Goal: Information Seeking & Learning: Check status

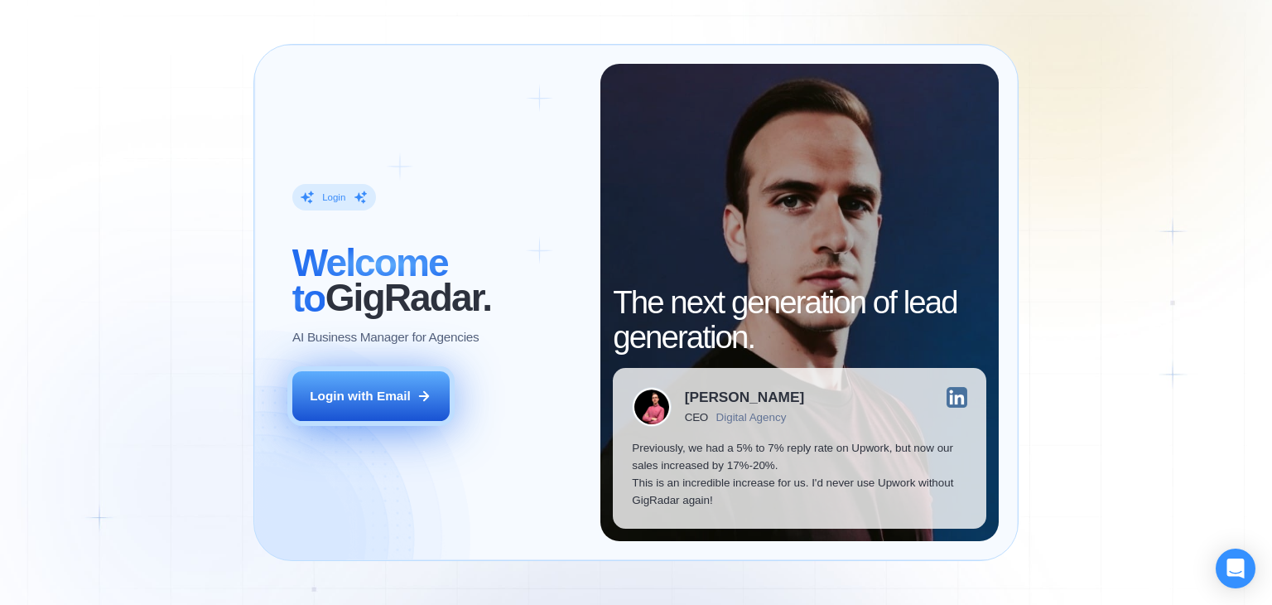
click at [344, 402] on div "Login with Email" at bounding box center [360, 395] width 101 height 17
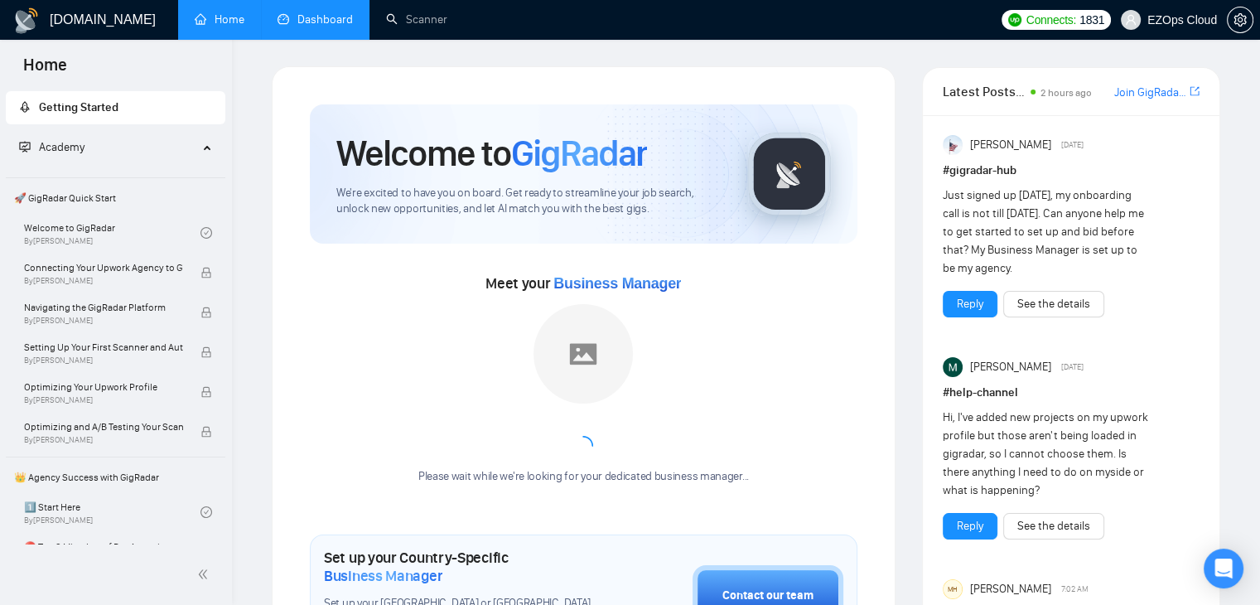
click at [306, 16] on link "Dashboard" at bounding box center [315, 19] width 75 height 14
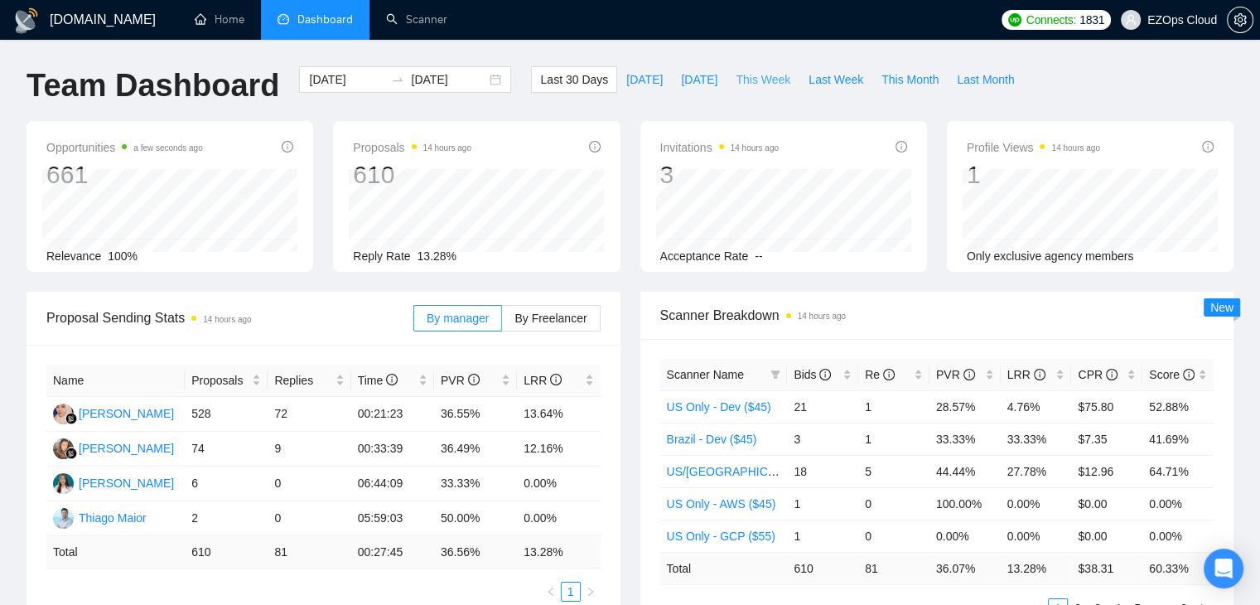
click at [742, 84] on span "This Week" at bounding box center [763, 79] width 55 height 18
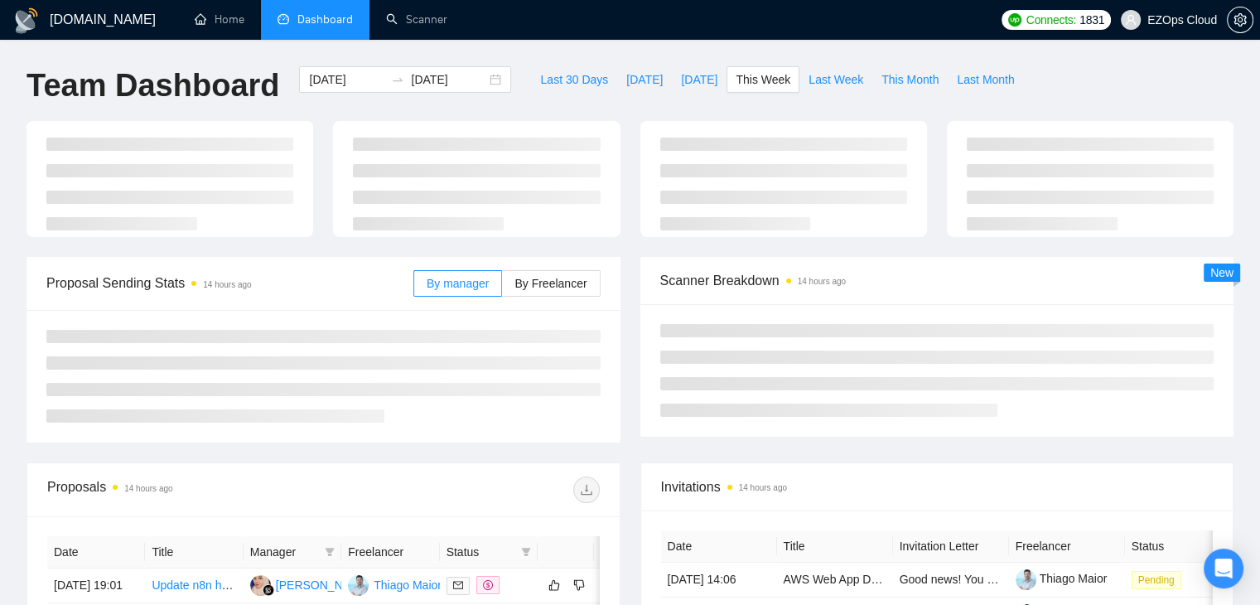
type input "[DATE]"
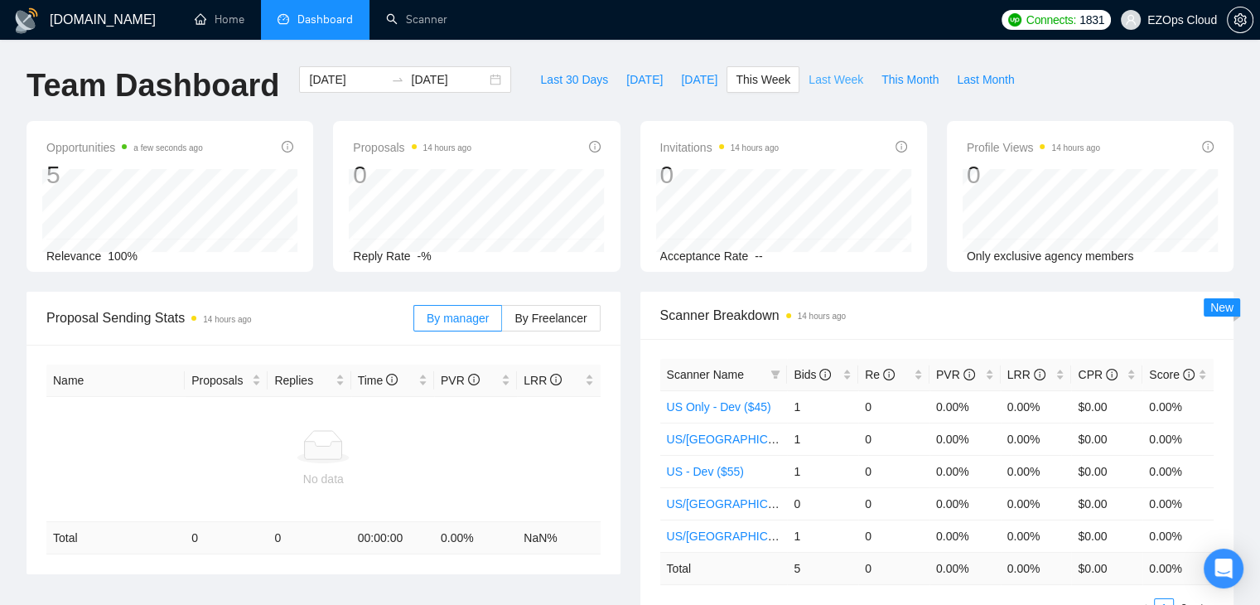
click at [827, 75] on span "Last Week" at bounding box center [836, 79] width 55 height 18
type input "[DATE]"
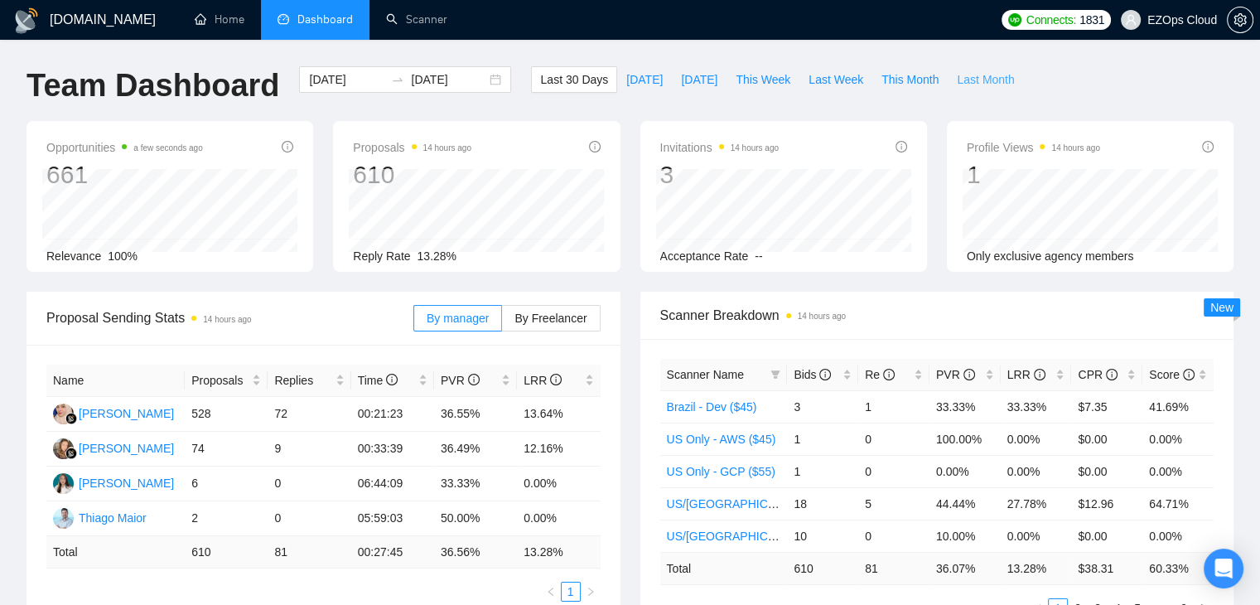
click at [973, 87] on span "Last Month" at bounding box center [985, 79] width 57 height 18
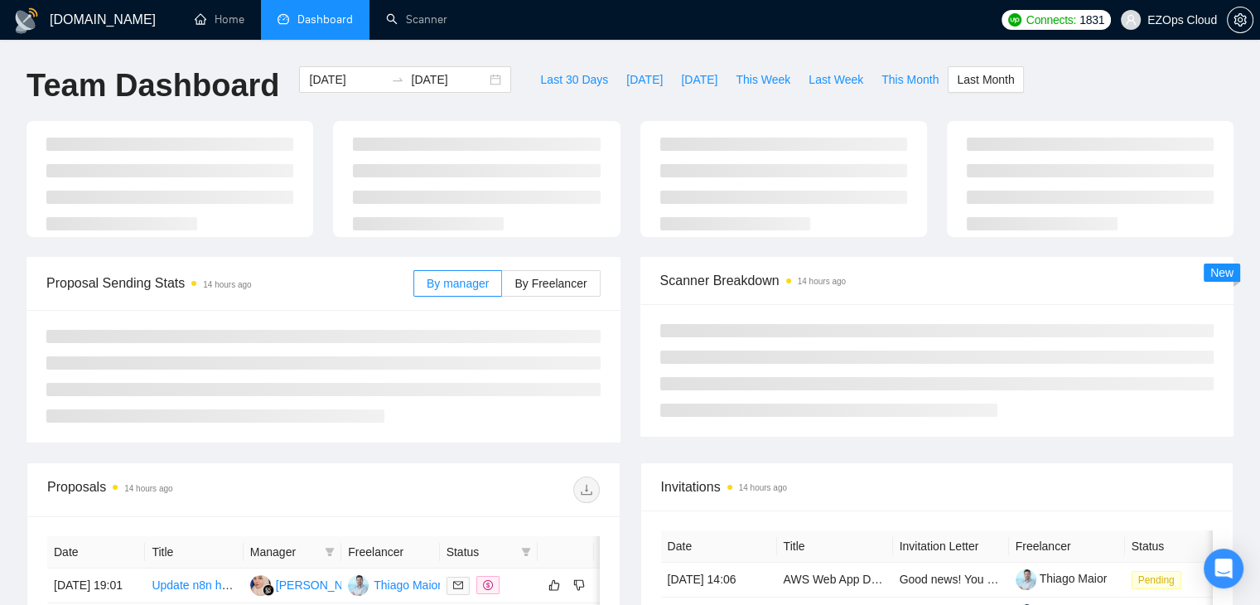
type input "2025-08-01"
type input "[DATE]"
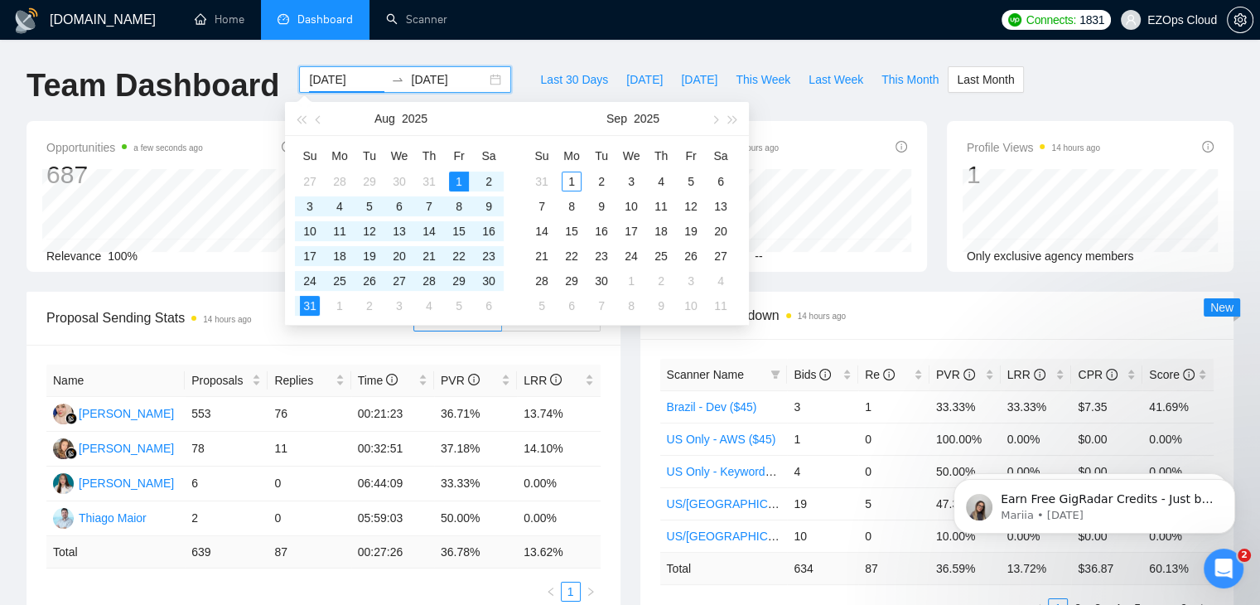
click at [331, 81] on input "2025-08-01" at bounding box center [346, 79] width 75 height 18
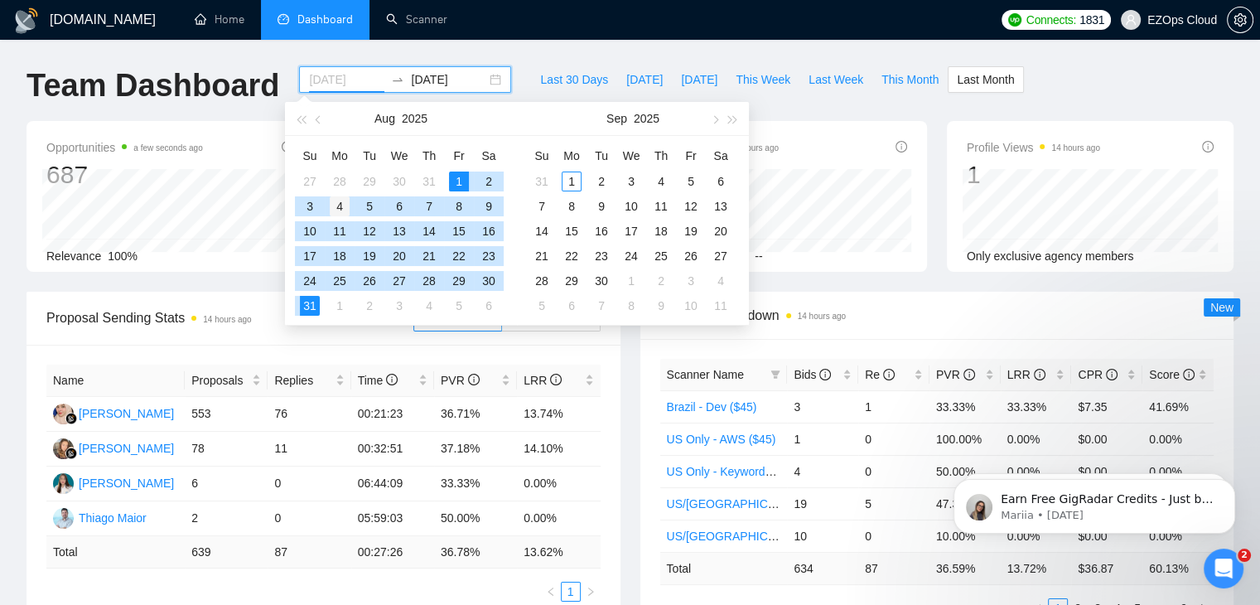
type input "[DATE]"
click at [350, 203] on div "4" at bounding box center [340, 206] width 20 height 20
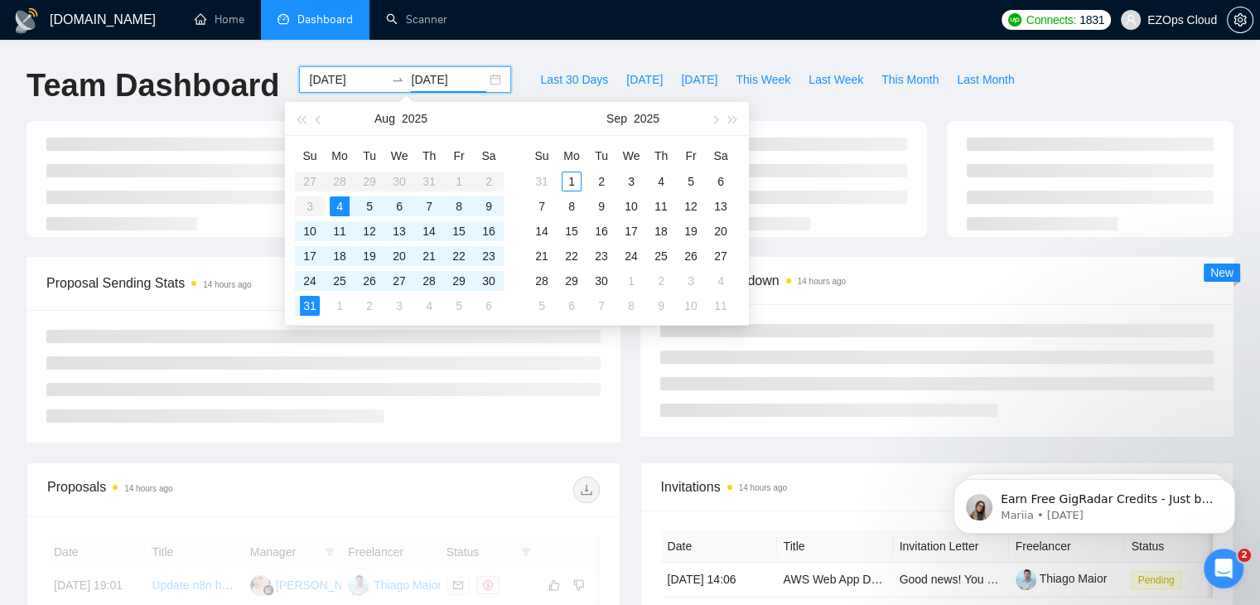
type input "[DATE]"
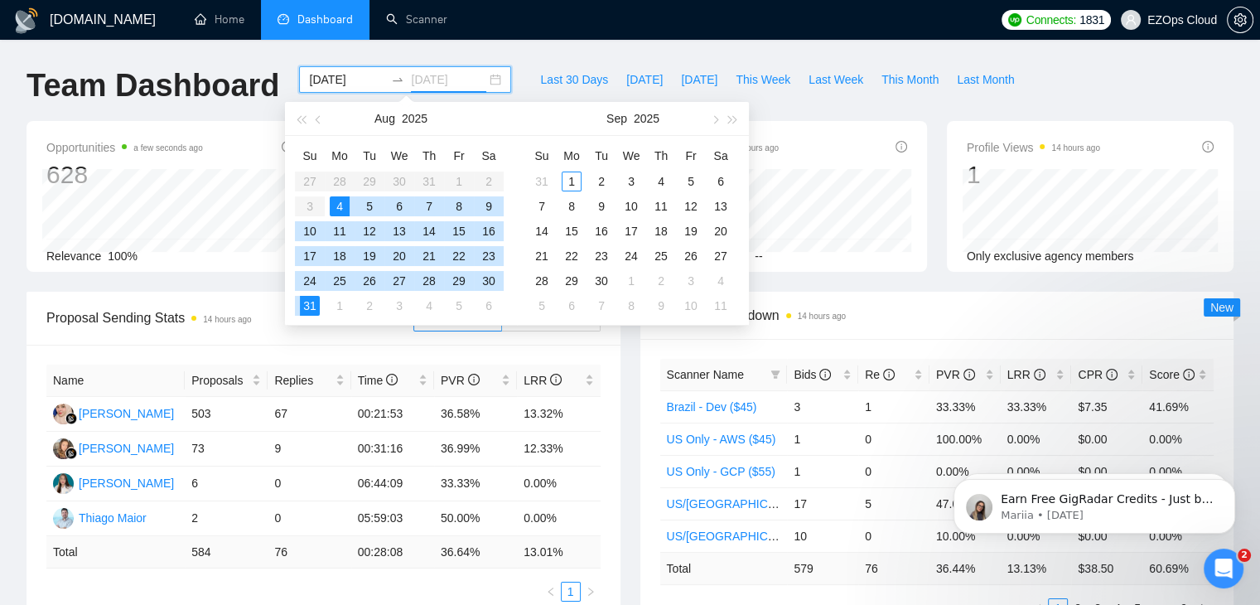
click at [304, 306] on div "31" at bounding box center [310, 306] width 20 height 20
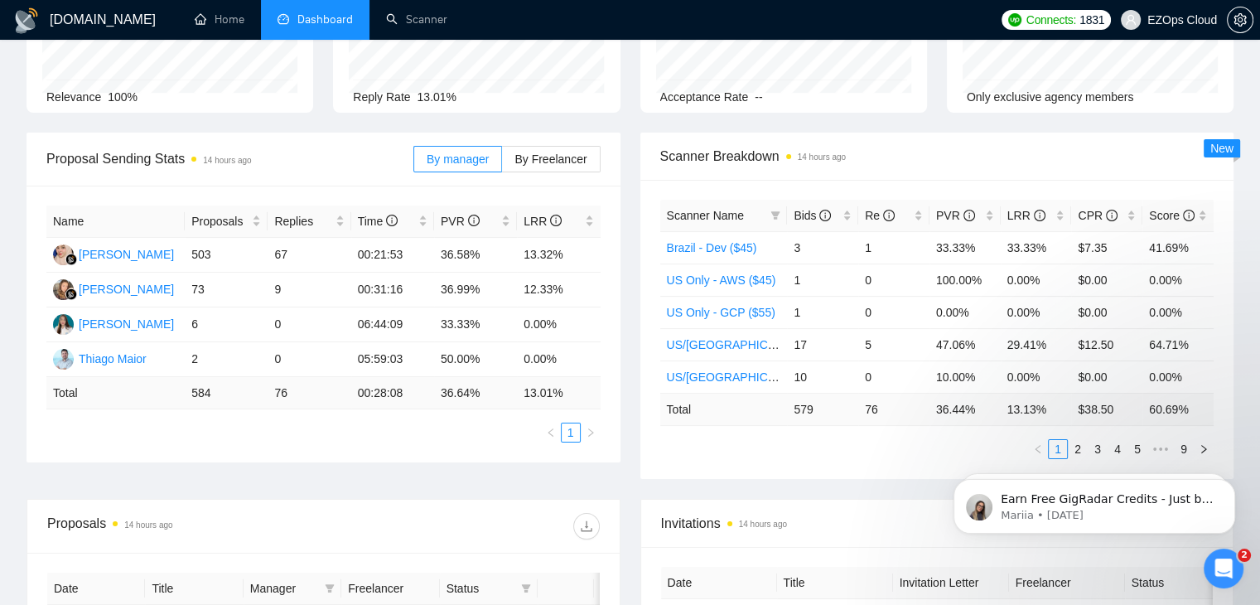
scroll to position [162, 0]
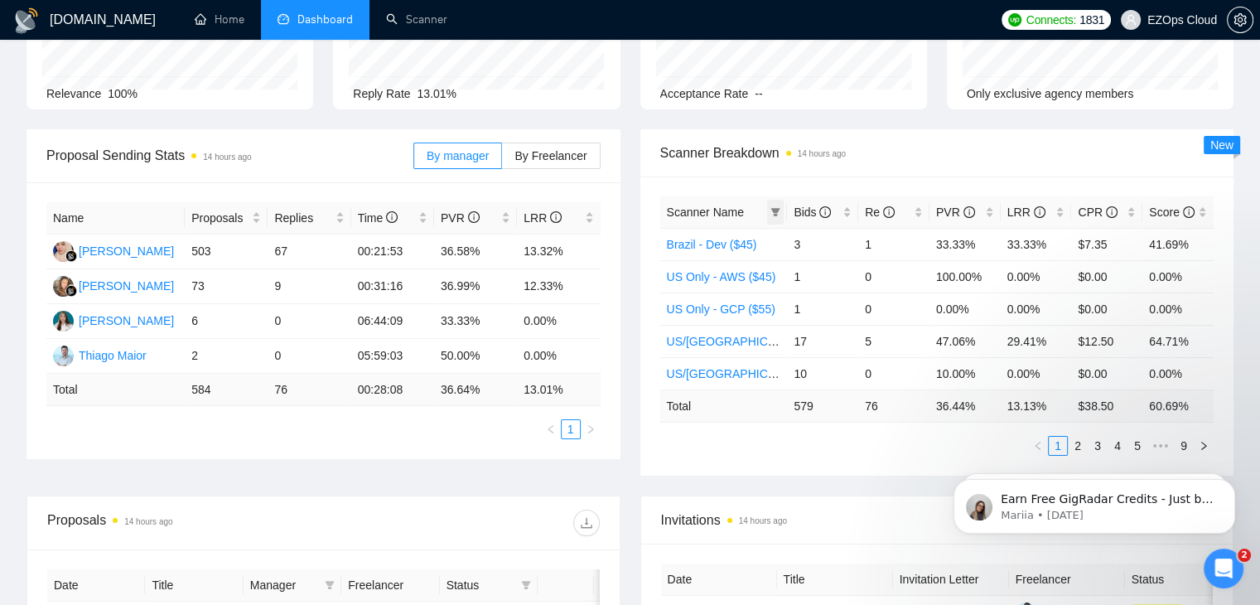
click at [783, 210] on span at bounding box center [775, 212] width 17 height 25
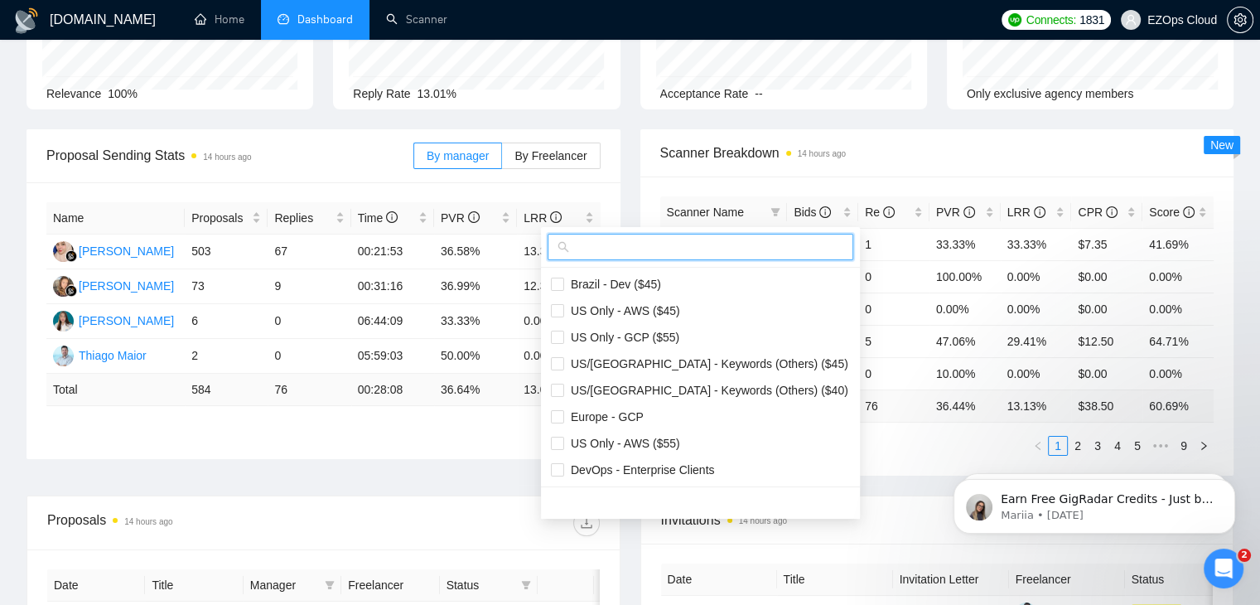
click at [742, 252] on input "text" at bounding box center [707, 247] width 271 height 18
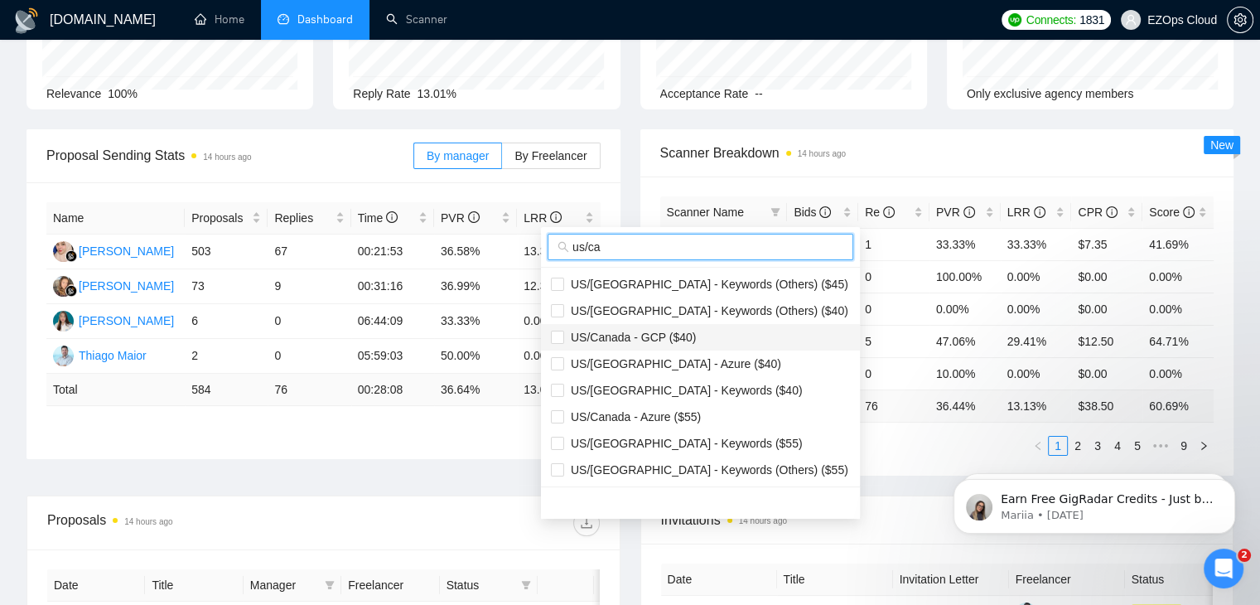
type input "us/ca"
click at [659, 328] on span "US/Canada - GCP ($40)" at bounding box center [700, 337] width 299 height 18
checkbox input "true"
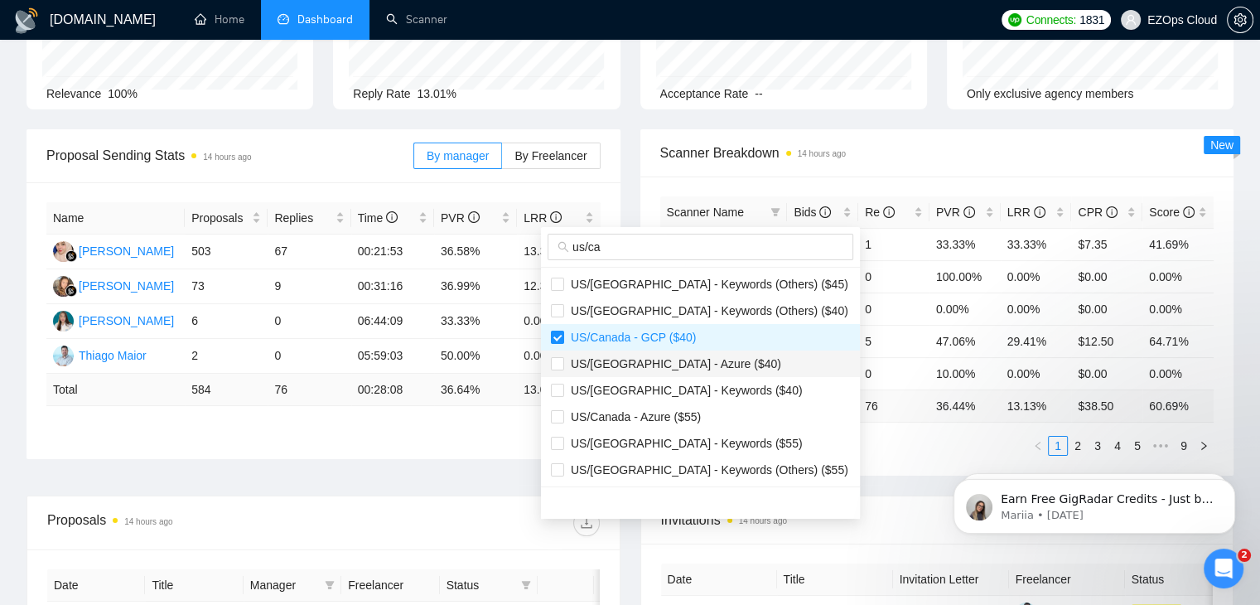
click at [656, 359] on span "US/[GEOGRAPHIC_DATA] - Azure ($40)" at bounding box center [672, 363] width 217 height 13
checkbox input "true"
click at [651, 391] on span "US/[GEOGRAPHIC_DATA] - Keywords ($40)" at bounding box center [683, 390] width 239 height 13
checkbox input "true"
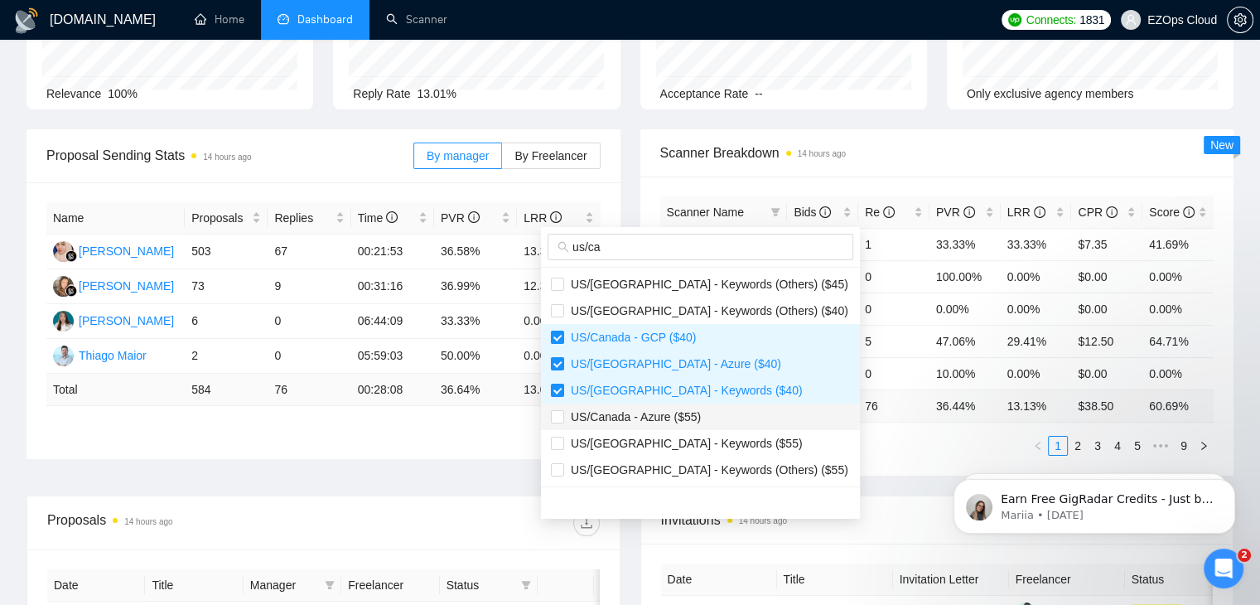
click at [647, 416] on span "US/Canada - Azure ($55)" at bounding box center [632, 416] width 137 height 13
checkbox input "true"
click at [643, 456] on li "US/[GEOGRAPHIC_DATA] - Keywords (Others) ($55)" at bounding box center [700, 469] width 319 height 27
checkbox input "true"
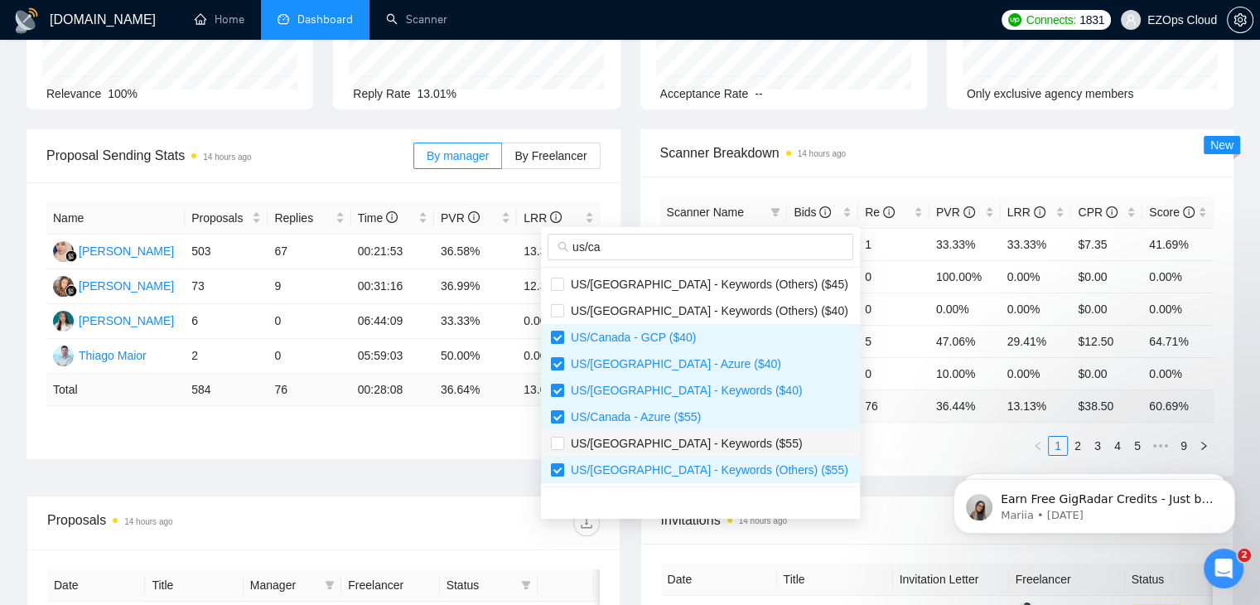
click at [707, 442] on span "US/[GEOGRAPHIC_DATA] - Keywords ($55)" at bounding box center [683, 443] width 239 height 13
checkbox input "true"
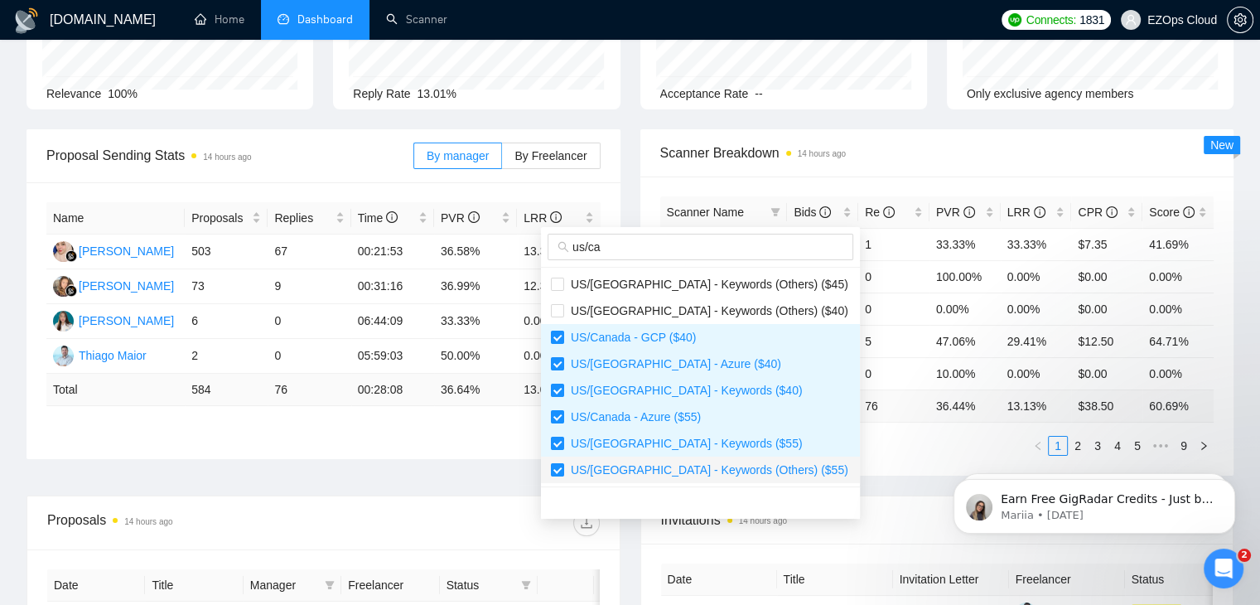
click at [707, 471] on span "US/[GEOGRAPHIC_DATA] - Keywords (Others) ($55)" at bounding box center [706, 469] width 284 height 13
checkbox input "false"
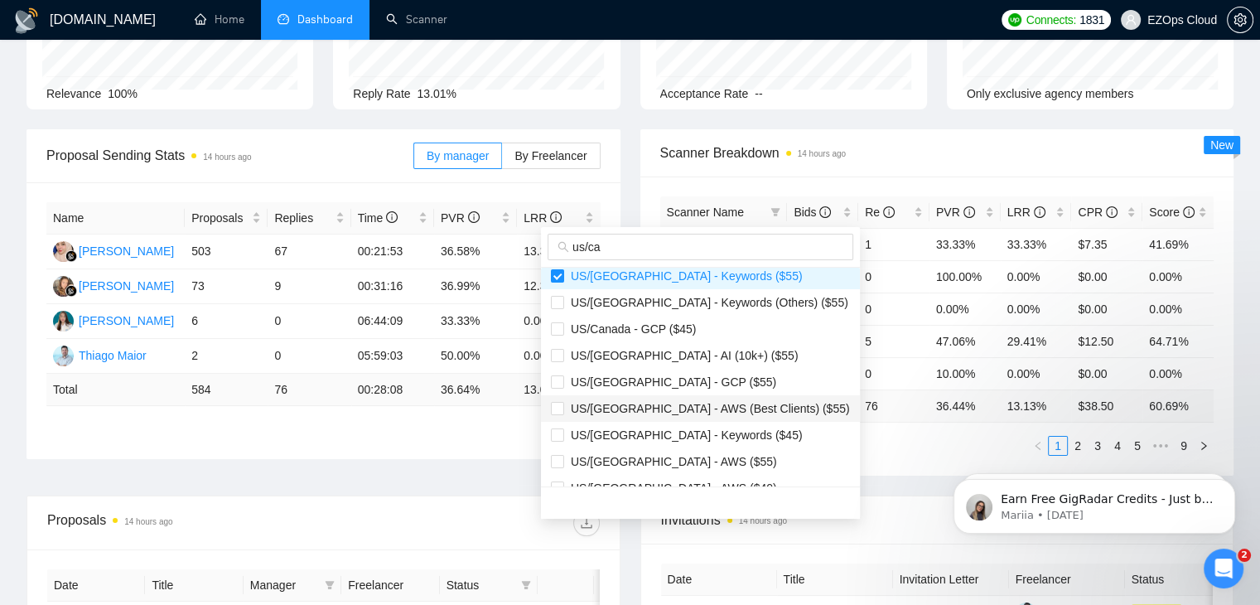
scroll to position [172, 0]
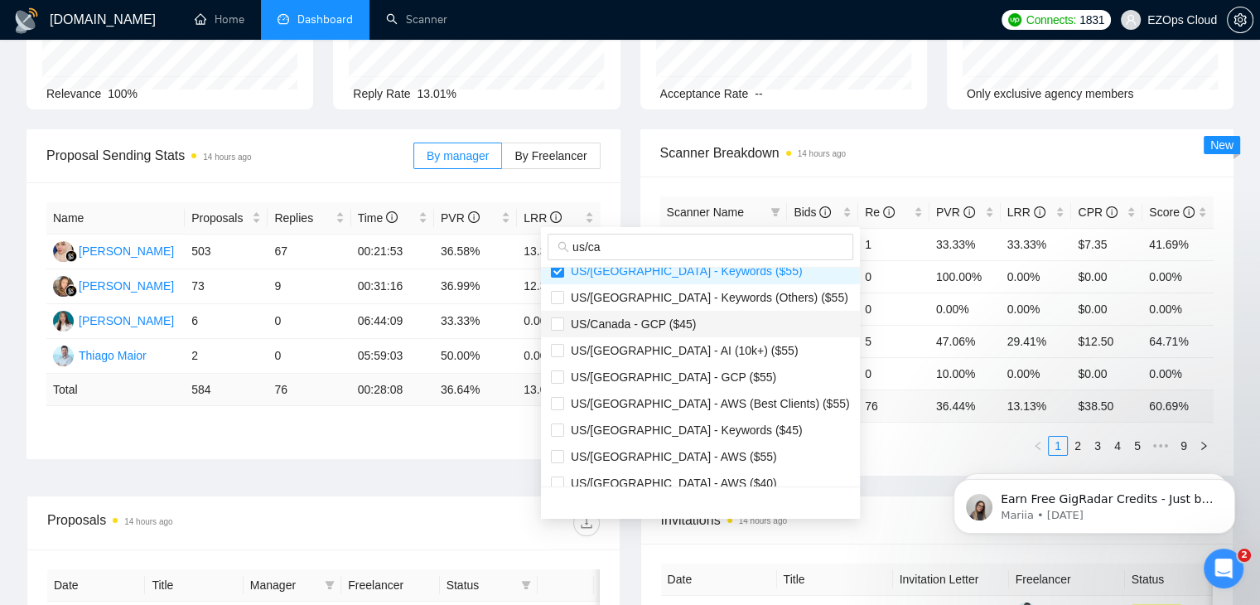
click at [578, 321] on span "US/Canada - GCP ($45)" at bounding box center [630, 323] width 132 height 13
checkbox input "true"
click at [595, 382] on span "US/[GEOGRAPHIC_DATA] - GCP ($55)" at bounding box center [670, 376] width 212 height 13
checkbox input "true"
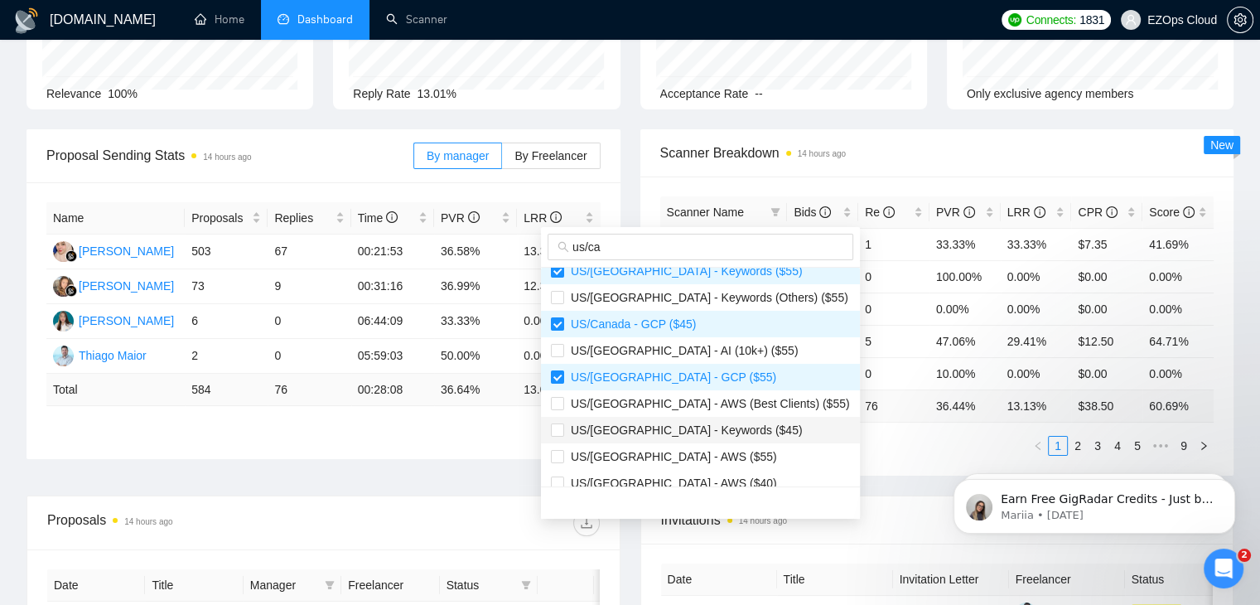
click at [600, 433] on span "US/[GEOGRAPHIC_DATA] - Keywords ($45)" at bounding box center [683, 429] width 239 height 13
checkbox input "true"
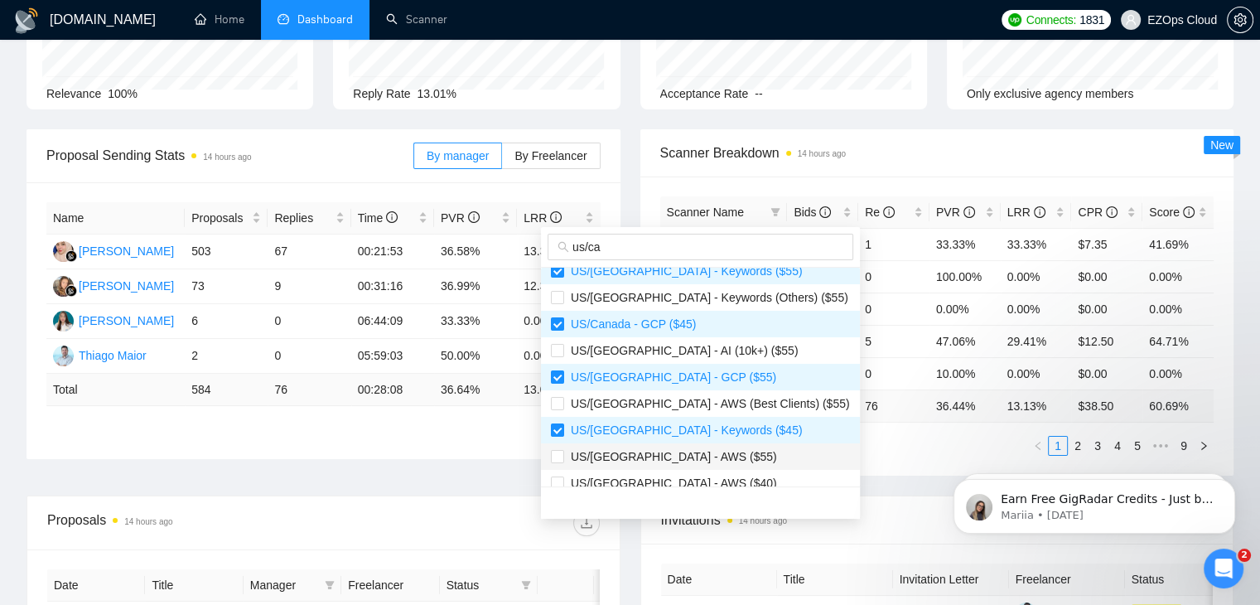
click at [600, 455] on span "US/[GEOGRAPHIC_DATA] - AWS ($55)" at bounding box center [670, 456] width 213 height 13
checkbox input "true"
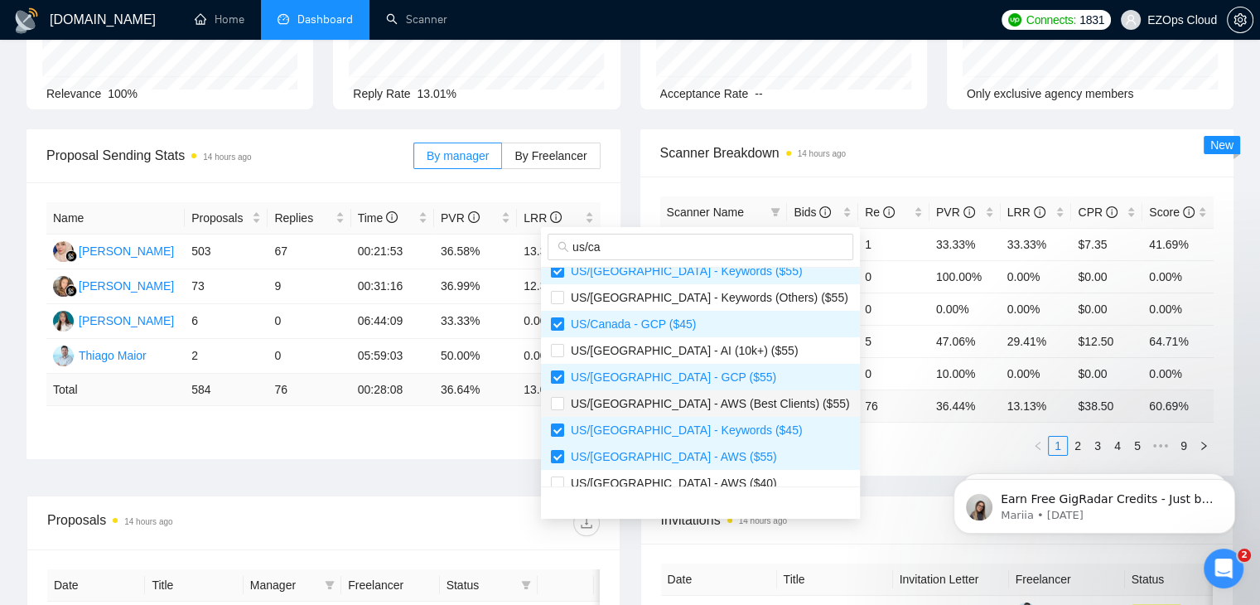
click at [600, 398] on span "US/[GEOGRAPHIC_DATA] - AWS (Best Clients) ($55)" at bounding box center [707, 403] width 286 height 13
checkbox input "true"
click at [602, 476] on span "US/[GEOGRAPHIC_DATA] - AWS ($40)" at bounding box center [670, 482] width 213 height 13
checkbox input "true"
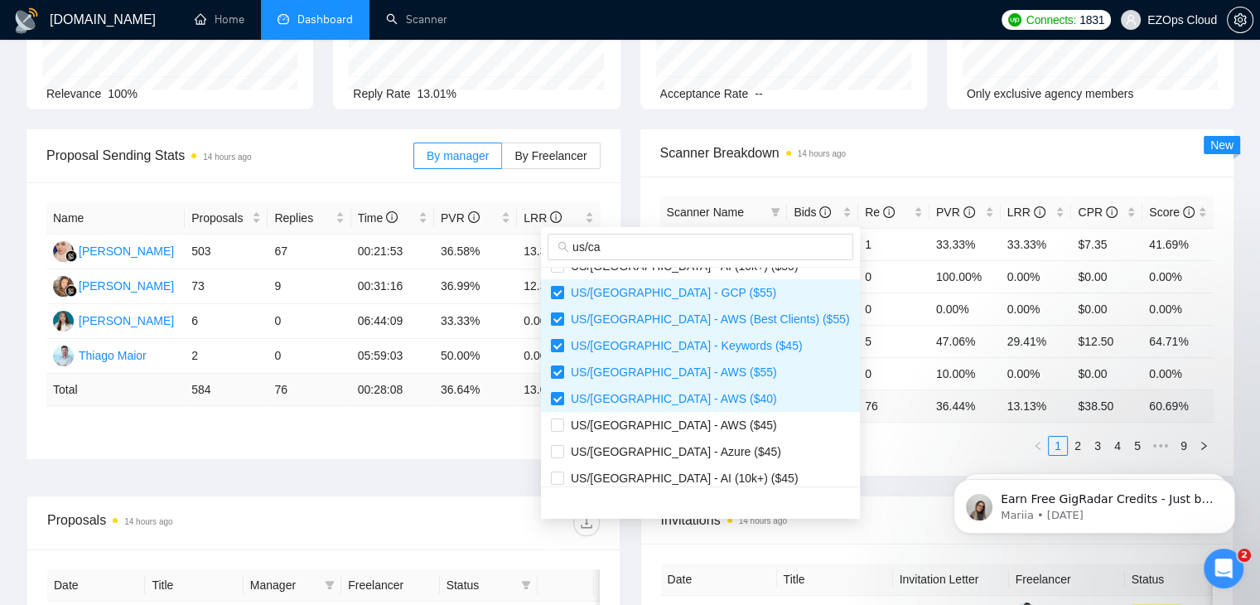
scroll to position [265, 0]
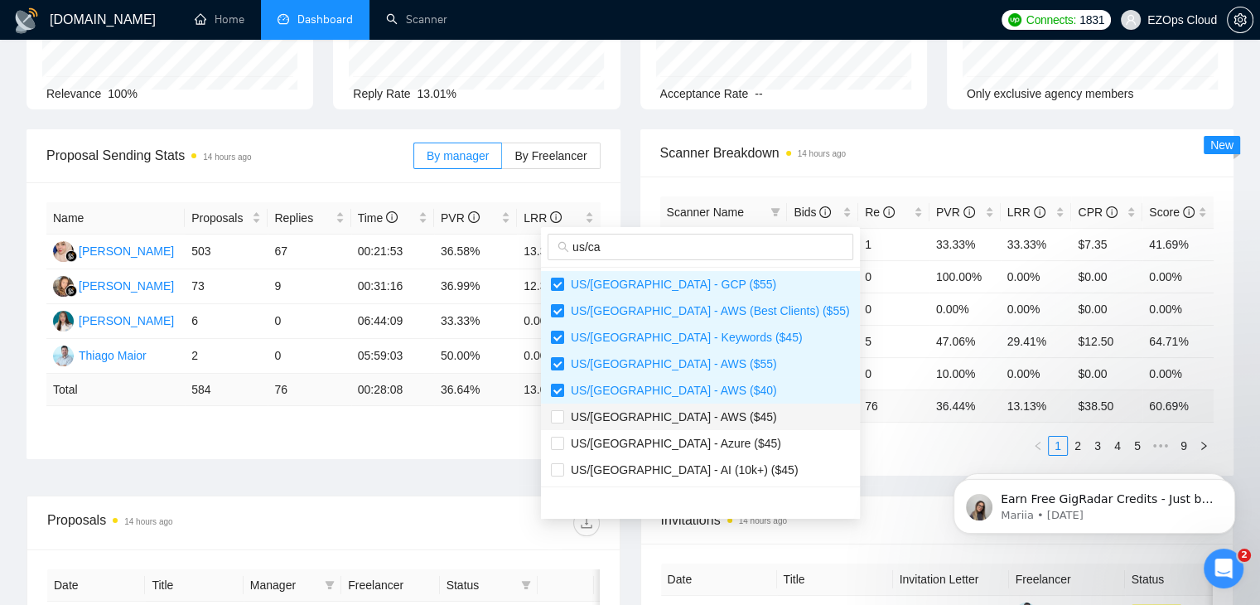
click at [669, 417] on span "US/[GEOGRAPHIC_DATA] - AWS ($45)" at bounding box center [670, 416] width 213 height 13
checkbox input "true"
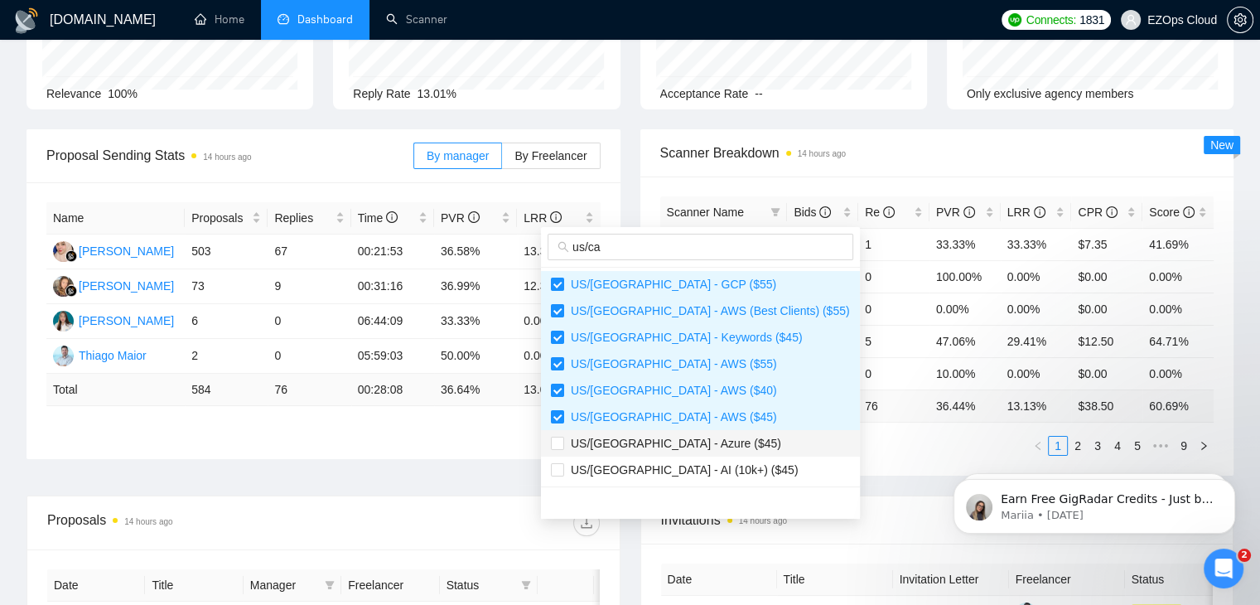
click at [664, 438] on span "US/[GEOGRAPHIC_DATA] - Azure ($45)" at bounding box center [672, 443] width 217 height 13
checkbox input "true"
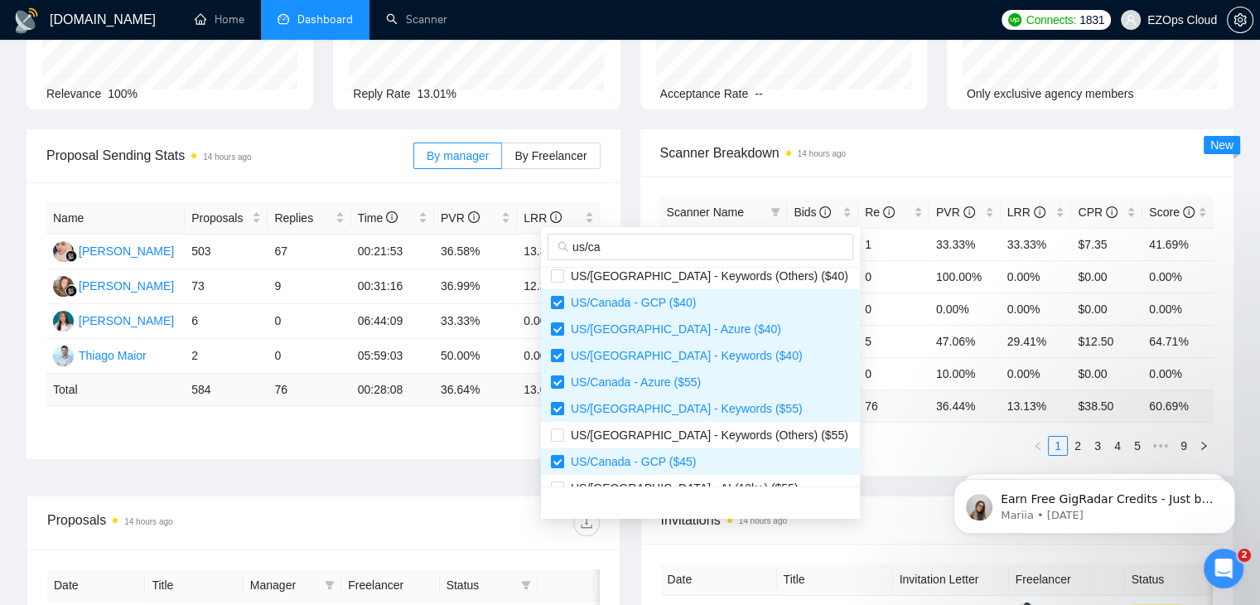
scroll to position [0, 0]
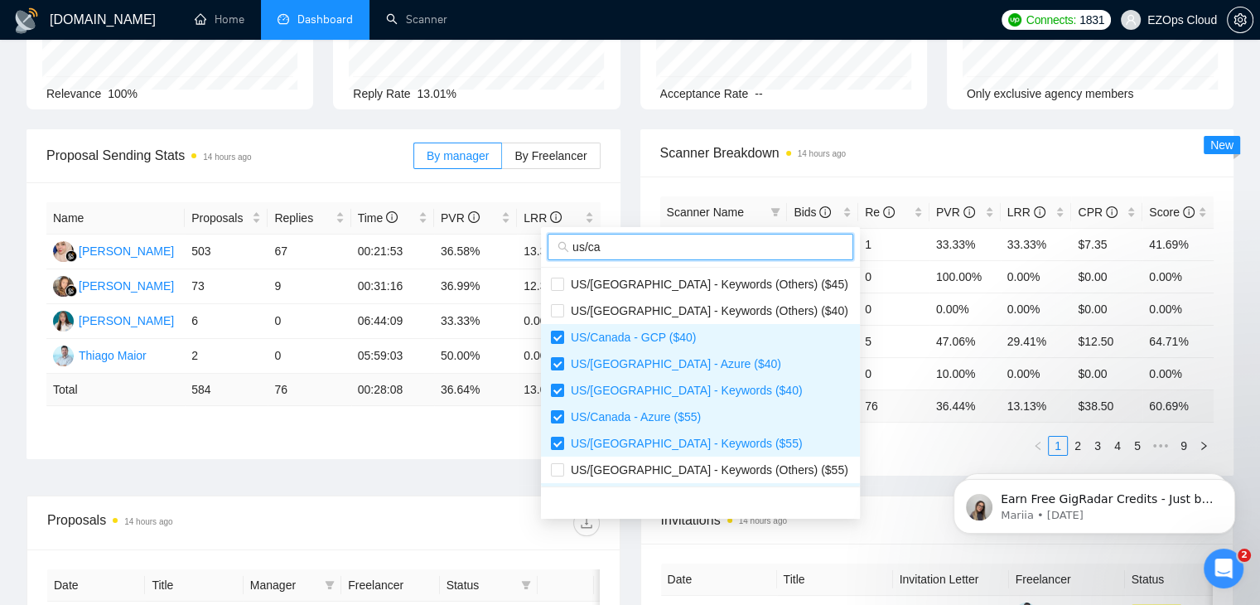
click at [719, 252] on input "us/ca" at bounding box center [707, 247] width 271 height 18
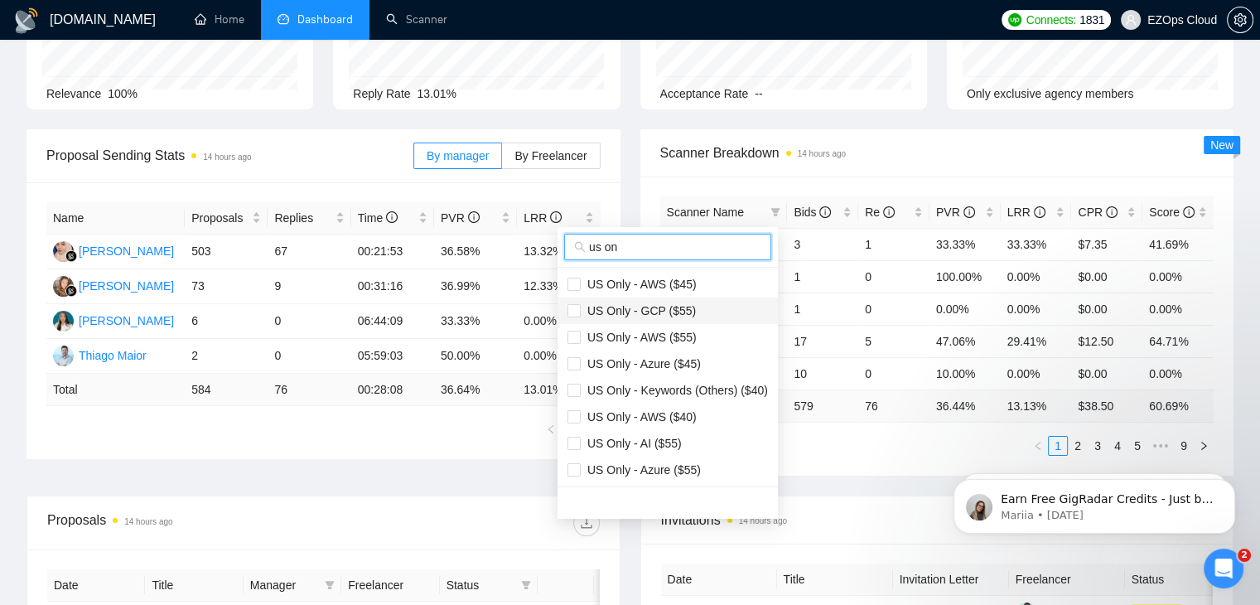
type input "us on"
click at [720, 304] on span "US Only - GCP ($55)" at bounding box center [667, 311] width 200 height 18
checkbox input "true"
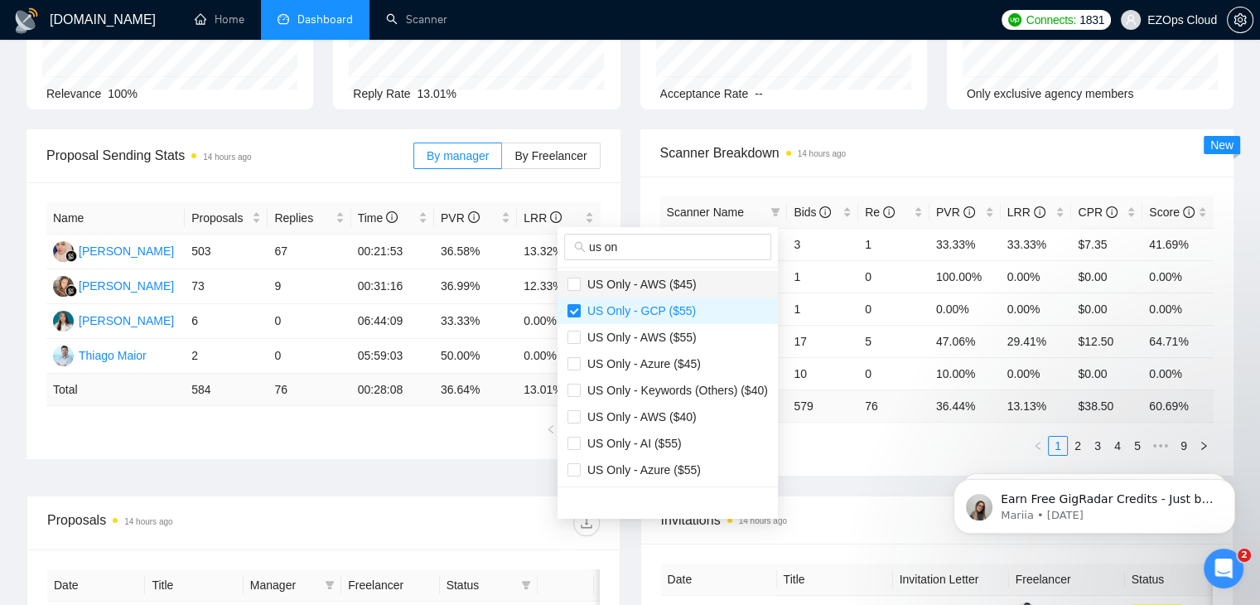
click at [622, 284] on span "US Only - AWS ($45)" at bounding box center [639, 284] width 116 height 13
checkbox input "true"
click at [628, 336] on span "US Only - AWS ($55)" at bounding box center [639, 337] width 116 height 13
checkbox input "true"
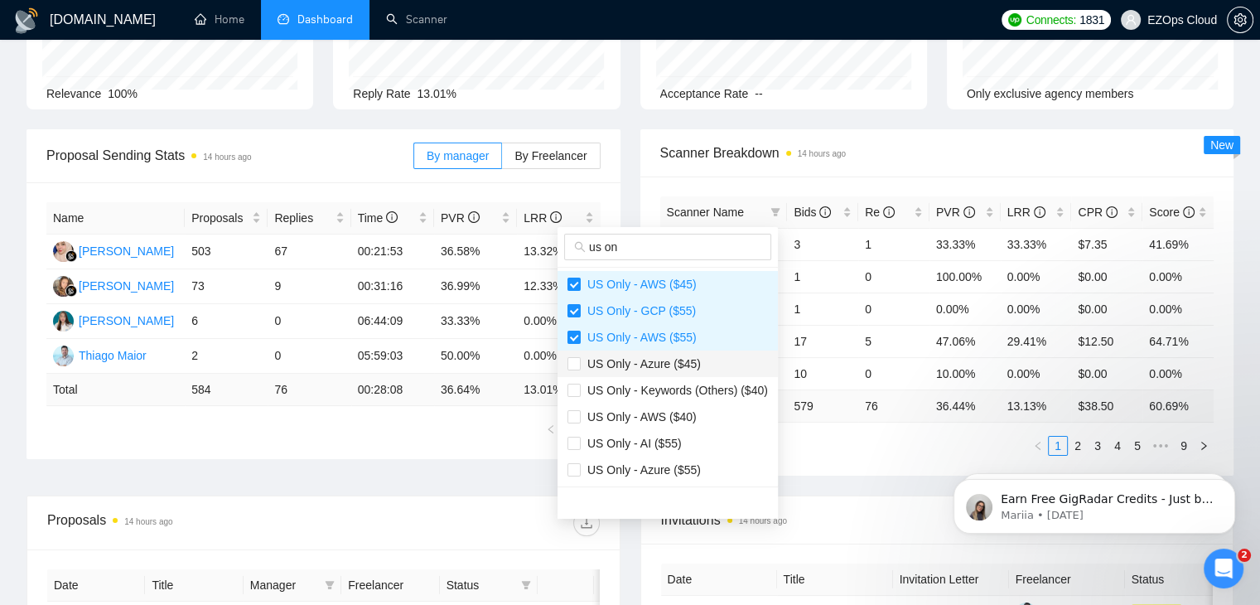
click at [625, 360] on span "US Only - Azure ($45)" at bounding box center [641, 363] width 120 height 13
checkbox input "true"
click at [625, 413] on span "US Only - AWS ($40)" at bounding box center [639, 416] width 116 height 13
checkbox input "true"
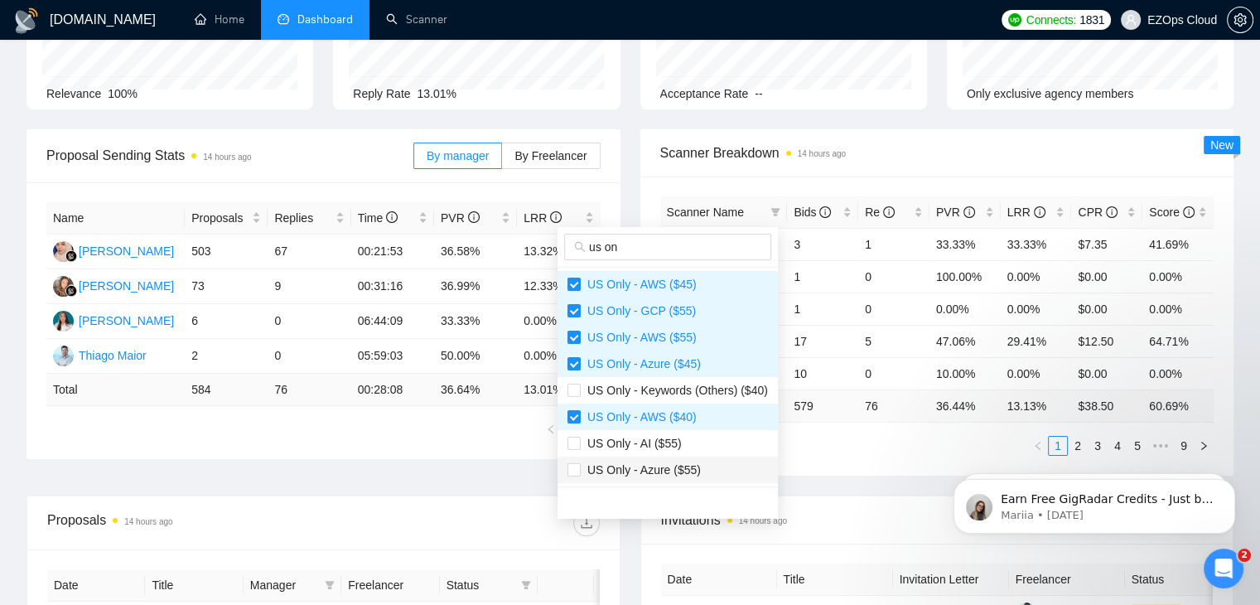
click at [630, 476] on span "US Only - Azure ($55)" at bounding box center [641, 469] width 120 height 13
checkbox input "true"
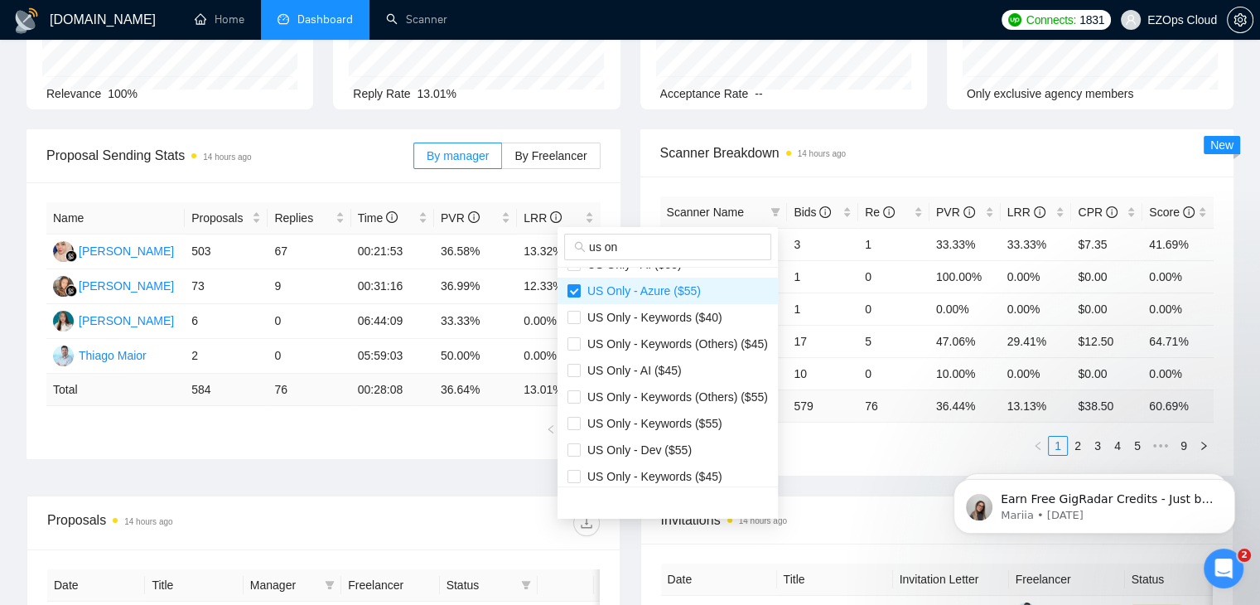
scroll to position [191, 0]
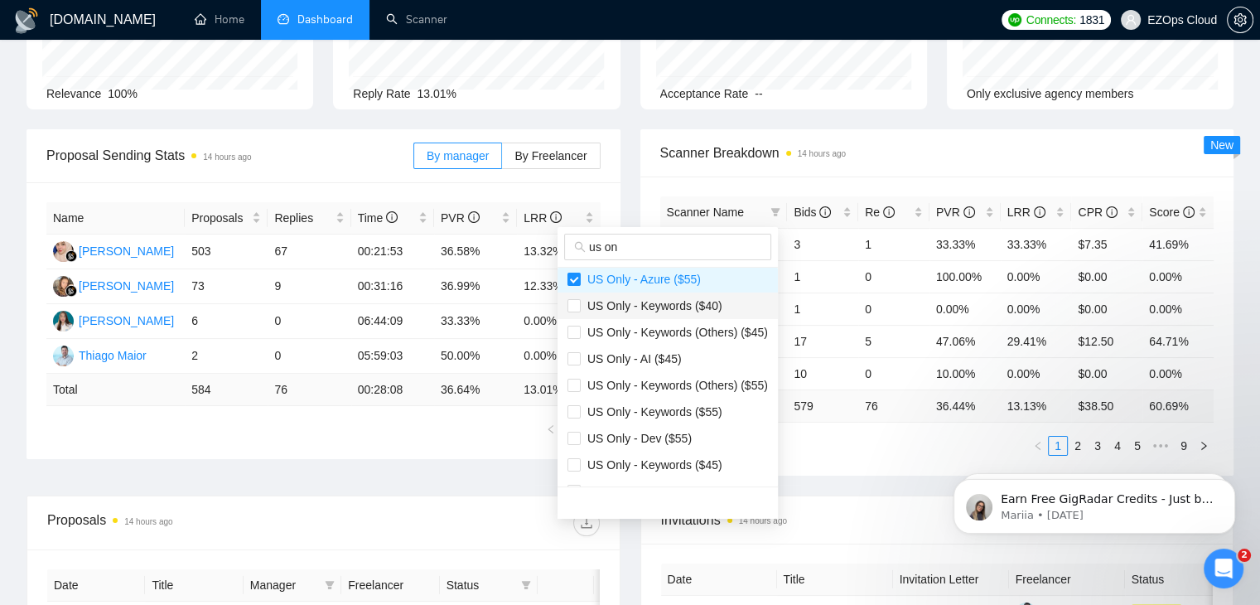
click at [601, 297] on span "US Only - Keywords ($40)" at bounding box center [667, 306] width 200 height 18
checkbox input "true"
click at [601, 420] on li "US Only - Keywords ($55)" at bounding box center [668, 411] width 220 height 27
checkbox input "true"
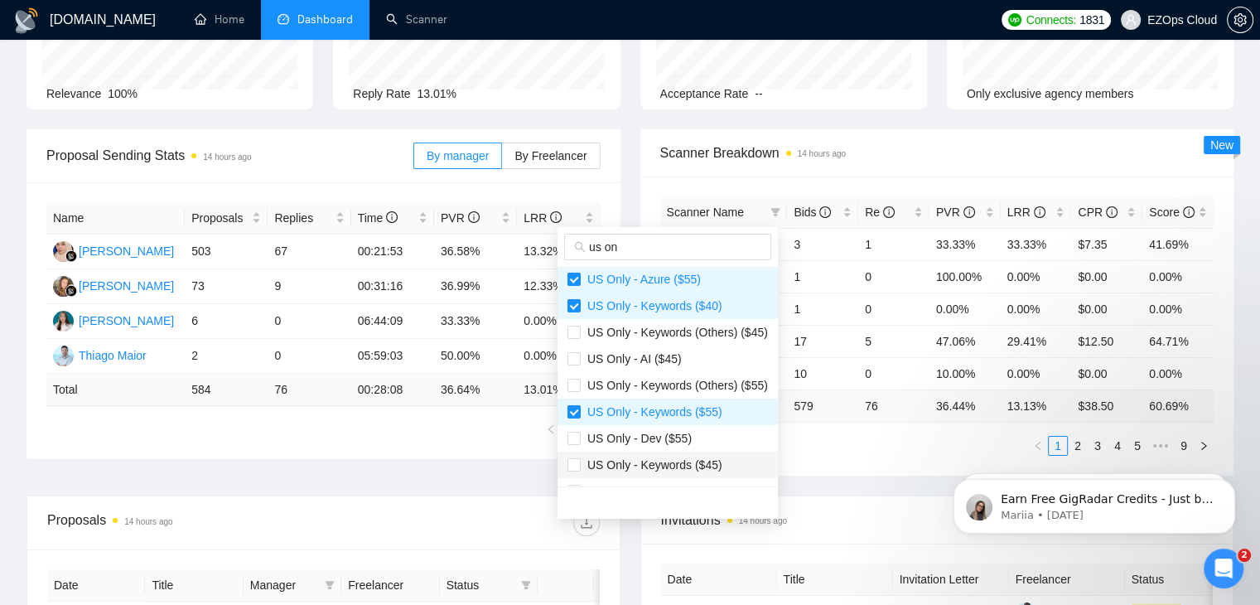
click at [606, 475] on li "US Only - Keywords ($45)" at bounding box center [668, 464] width 220 height 27
checkbox input "true"
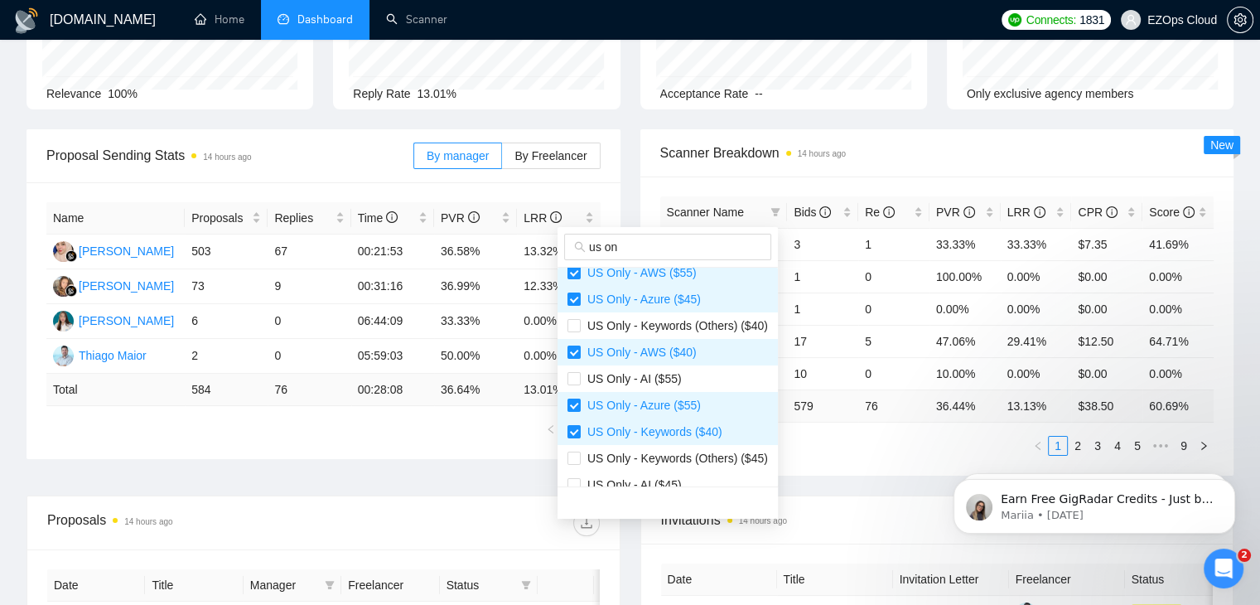
scroll to position [0, 0]
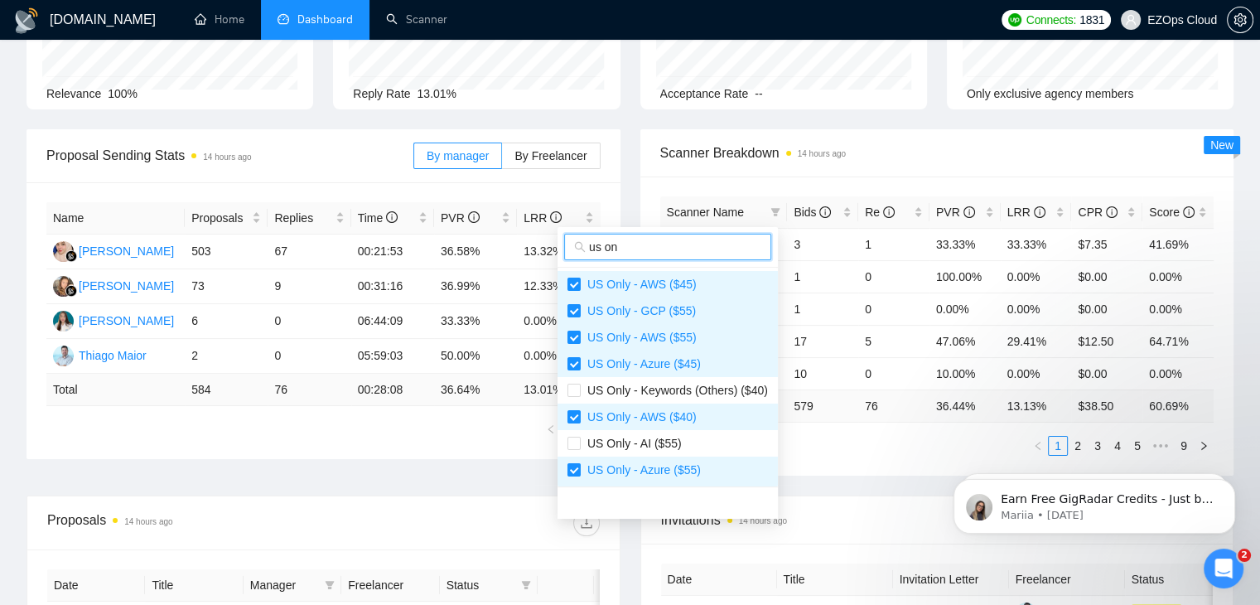
click at [699, 244] on input "us on" at bounding box center [675, 247] width 172 height 18
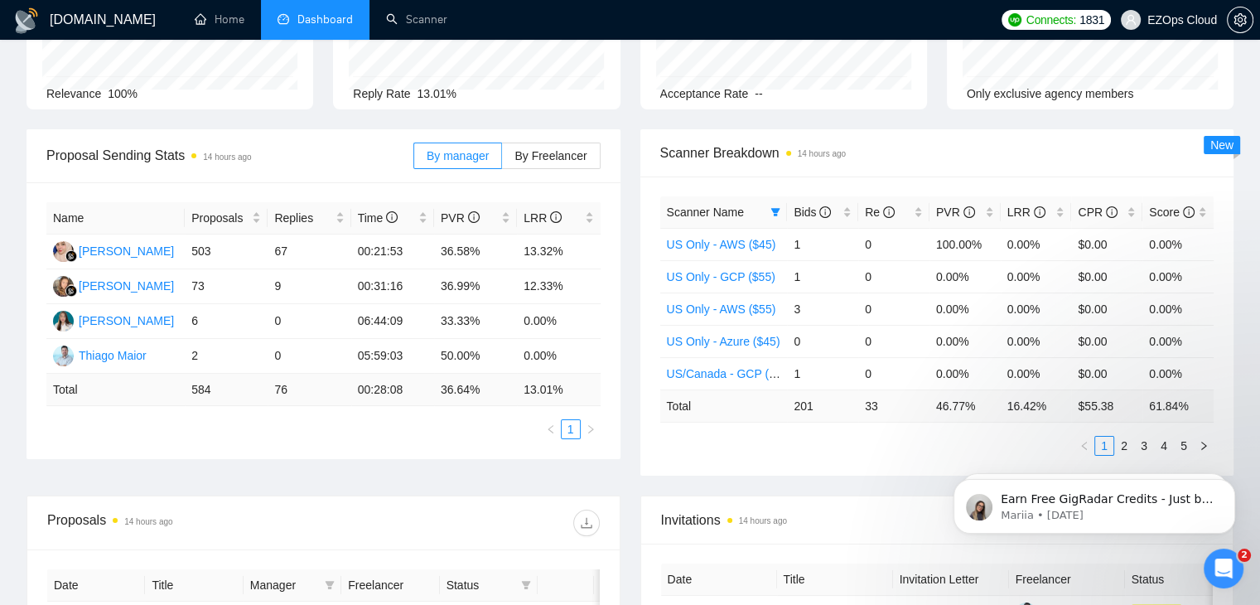
click at [814, 496] on div "Invitations 14 hours ago" at bounding box center [937, 519] width 553 height 47
click at [773, 216] on span at bounding box center [775, 212] width 17 height 25
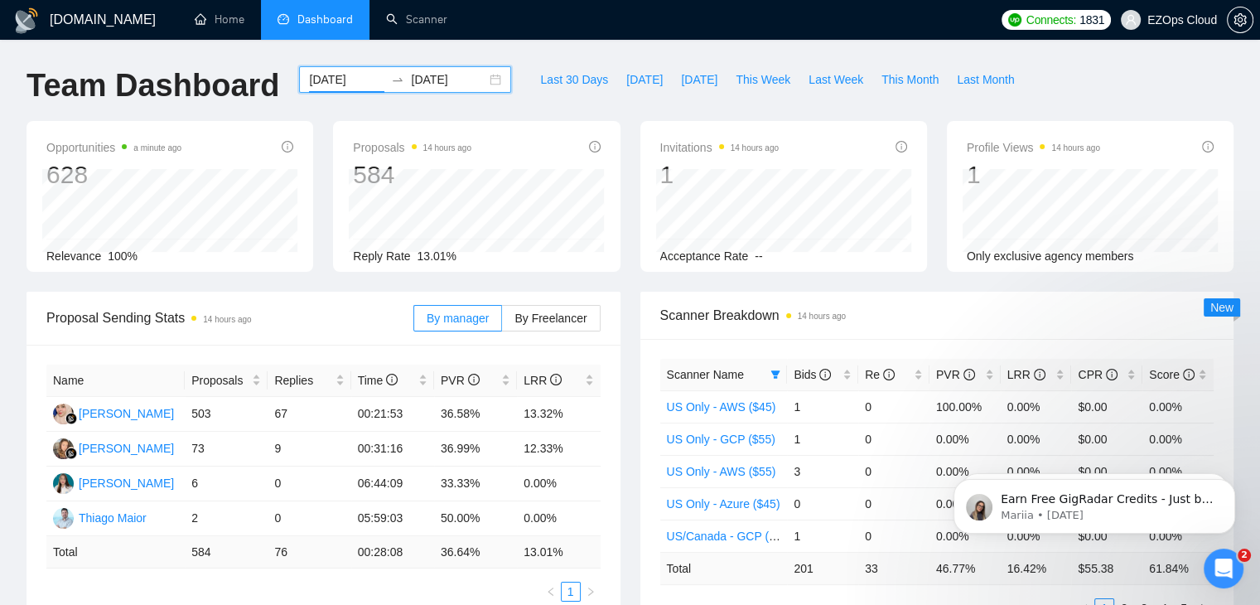
click at [331, 73] on input "[DATE]" at bounding box center [346, 79] width 75 height 18
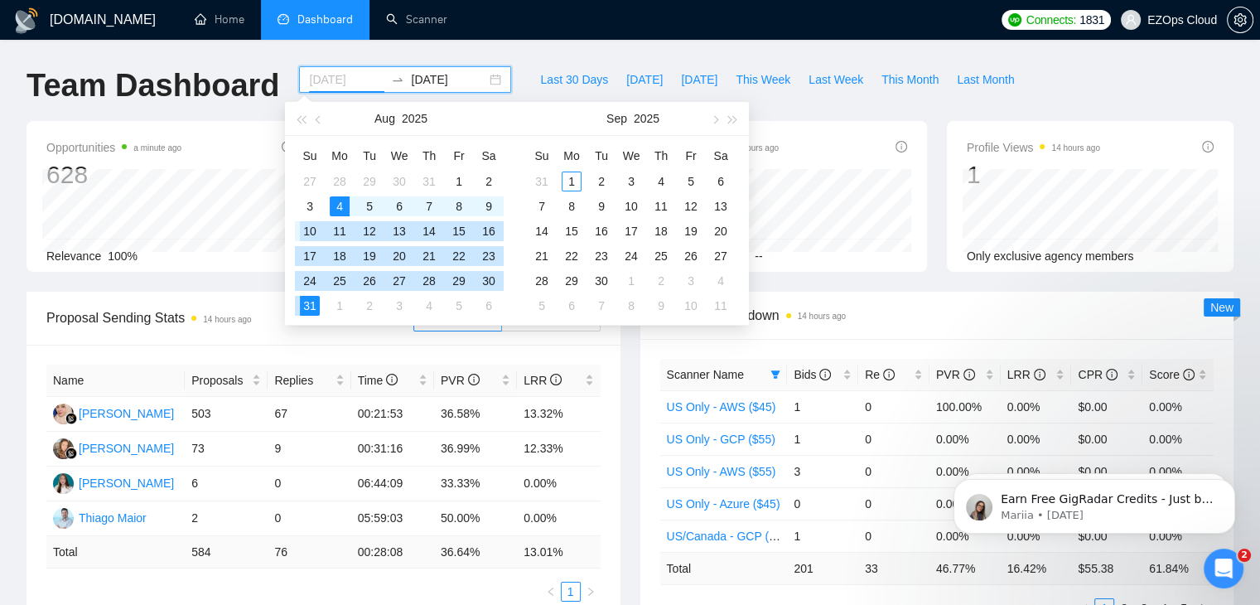
type input "[DATE]"
click at [341, 200] on div "4" at bounding box center [340, 206] width 20 height 20
type input "[DATE]"
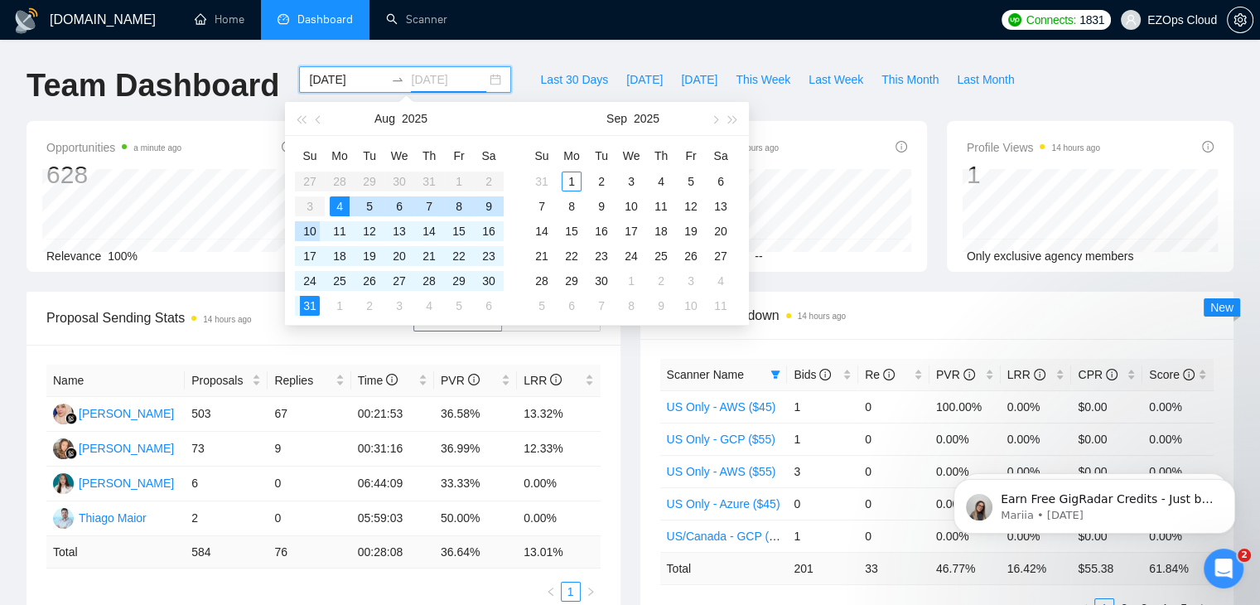
click at [311, 234] on div "10" at bounding box center [310, 231] width 20 height 20
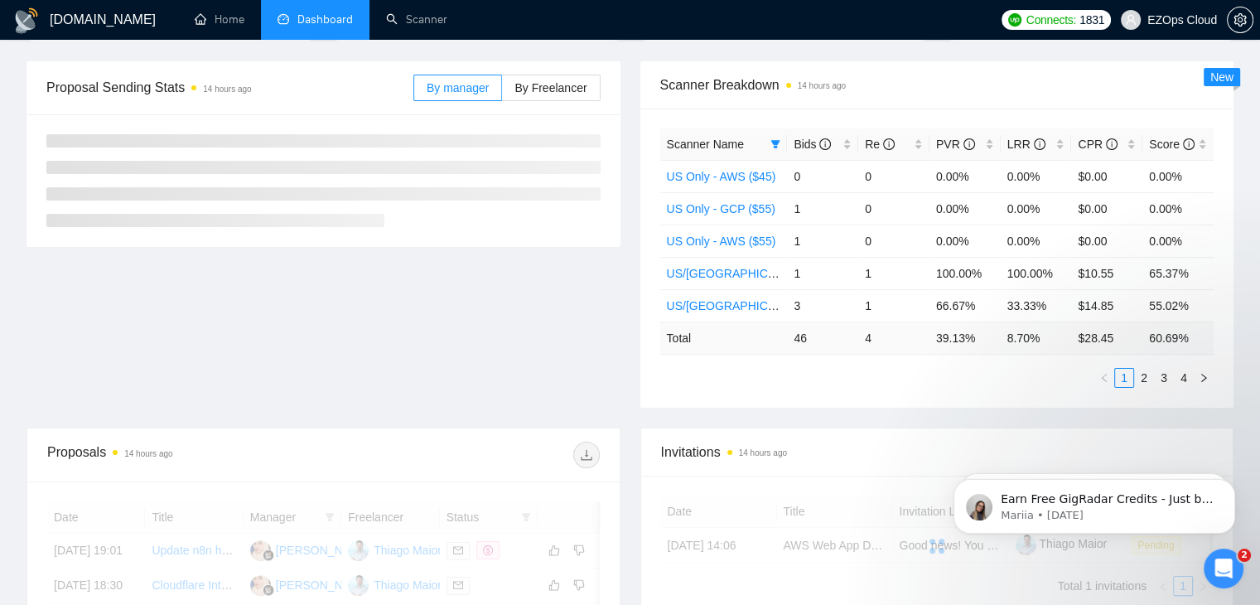
scroll to position [231, 0]
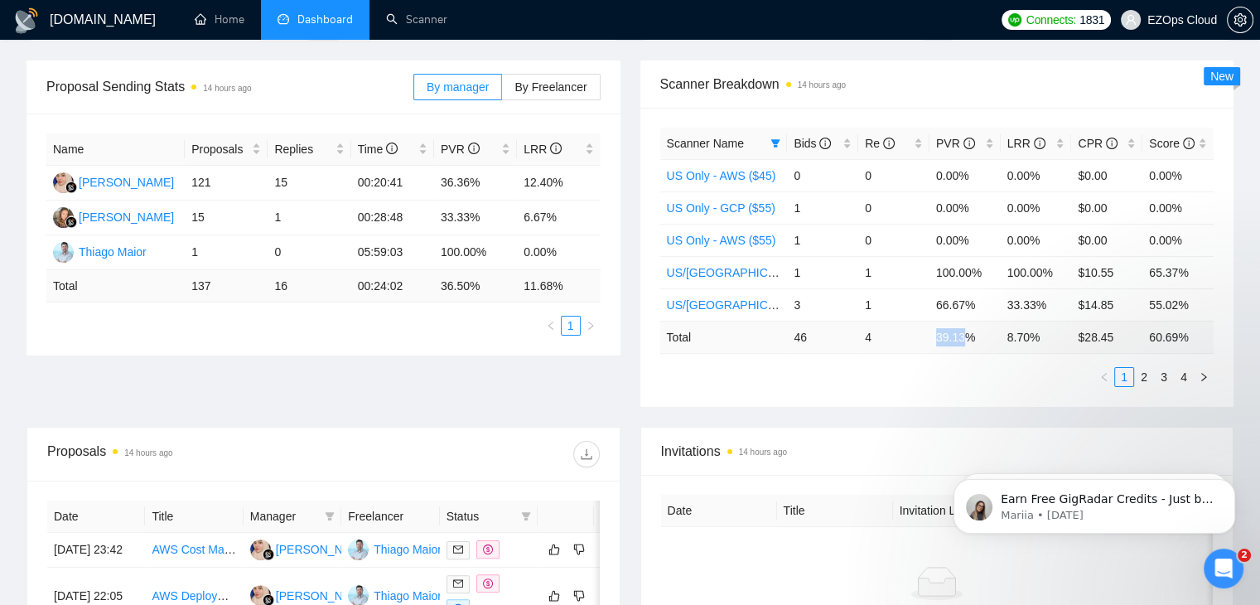
drag, startPoint x: 933, startPoint y: 336, endPoint x: 961, endPoint y: 335, distance: 28.2
click at [961, 335] on td "39.13 %" at bounding box center [964, 337] width 71 height 32
copy td "39.13"
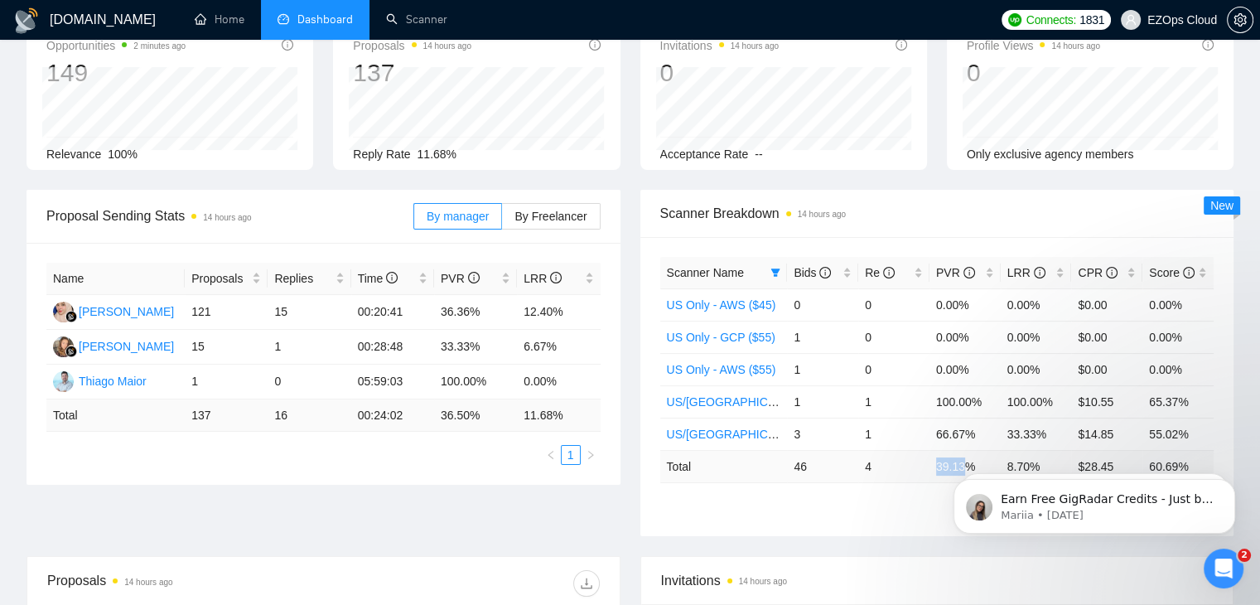
scroll to position [0, 0]
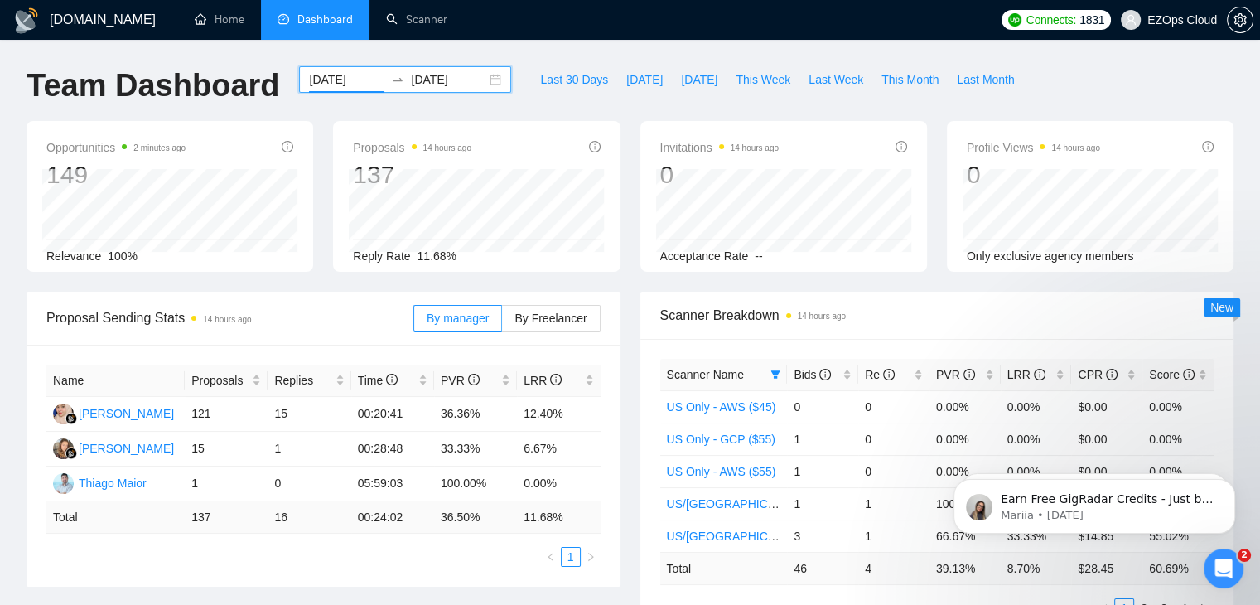
click at [316, 84] on input "[DATE]" at bounding box center [346, 79] width 75 height 18
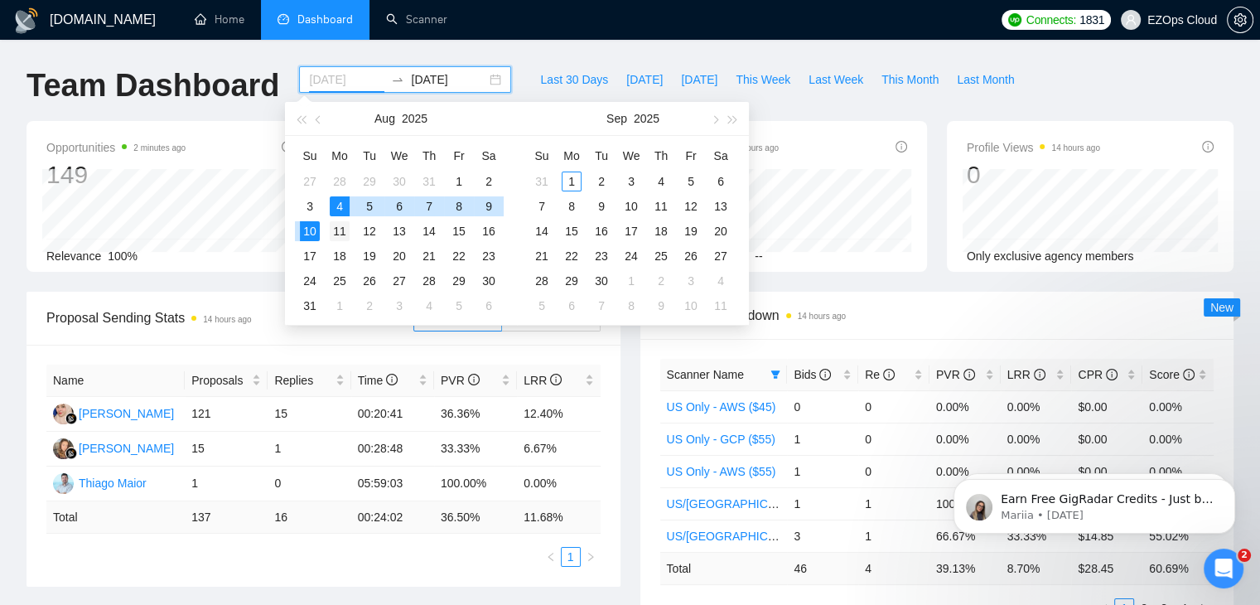
type input "[DATE]"
click at [340, 225] on div "11" at bounding box center [340, 231] width 20 height 20
type input "[DATE]"
click at [319, 250] on div "17" at bounding box center [310, 256] width 20 height 20
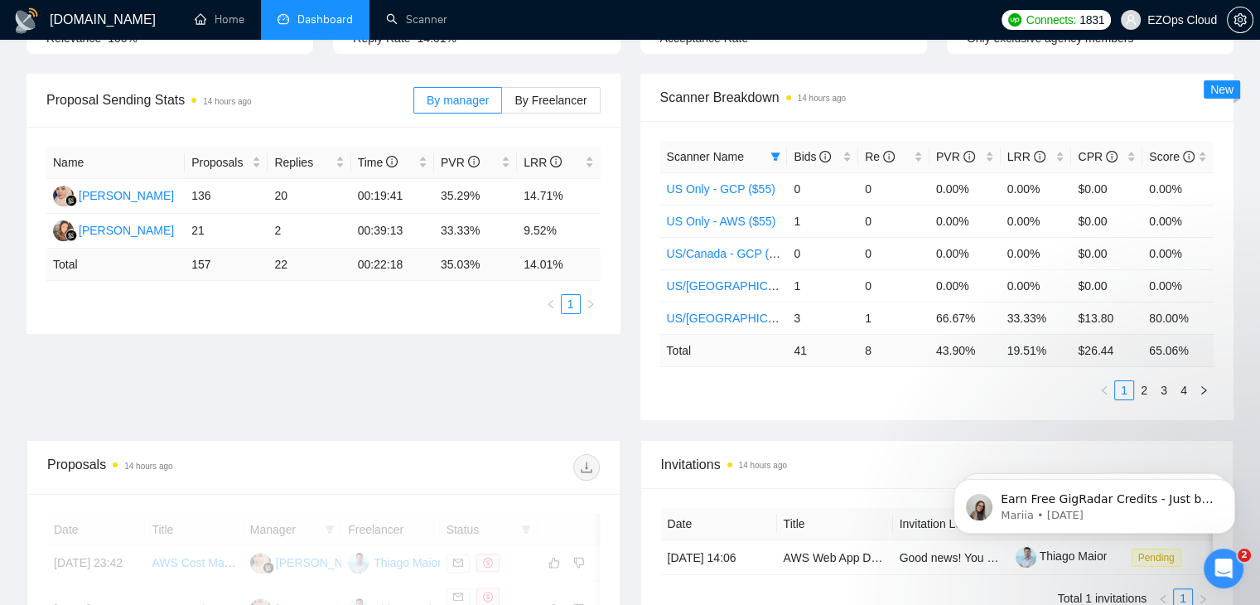
scroll to position [229, 0]
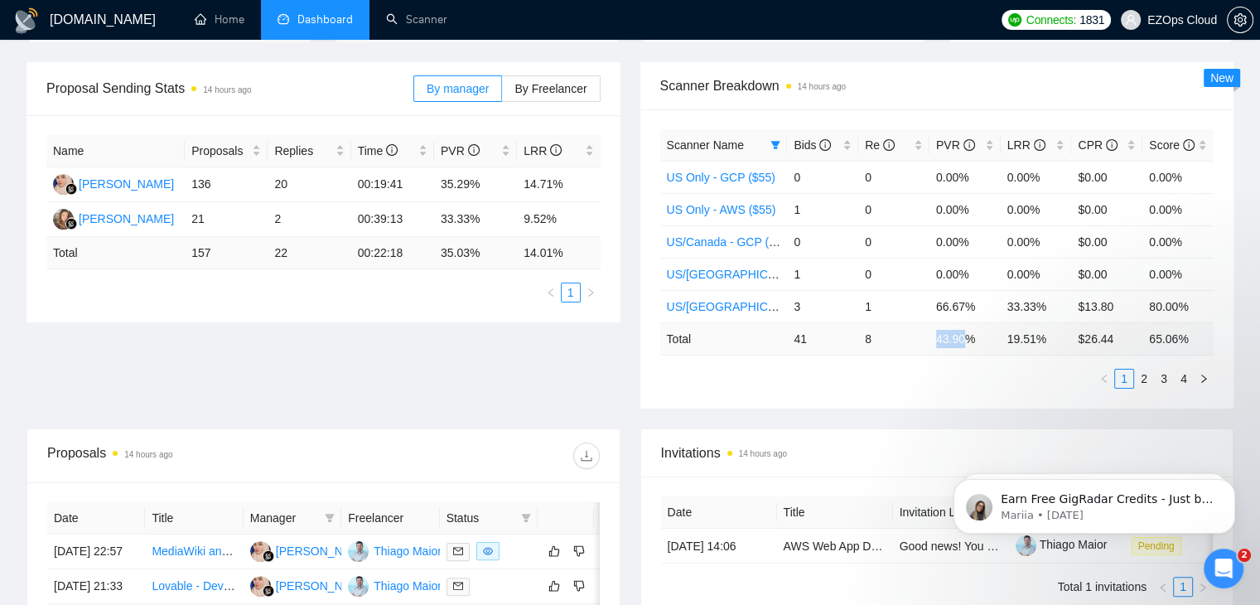
drag, startPoint x: 936, startPoint y: 336, endPoint x: 965, endPoint y: 339, distance: 29.2
click at [965, 339] on td "43.90 %" at bounding box center [964, 338] width 71 height 32
copy td "43.90"
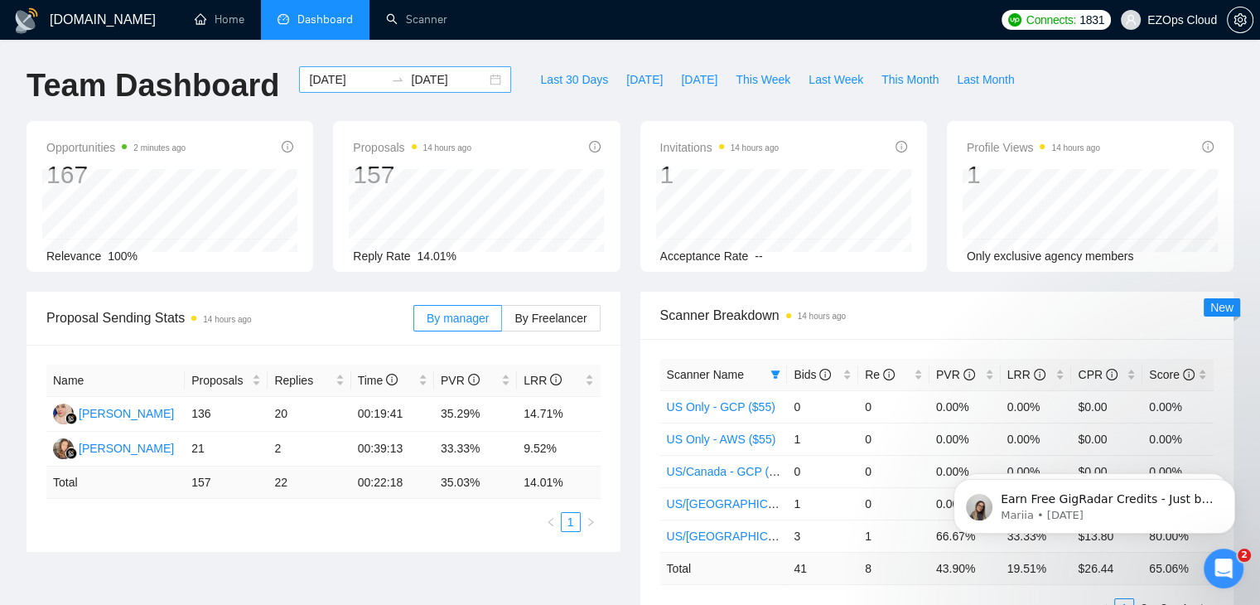
click at [331, 85] on input "[DATE]" at bounding box center [346, 79] width 75 height 18
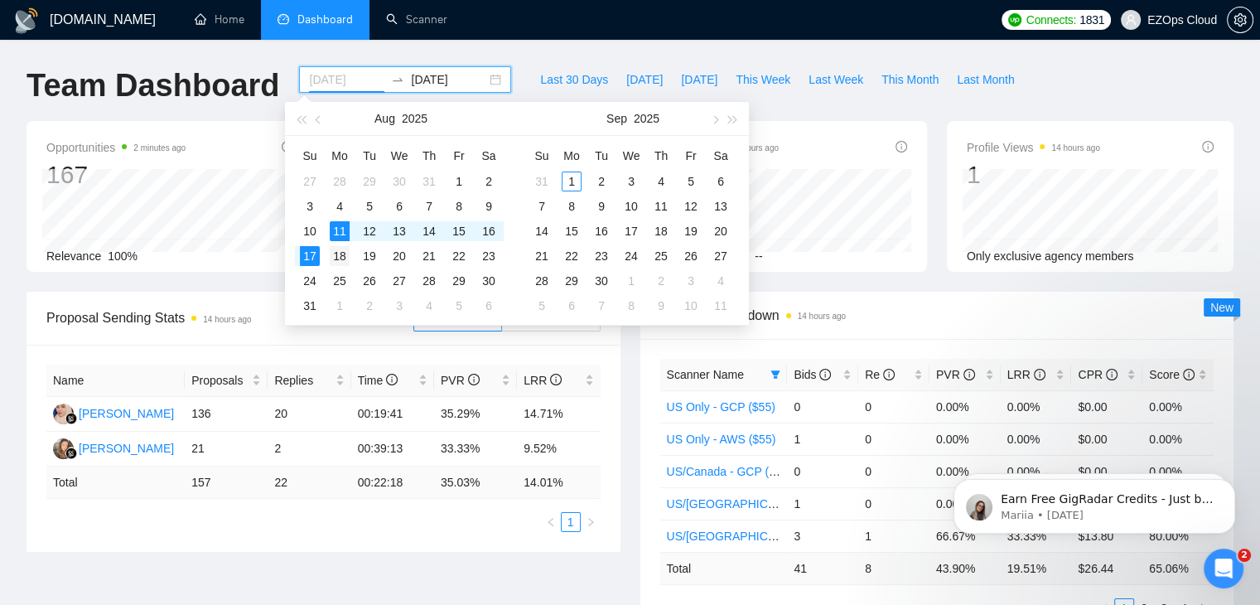
type input "[DATE]"
click at [337, 252] on div "18" at bounding box center [340, 256] width 20 height 20
type input "[DATE]"
click at [314, 278] on div "24" at bounding box center [310, 281] width 20 height 20
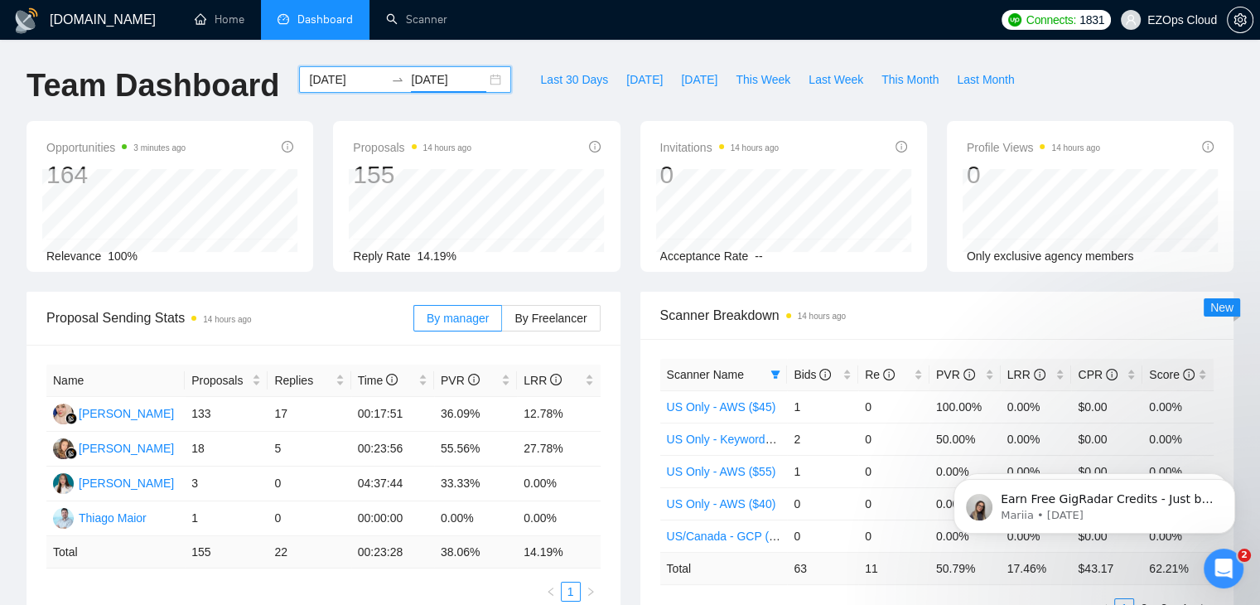
click at [321, 78] on input "[DATE]" at bounding box center [346, 79] width 75 height 18
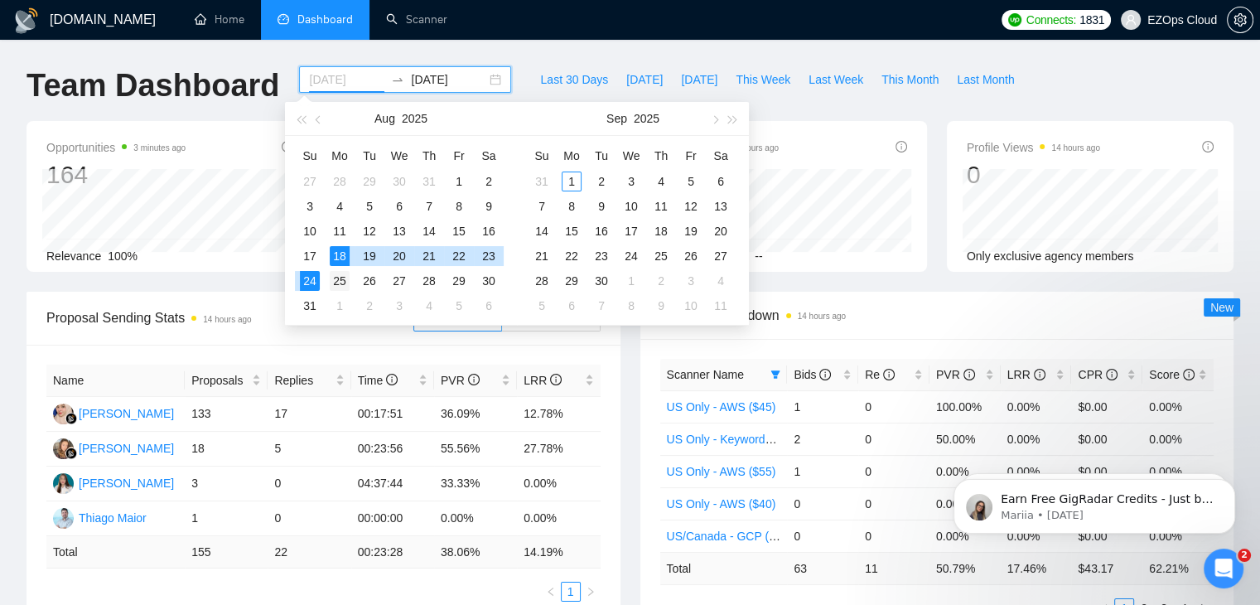
type input "[DATE]"
click at [334, 281] on div "25" at bounding box center [340, 281] width 20 height 20
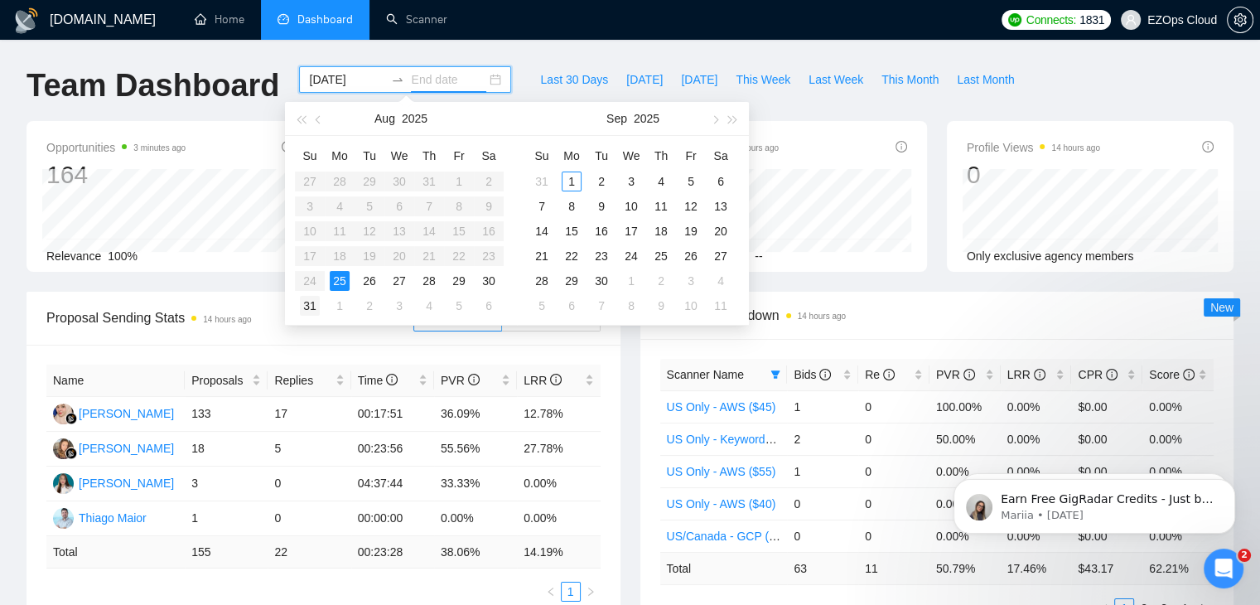
type input "[DATE]"
click at [309, 302] on div "31" at bounding box center [310, 306] width 20 height 20
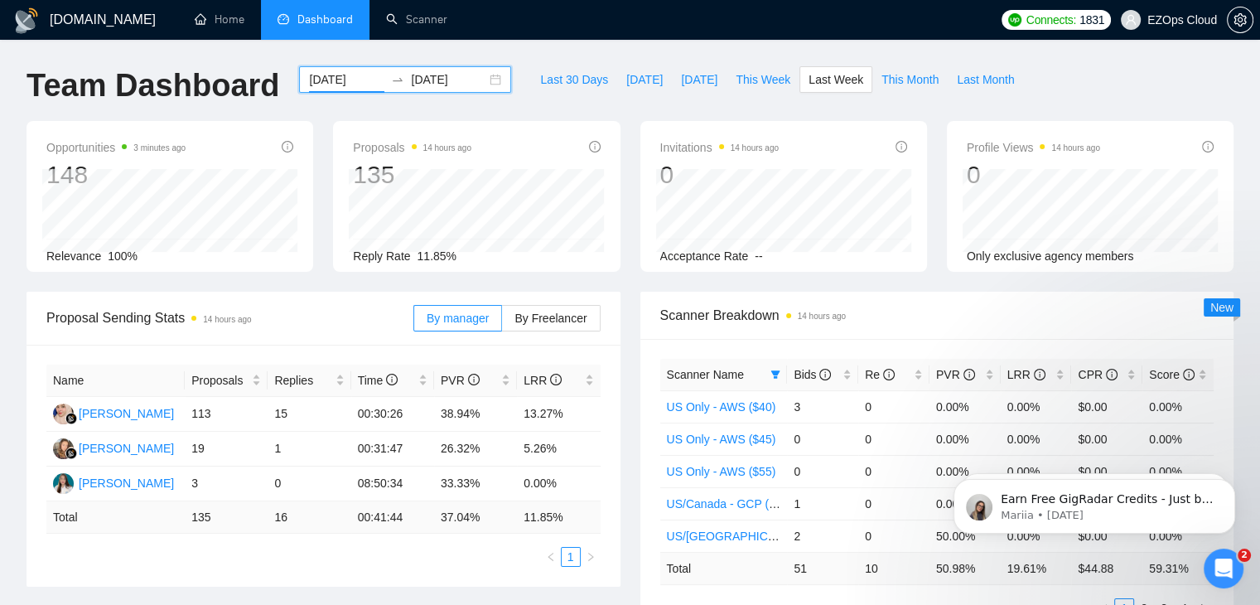
click at [321, 80] on input "[DATE]" at bounding box center [346, 79] width 75 height 18
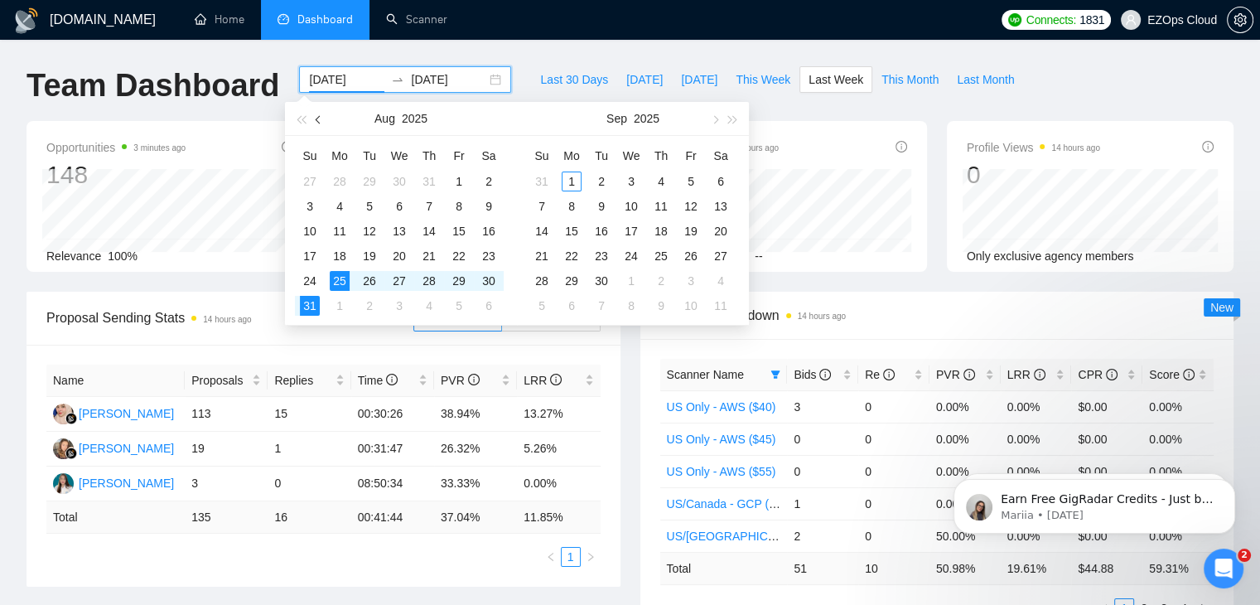
click at [320, 120] on span "button" at bounding box center [320, 119] width 8 height 8
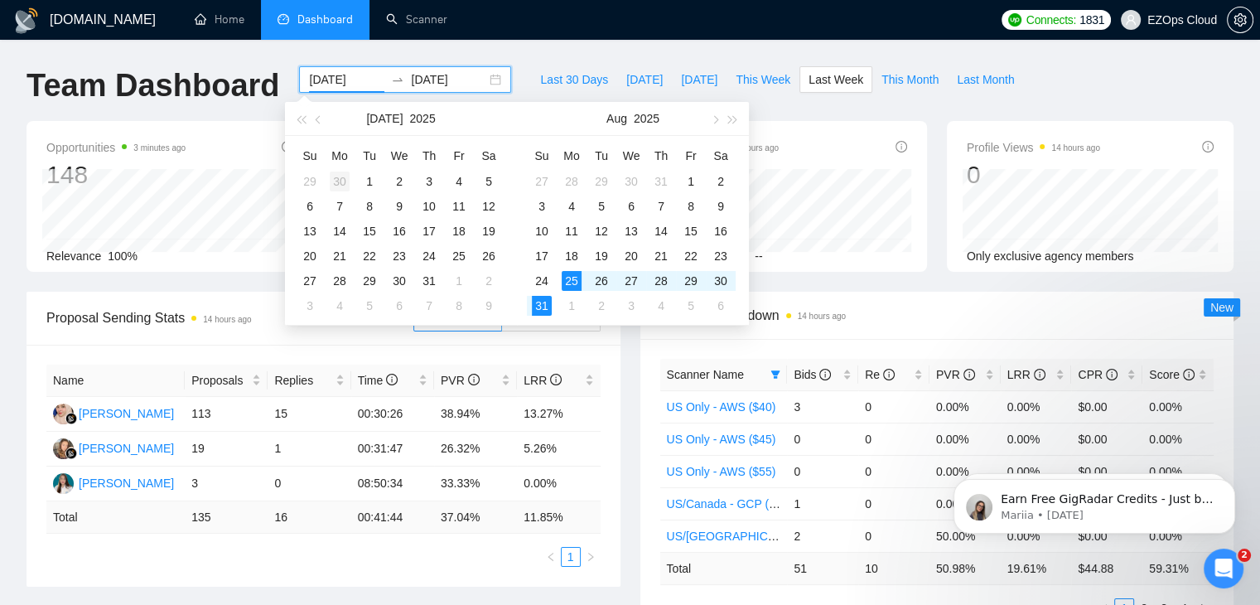
type input "2025-06-30"
click at [344, 184] on div "30" at bounding box center [340, 181] width 20 height 20
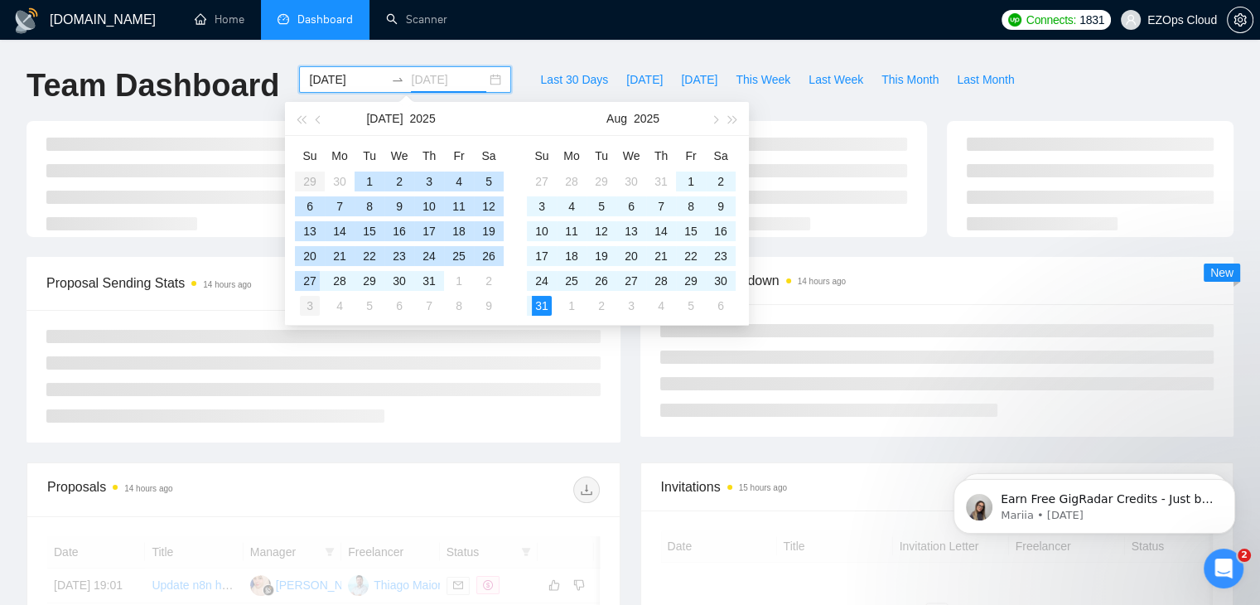
type input "[DATE]"
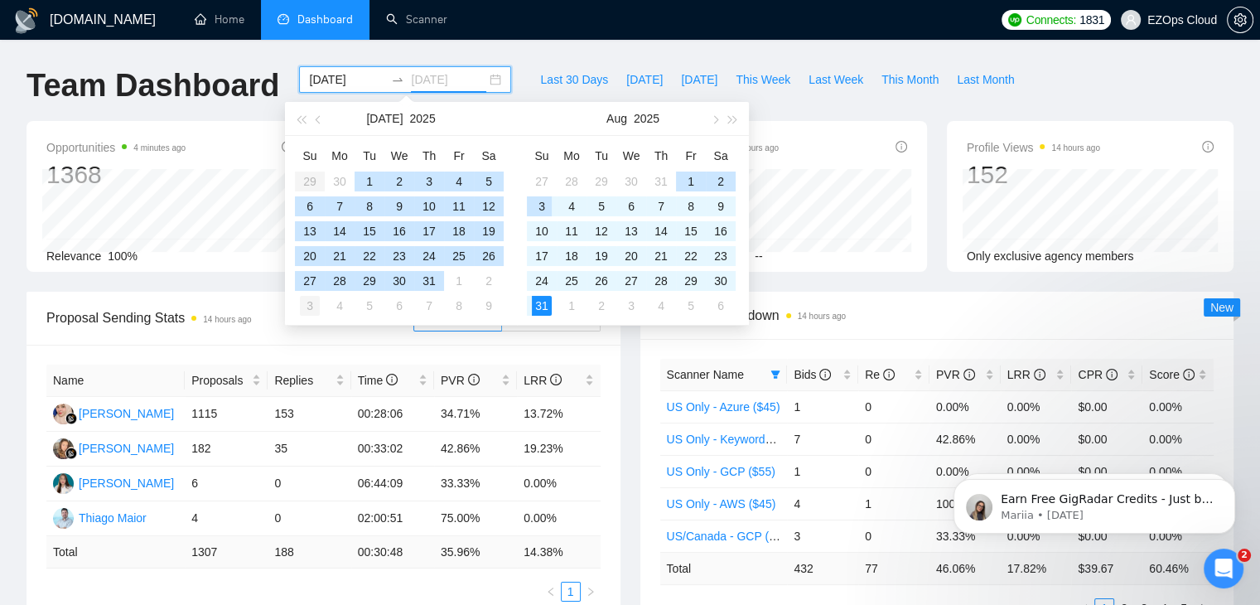
click at [306, 302] on div "3" at bounding box center [310, 306] width 20 height 20
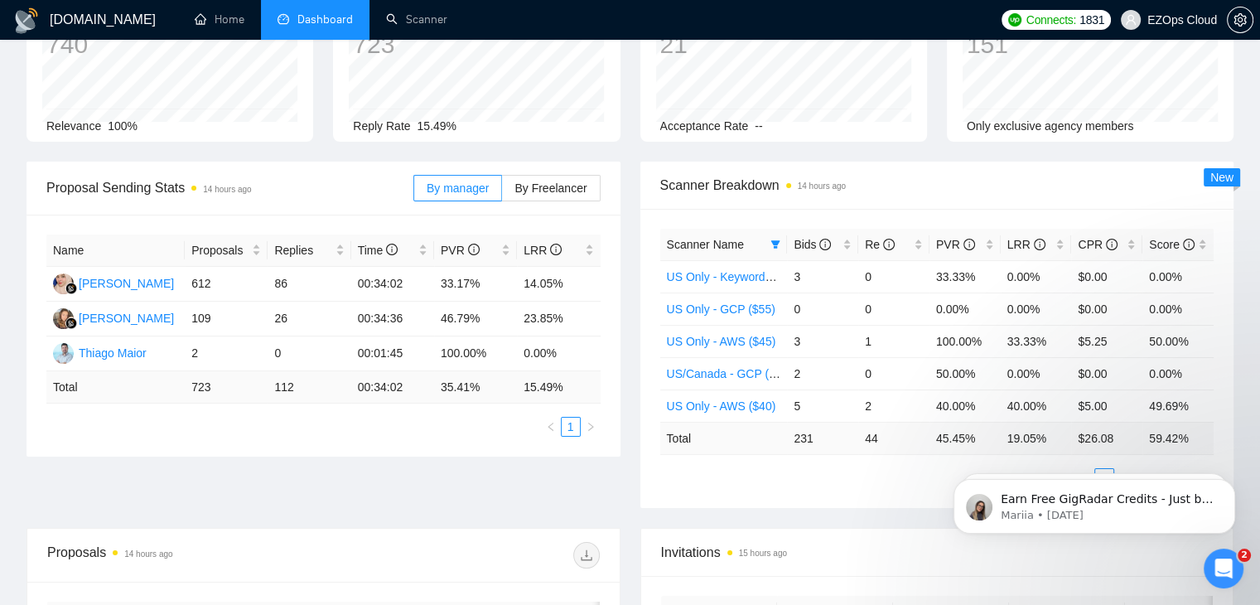
scroll to position [162, 0]
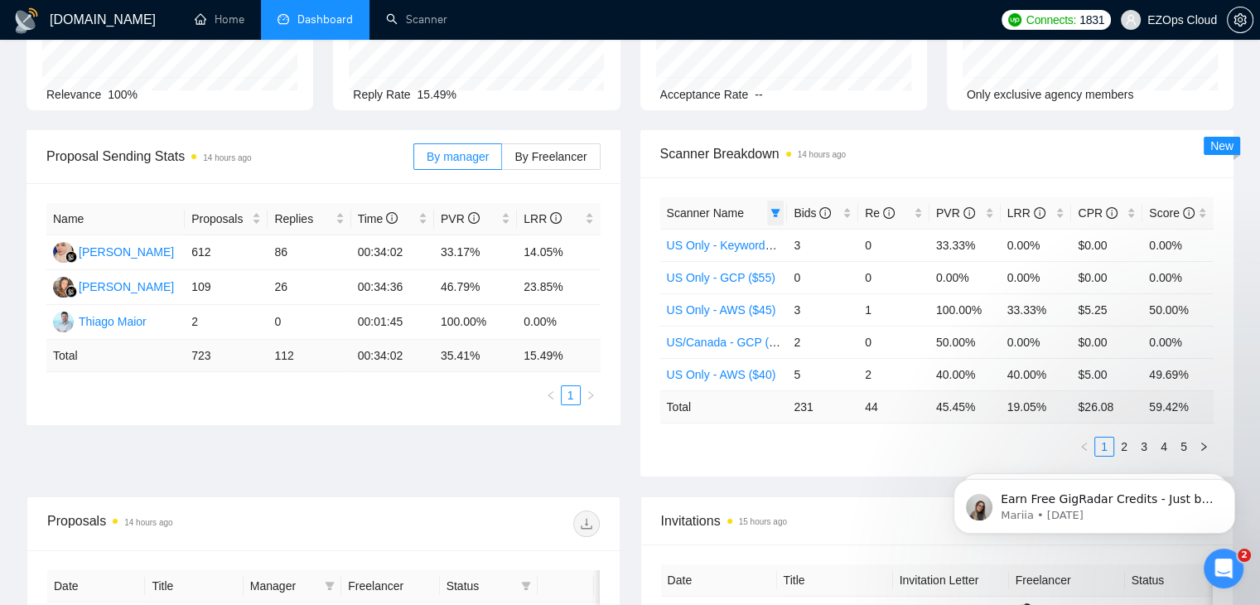
click at [779, 215] on icon "filter" at bounding box center [775, 213] width 10 height 10
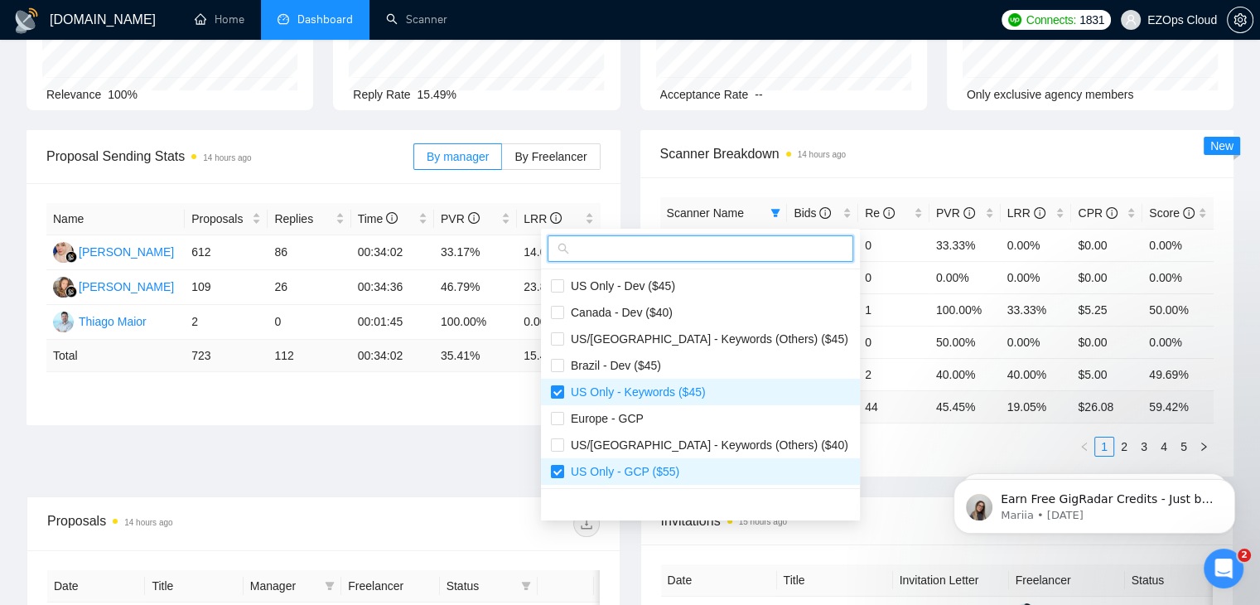
click at [736, 243] on input "text" at bounding box center [707, 248] width 271 height 18
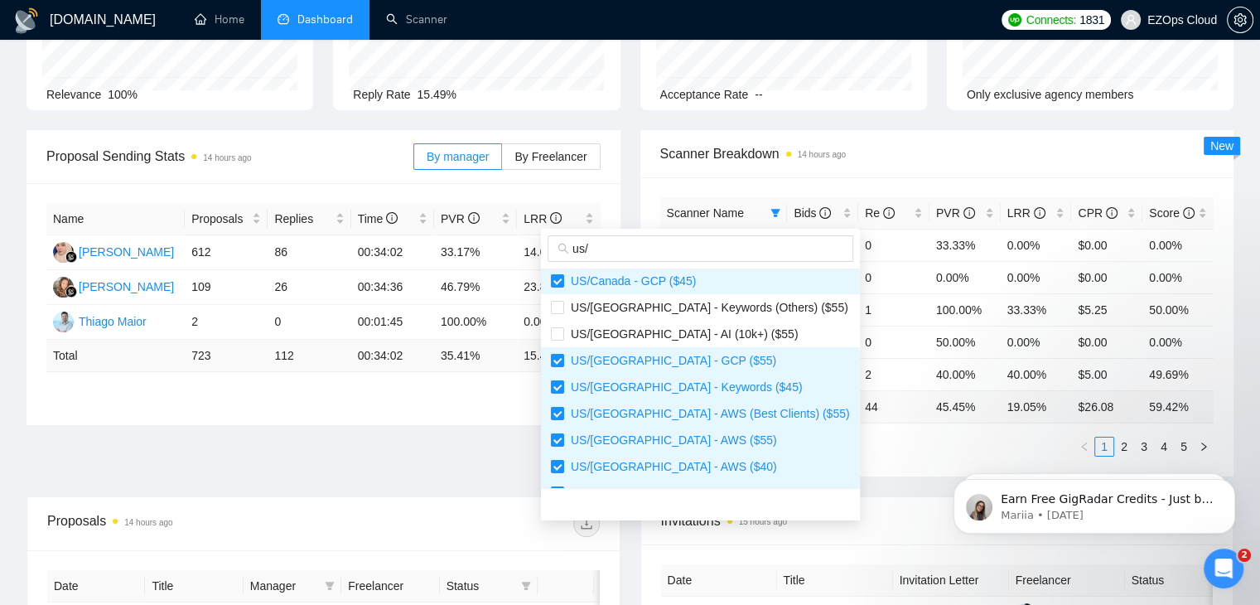
scroll to position [265, 0]
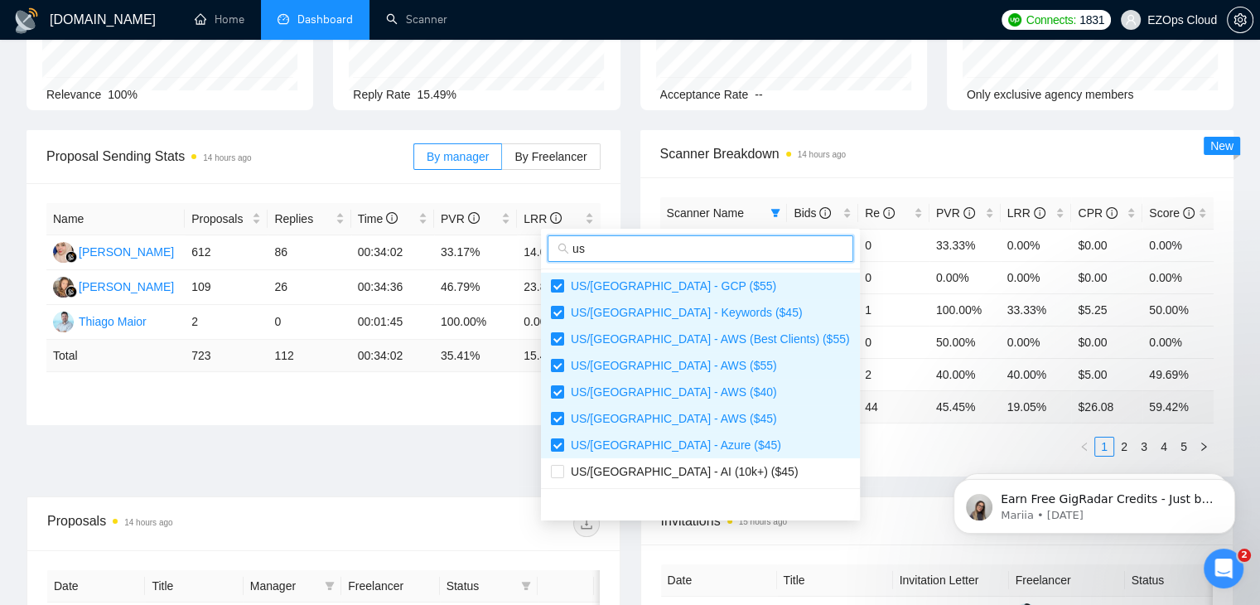
click at [634, 249] on input "us" at bounding box center [707, 248] width 271 height 18
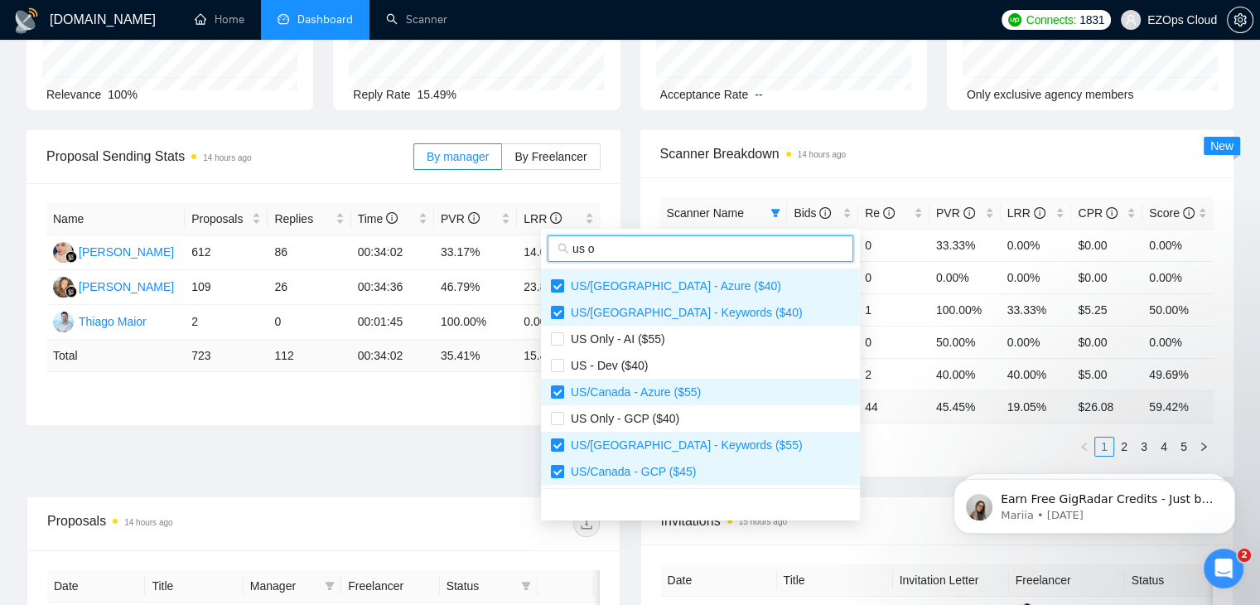
scroll to position [229, 0]
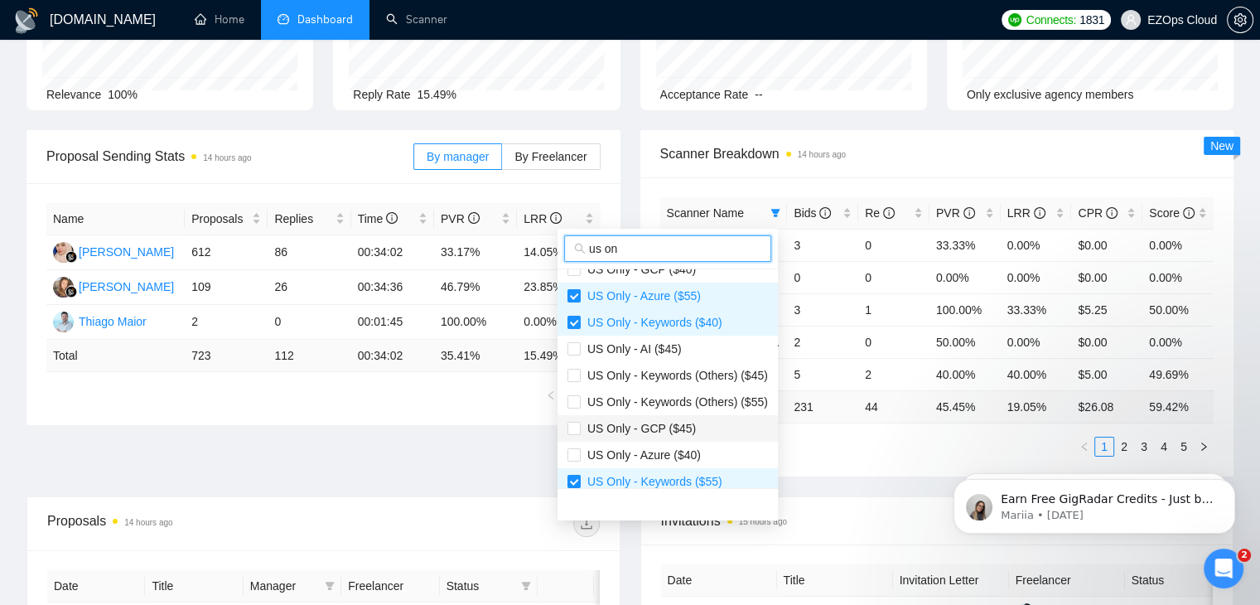
type input "us on"
click at [720, 428] on span "US Only - GCP ($45)" at bounding box center [667, 428] width 200 height 18
checkbox input "true"
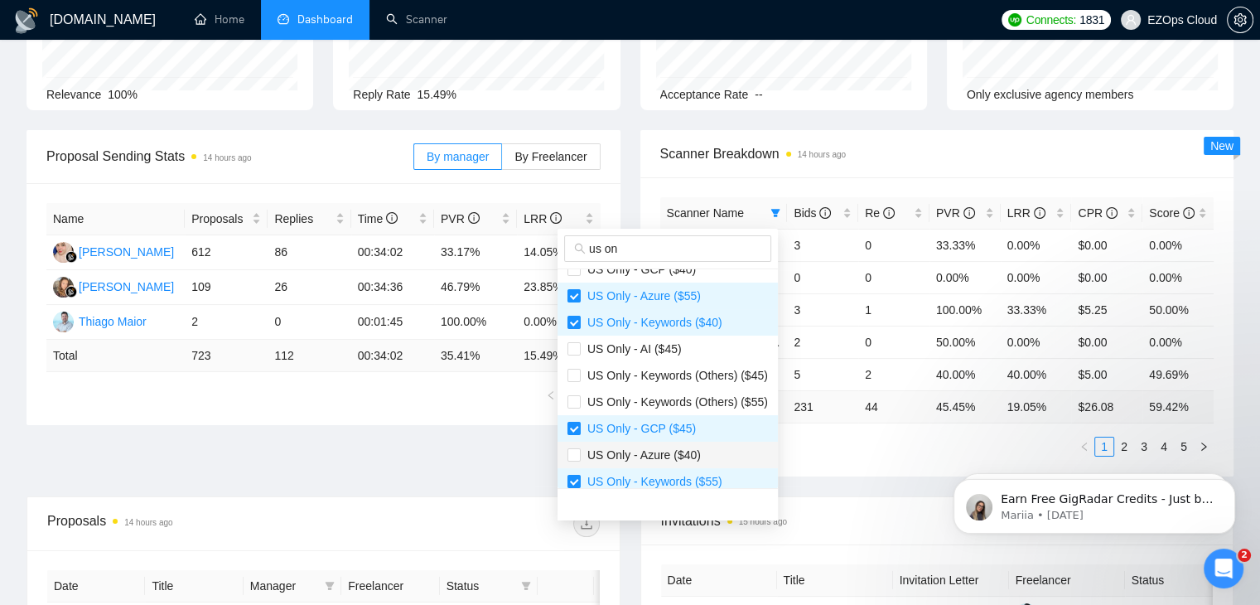
click at [719, 442] on li "US Only - Azure ($40)" at bounding box center [668, 455] width 220 height 27
checkbox input "true"
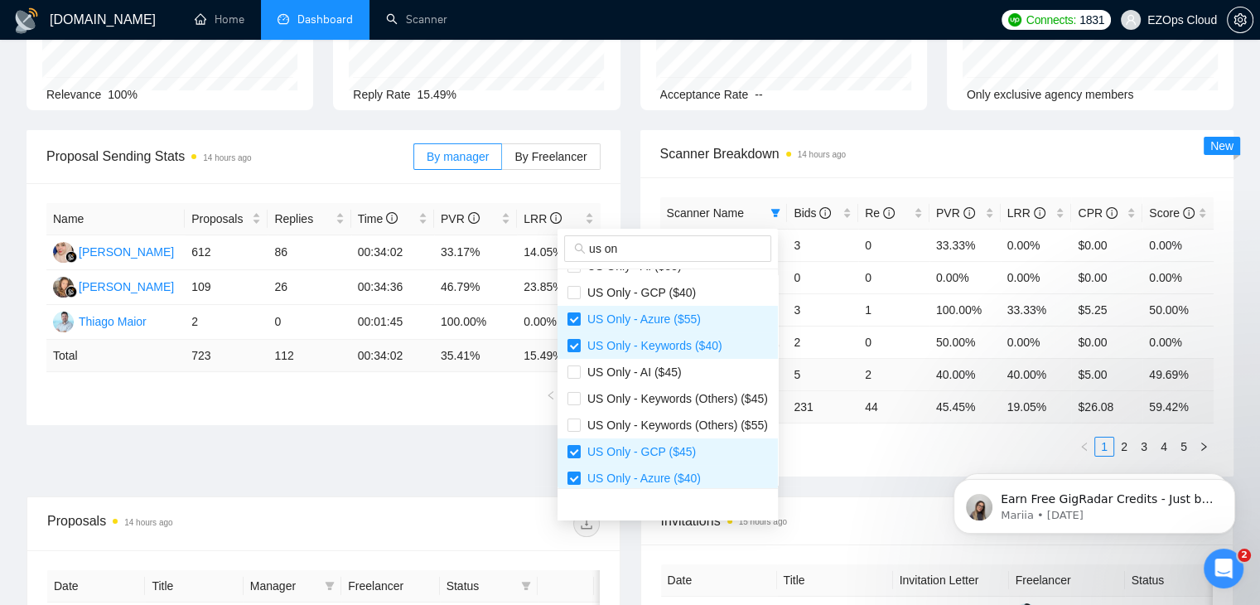
scroll to position [204, 0]
click at [645, 297] on span "US Only - GCP ($40)" at bounding box center [638, 293] width 115 height 13
checkbox input "true"
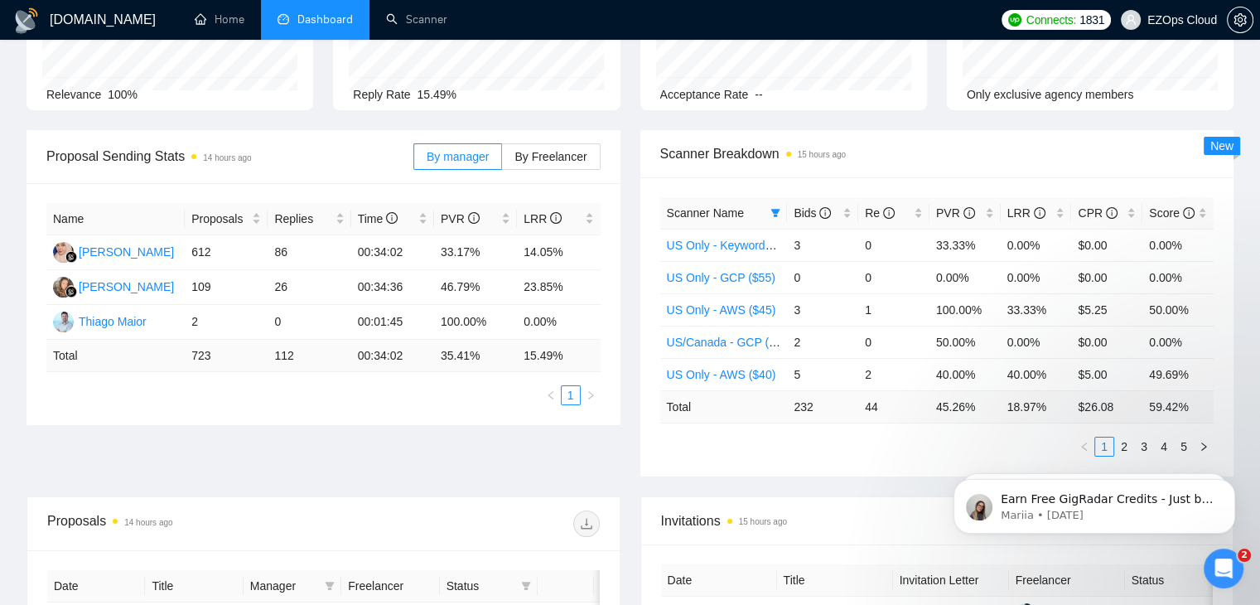
scroll to position [245, 0]
click at [886, 448] on ul "1 2 3 4 5" at bounding box center [937, 447] width 554 height 20
drag, startPoint x: 937, startPoint y: 408, endPoint x: 961, endPoint y: 408, distance: 24.0
click at [961, 408] on td "45.26 %" at bounding box center [964, 406] width 71 height 32
copy td "45.26"
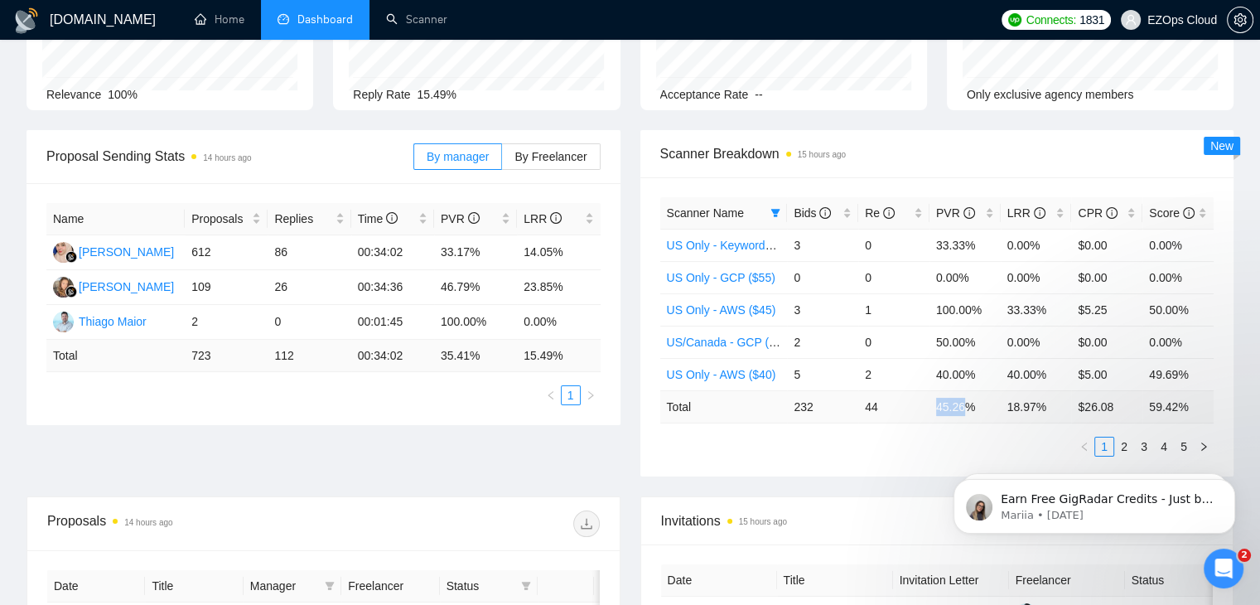
scroll to position [0, 0]
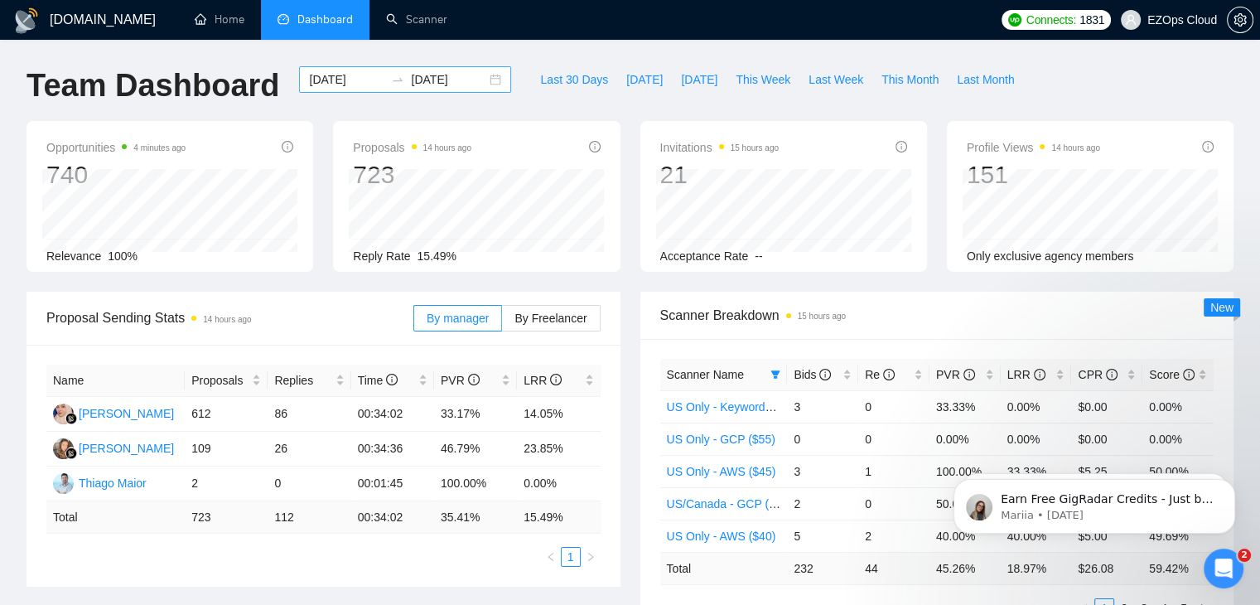
click at [338, 84] on input "2025-06-30" at bounding box center [346, 79] width 75 height 18
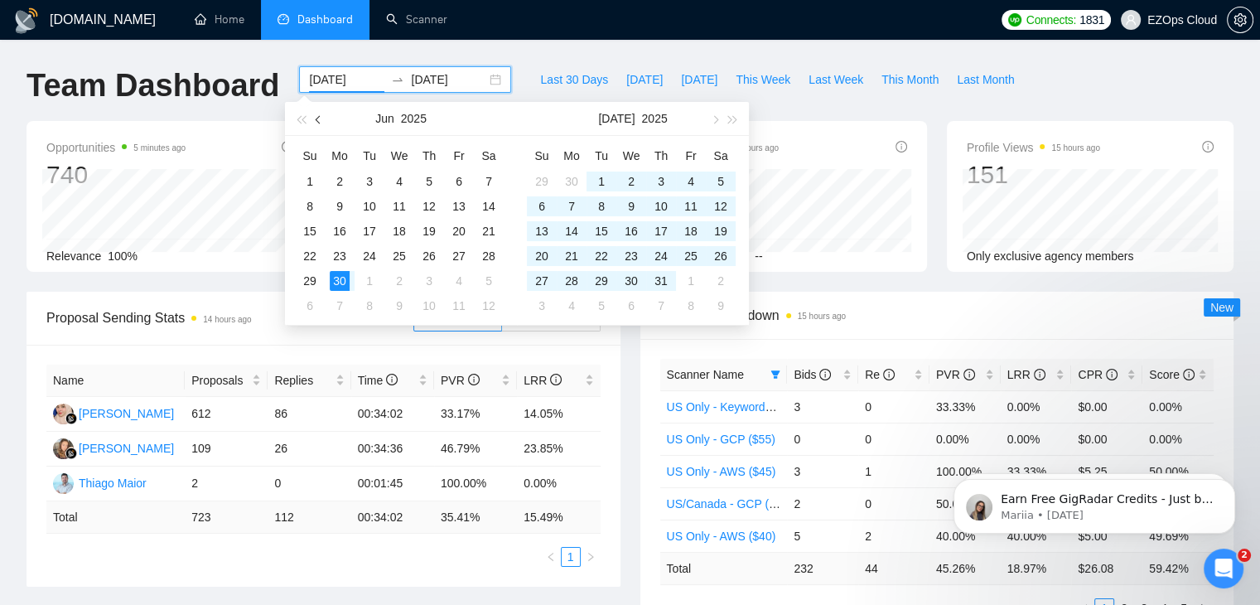
click at [315, 112] on button "button" at bounding box center [319, 118] width 18 height 33
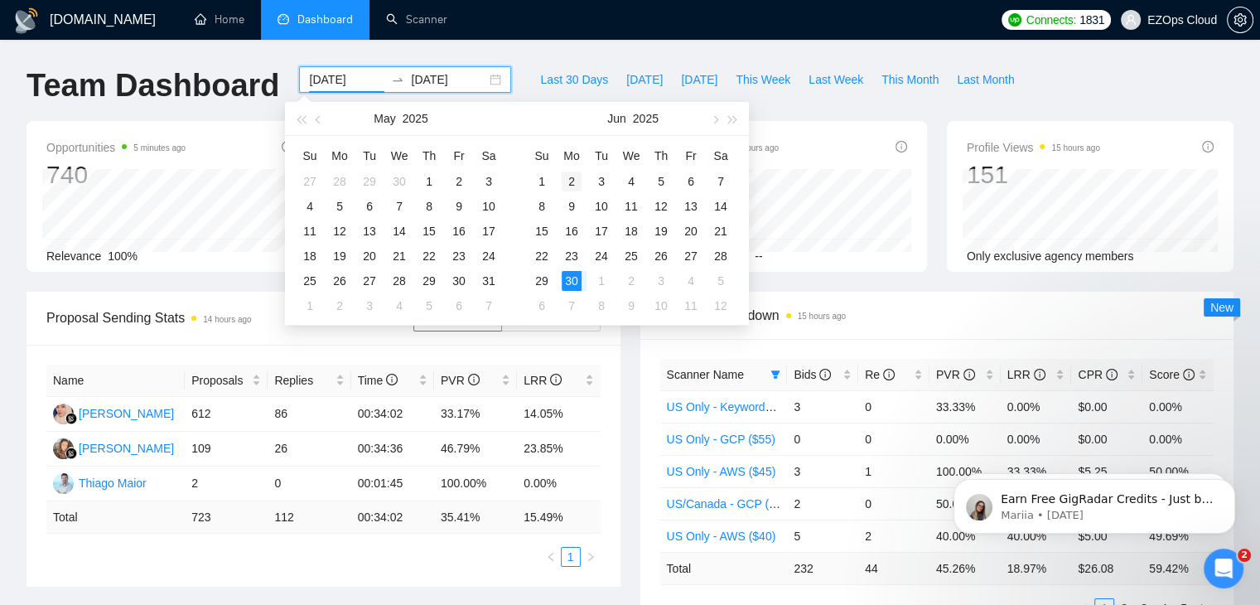
type input "2025-06-02"
click at [572, 179] on div "2" at bounding box center [572, 181] width 20 height 20
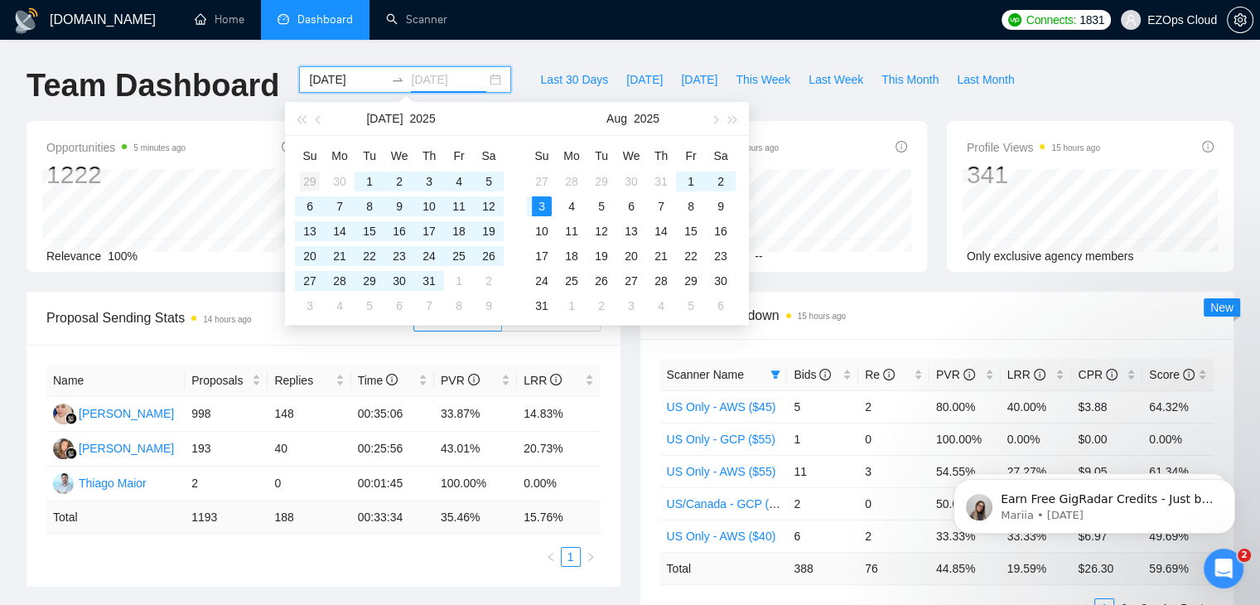
click at [311, 183] on div "29" at bounding box center [310, 181] width 20 height 20
type input "2025-06-29"
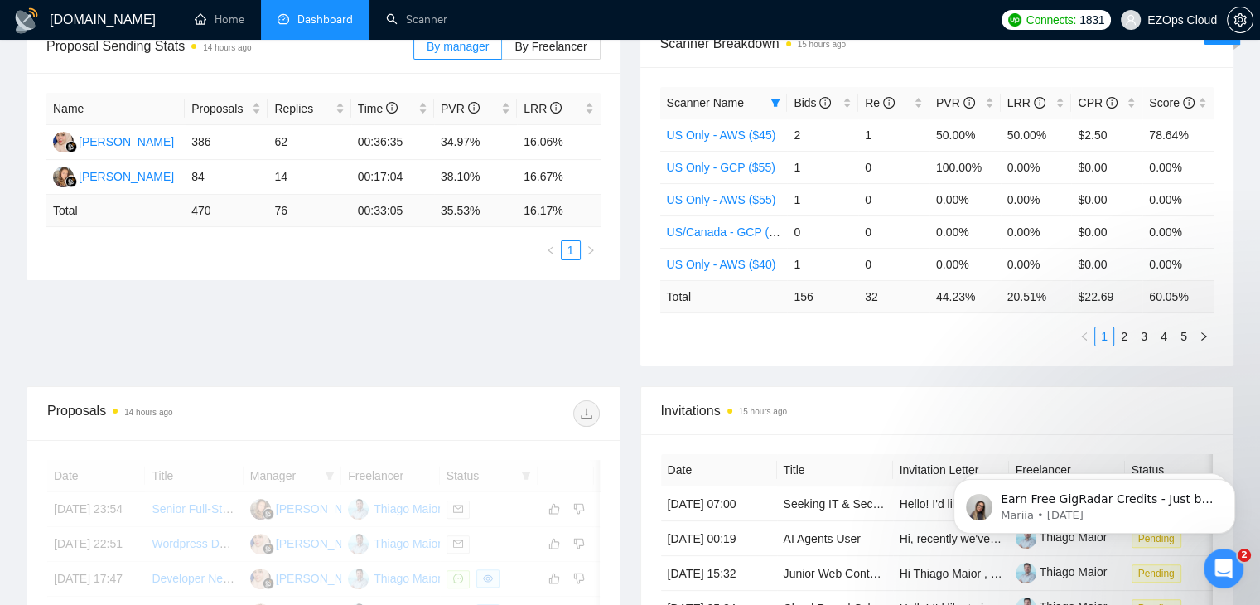
scroll to position [280, 0]
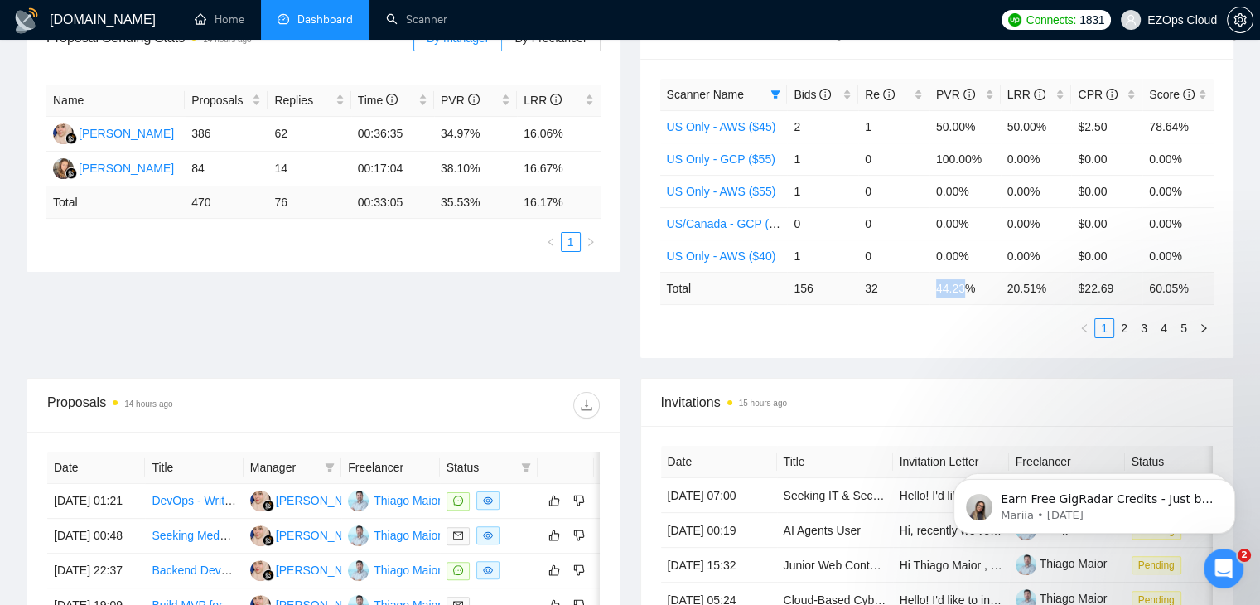
drag, startPoint x: 934, startPoint y: 287, endPoint x: 963, endPoint y: 287, distance: 28.2
click at [963, 287] on td "44.23 %" at bounding box center [964, 288] width 71 height 32
copy td "44.23"
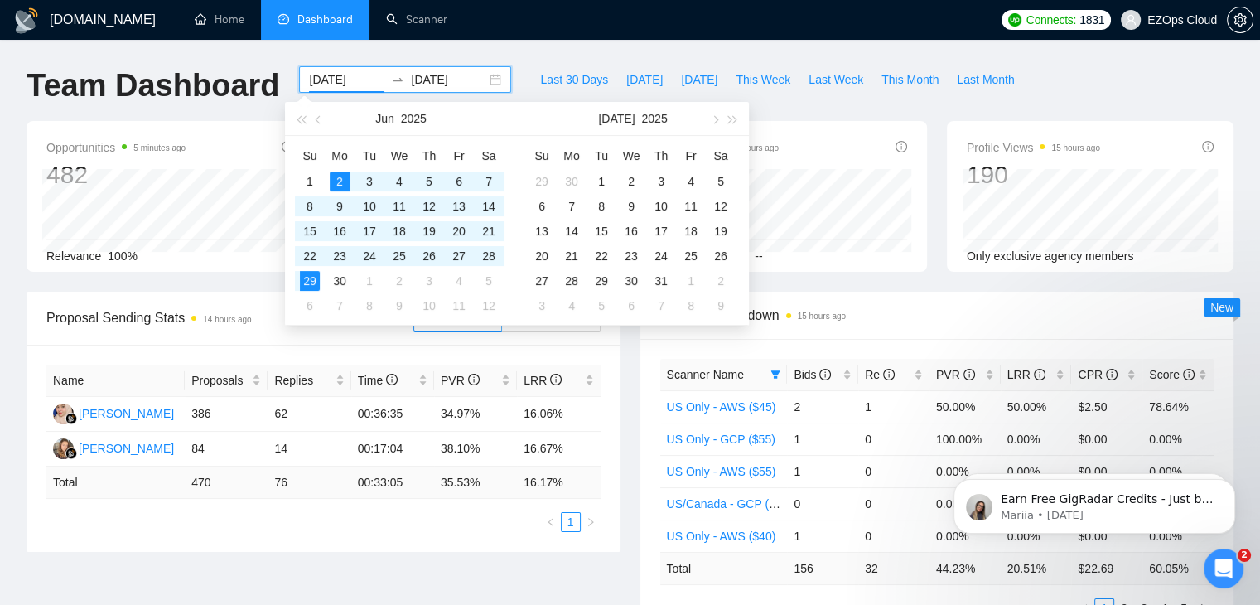
click at [322, 80] on input "2025-06-02" at bounding box center [346, 79] width 75 height 18
click at [712, 120] on span "button" at bounding box center [714, 119] width 8 height 8
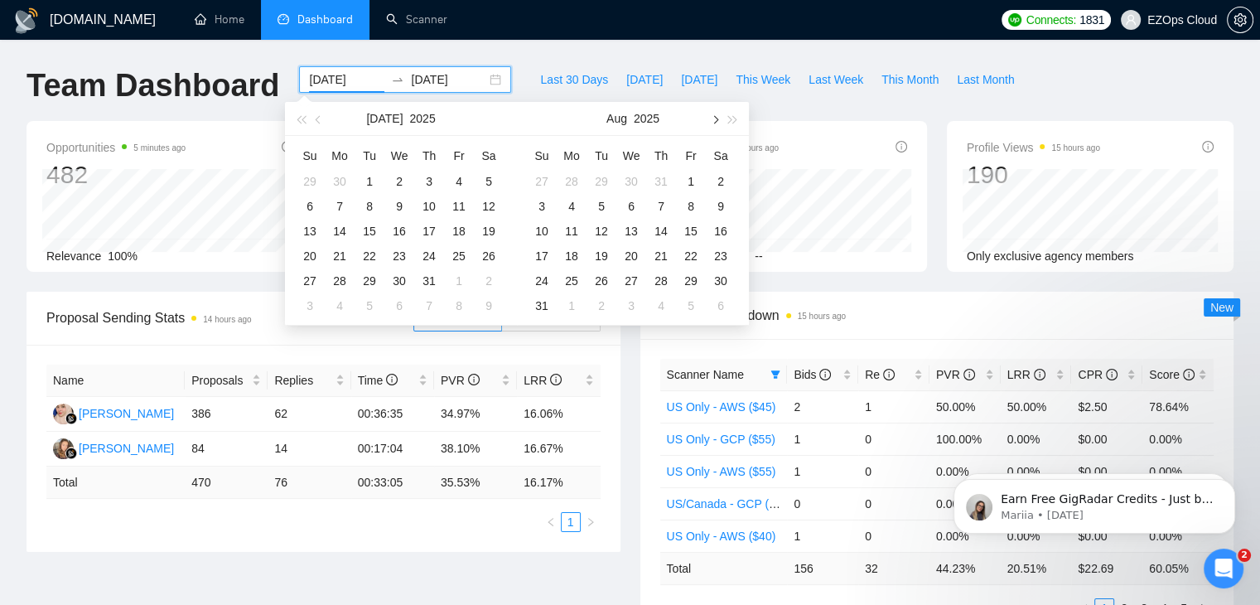
click at [712, 120] on span "button" at bounding box center [714, 119] width 8 height 8
type input "[DATE]"
click at [335, 205] on div "4" at bounding box center [340, 206] width 20 height 20
click at [315, 117] on button "button" at bounding box center [319, 118] width 18 height 33
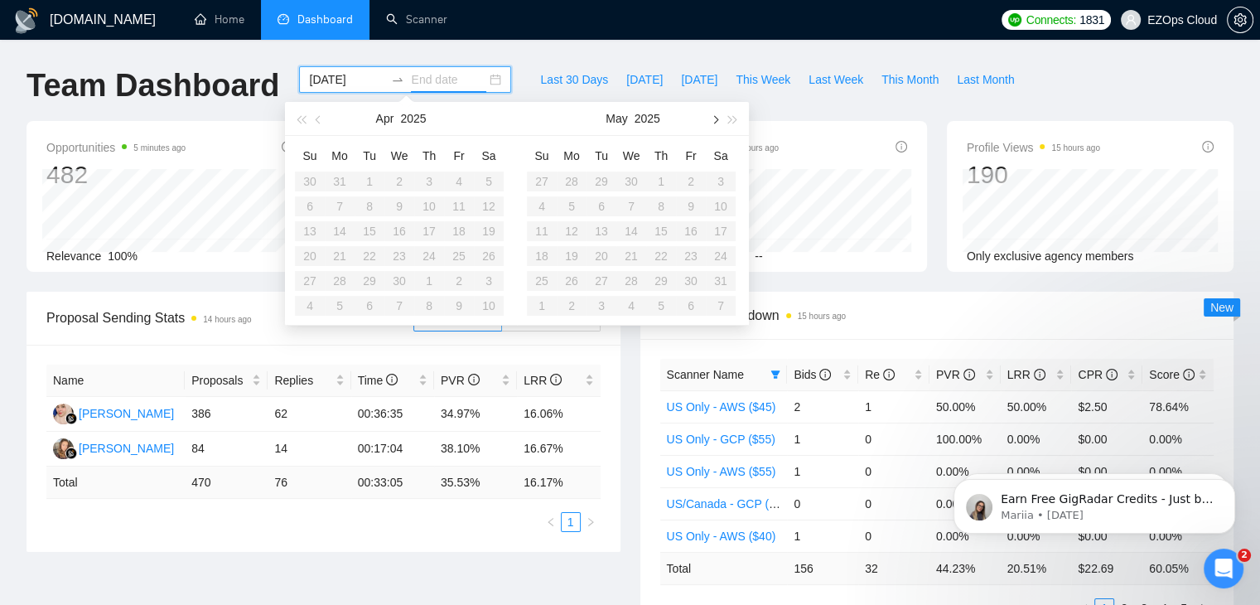
click at [712, 120] on span "button" at bounding box center [714, 119] width 8 height 8
type input "[DATE]"
click at [541, 307] on div "31" at bounding box center [542, 306] width 20 height 20
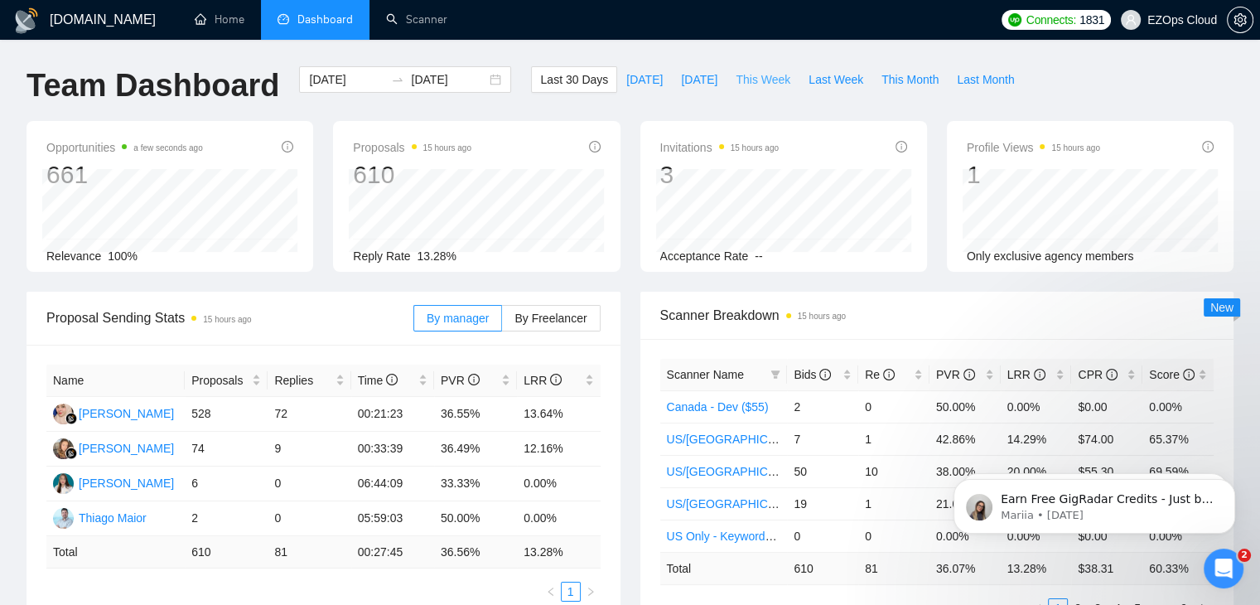
click at [736, 79] on span "This Week" at bounding box center [763, 79] width 55 height 18
type input "[DATE]"
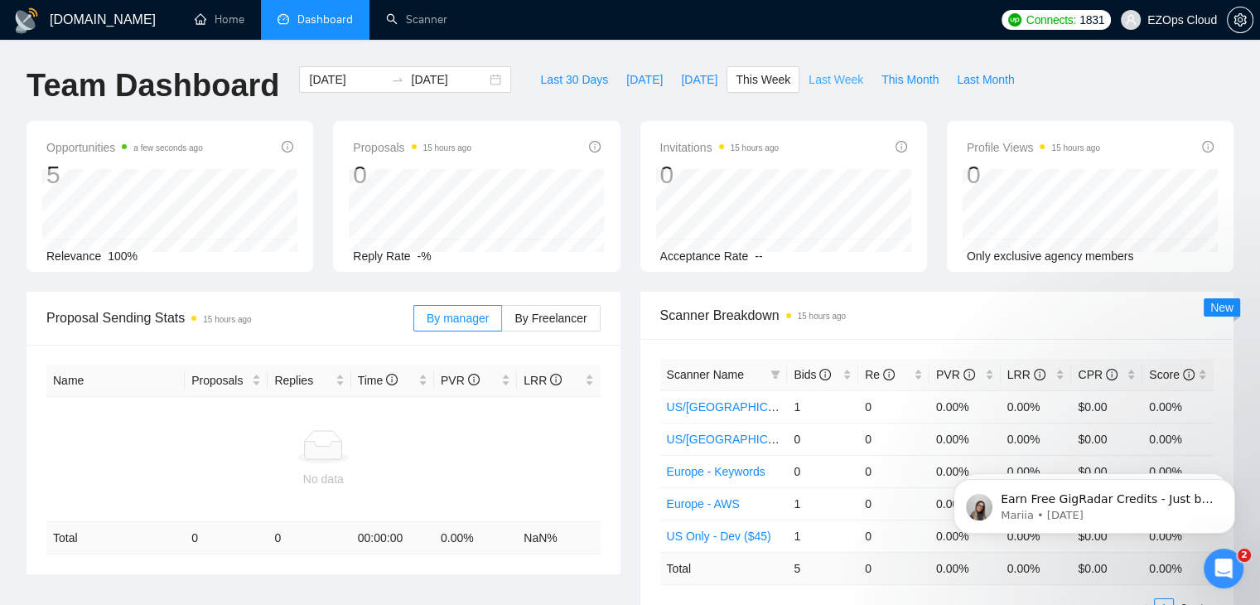
click at [809, 80] on span "Last Week" at bounding box center [836, 79] width 55 height 18
type input "[DATE]"
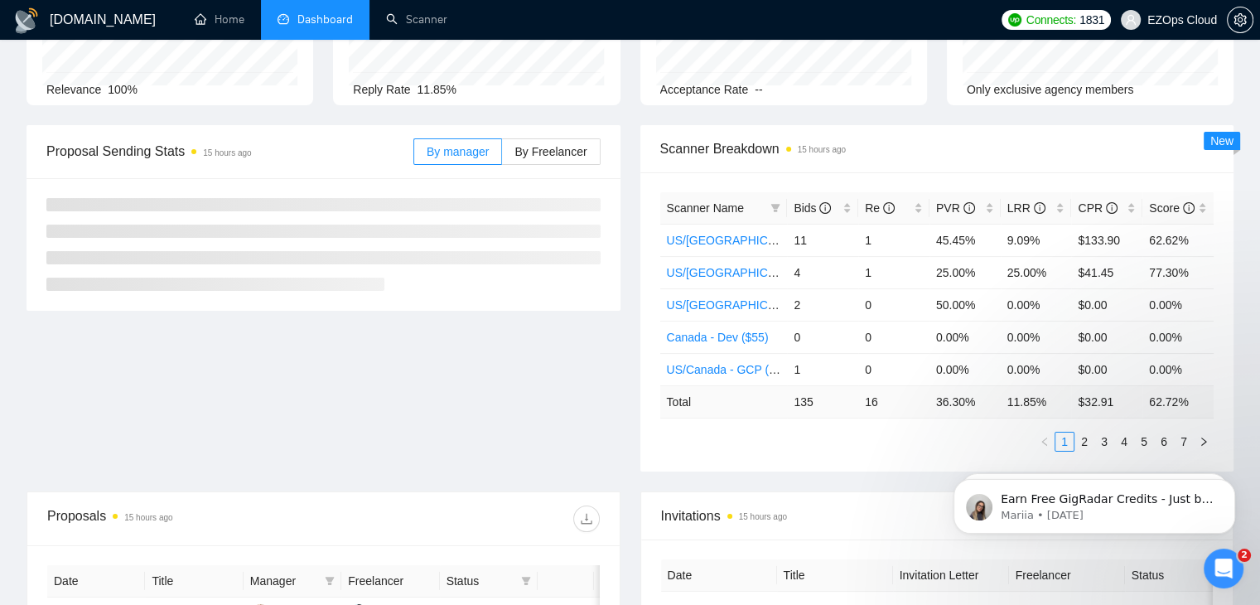
scroll to position [176, 0]
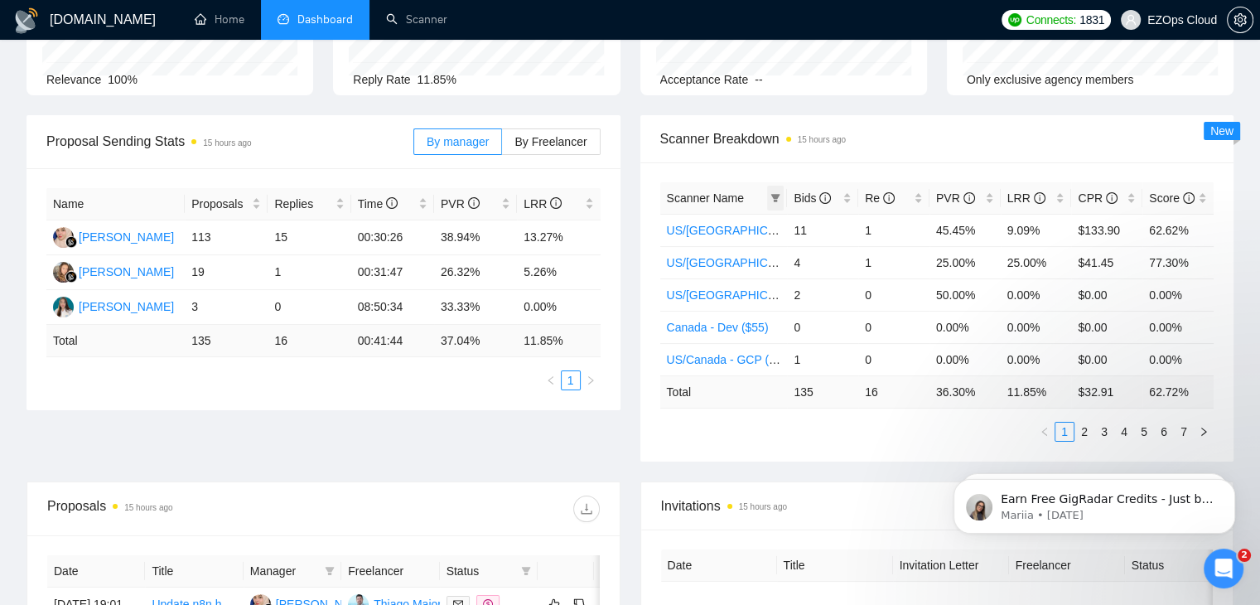
click at [775, 203] on span at bounding box center [775, 198] width 17 height 25
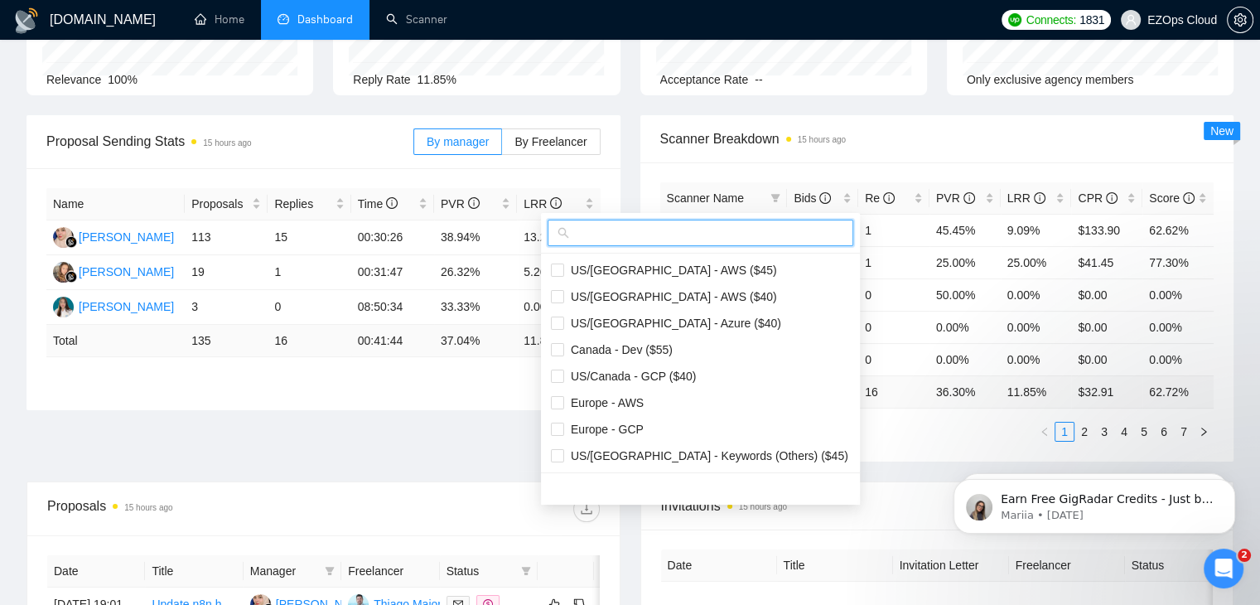
click at [678, 241] on input "text" at bounding box center [707, 233] width 271 height 18
type input "s"
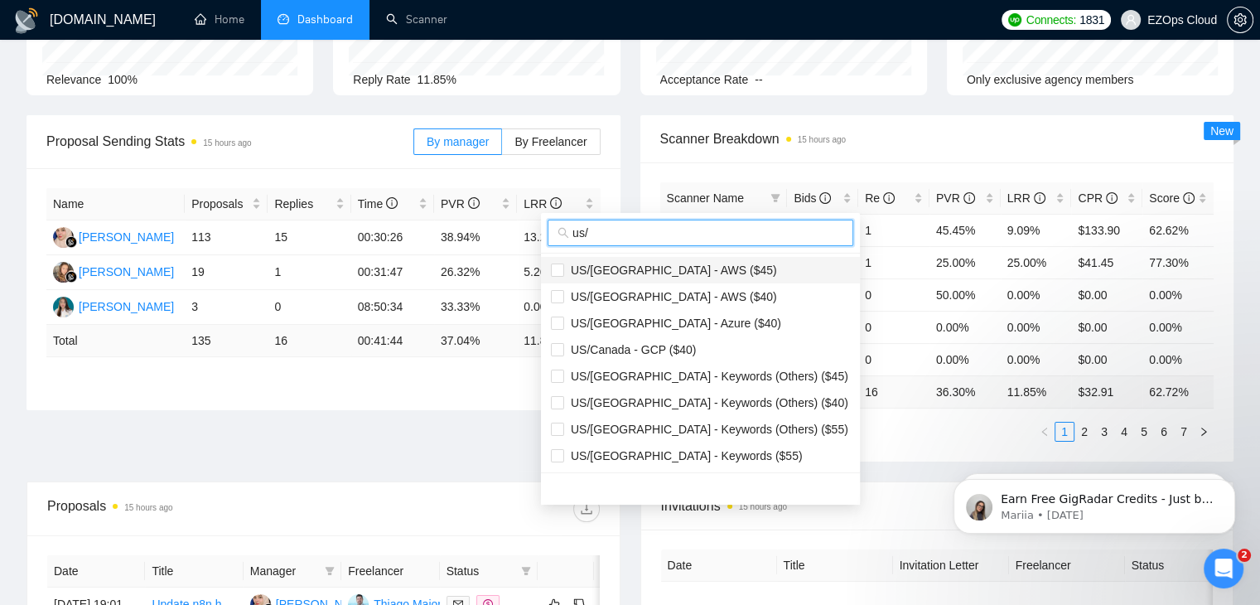
type input "us/"
click at [681, 276] on span "US/[GEOGRAPHIC_DATA] - AWS ($45)" at bounding box center [670, 269] width 213 height 13
checkbox input "true"
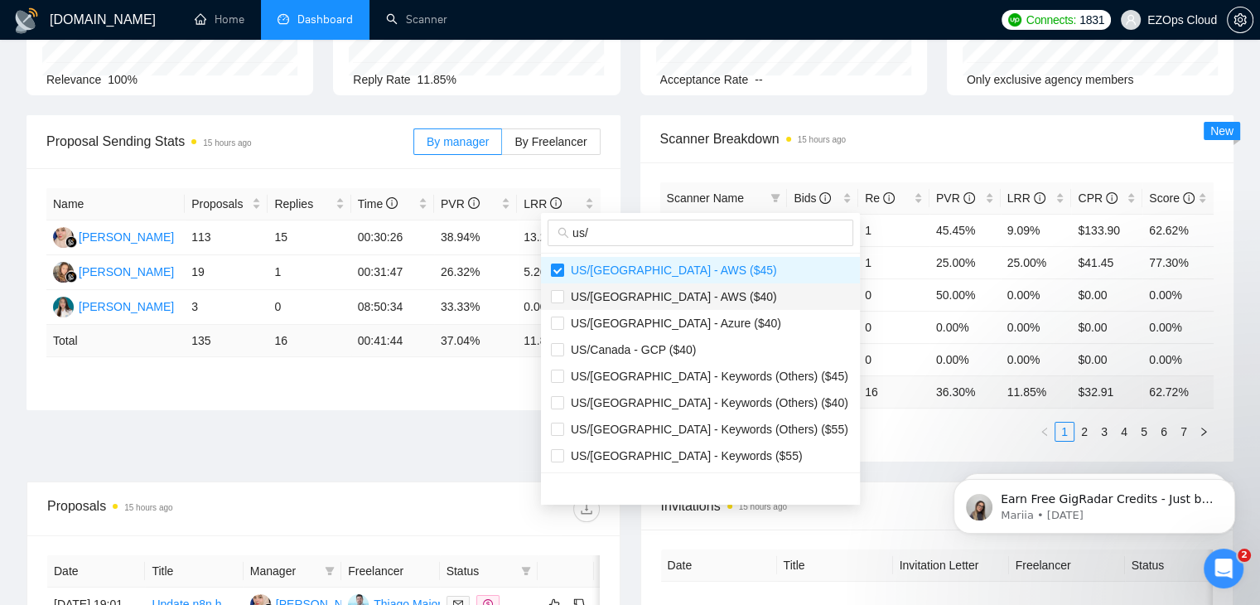
click at [686, 290] on span "US/[GEOGRAPHIC_DATA] - AWS ($40)" at bounding box center [670, 296] width 213 height 13
checkbox input "true"
click at [687, 321] on span "US/[GEOGRAPHIC_DATA] - Azure ($40)" at bounding box center [672, 322] width 217 height 13
checkbox input "true"
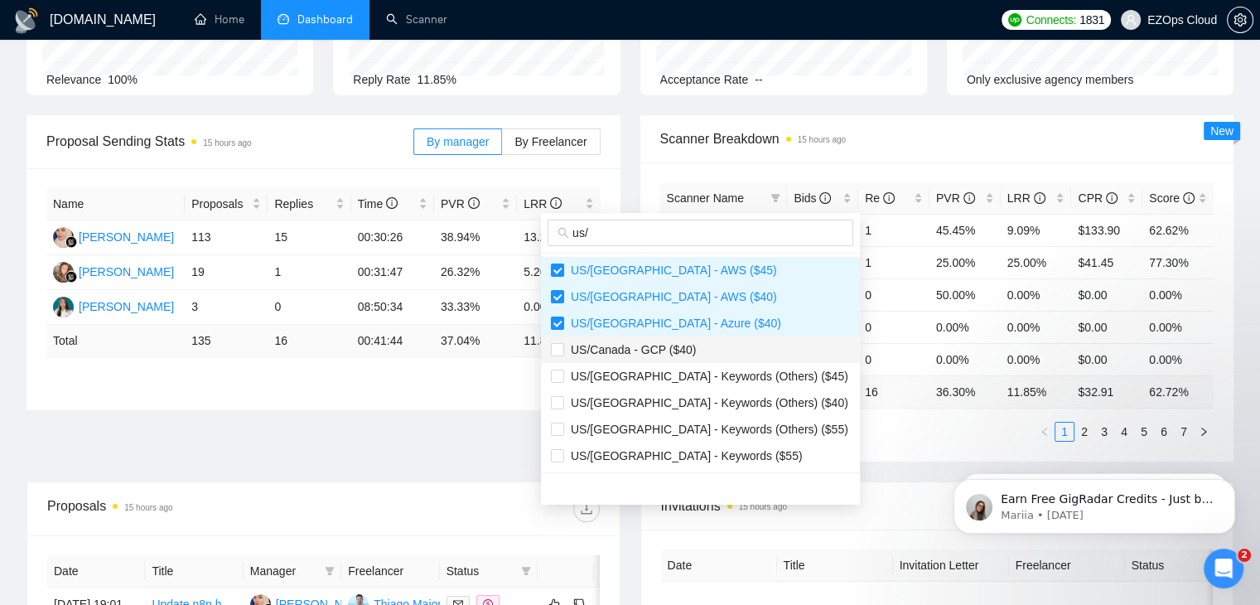
click at [687, 355] on span "US/Canada - GCP ($40)" at bounding box center [630, 349] width 132 height 13
checkbox input "true"
click at [717, 447] on span "US/[GEOGRAPHIC_DATA] - Keywords ($55)" at bounding box center [700, 456] width 299 height 18
checkbox input "true"
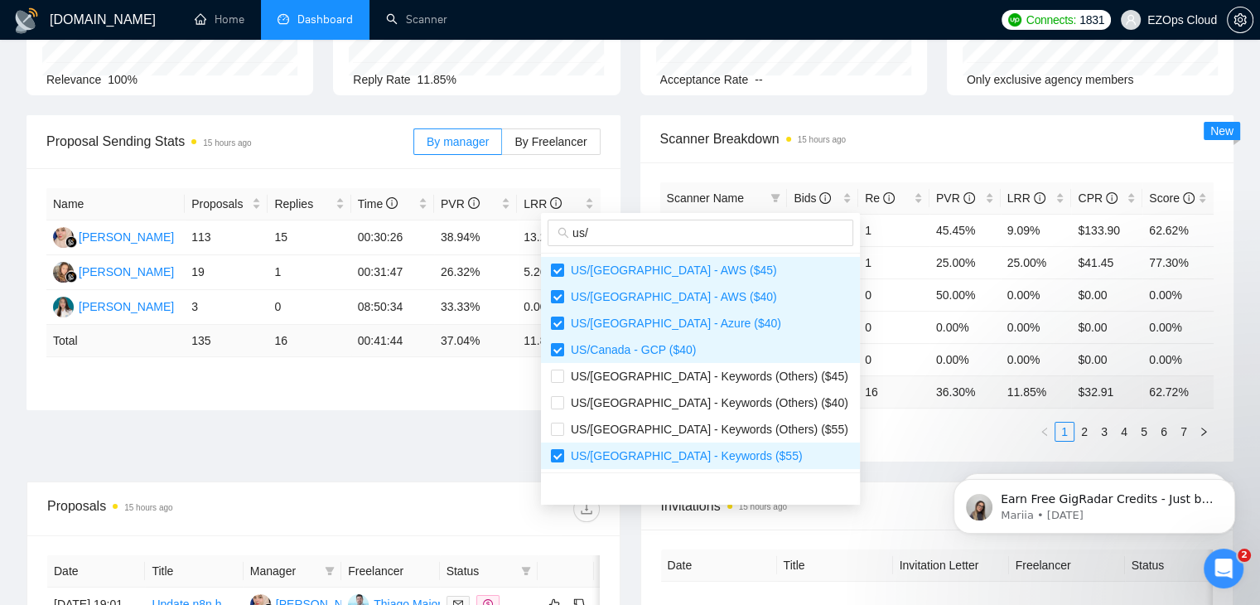
scroll to position [186, 0]
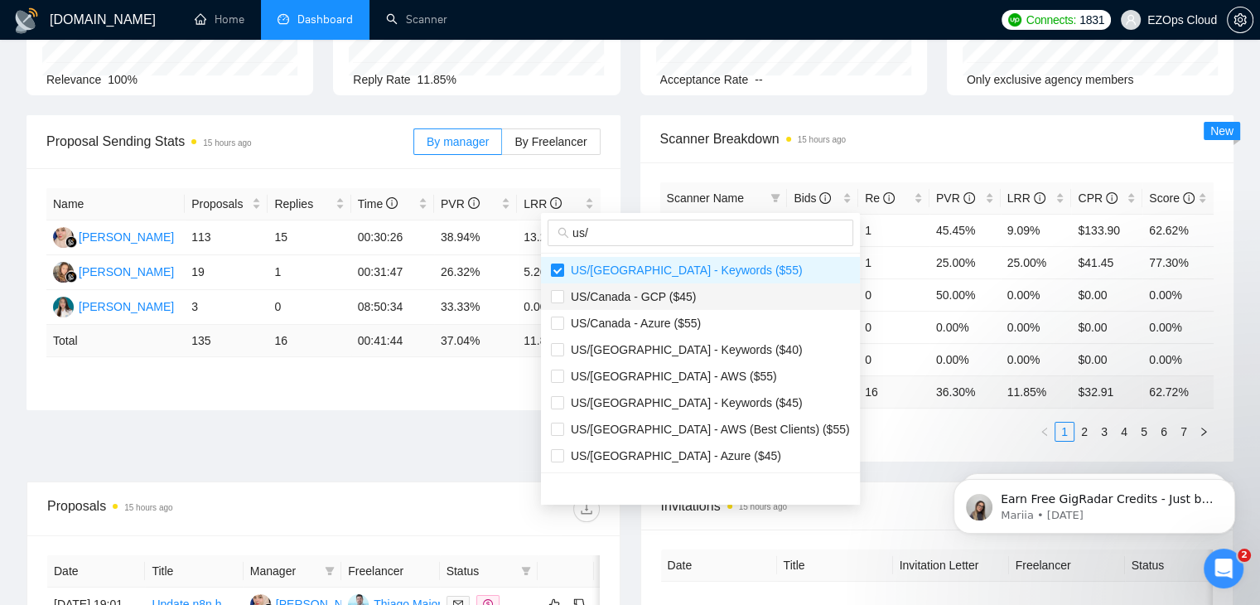
click at [655, 302] on span "US/Canada - GCP ($45)" at bounding box center [630, 296] width 132 height 13
checkbox input "true"
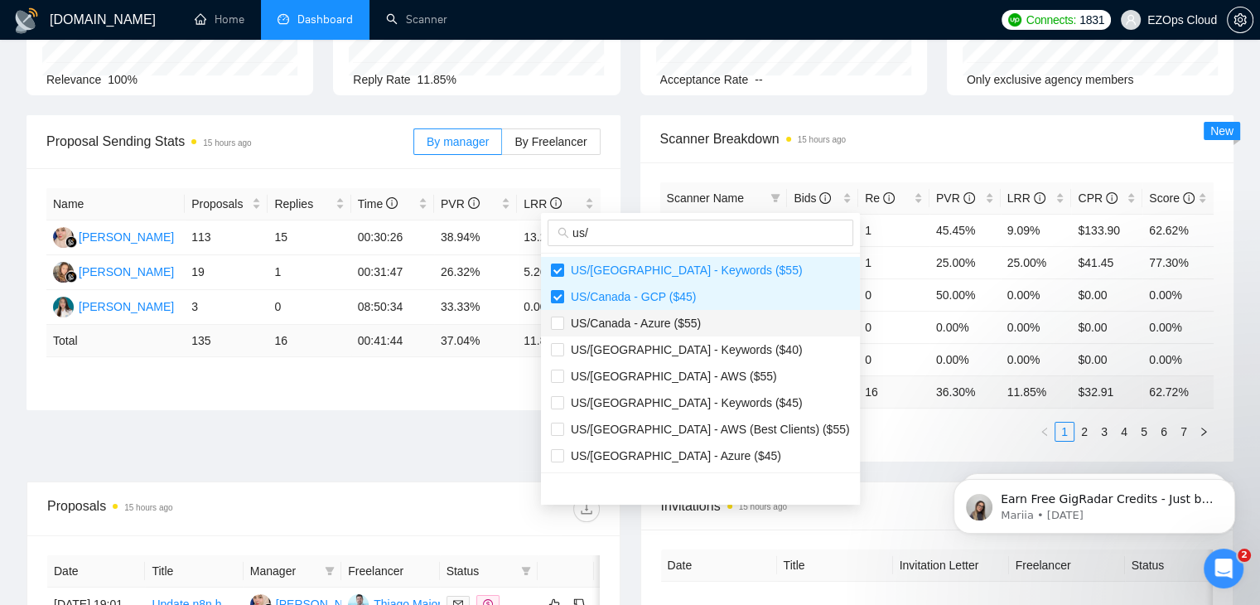
click at [658, 327] on span "US/Canada - Azure ($55)" at bounding box center [632, 322] width 137 height 13
checkbox input "true"
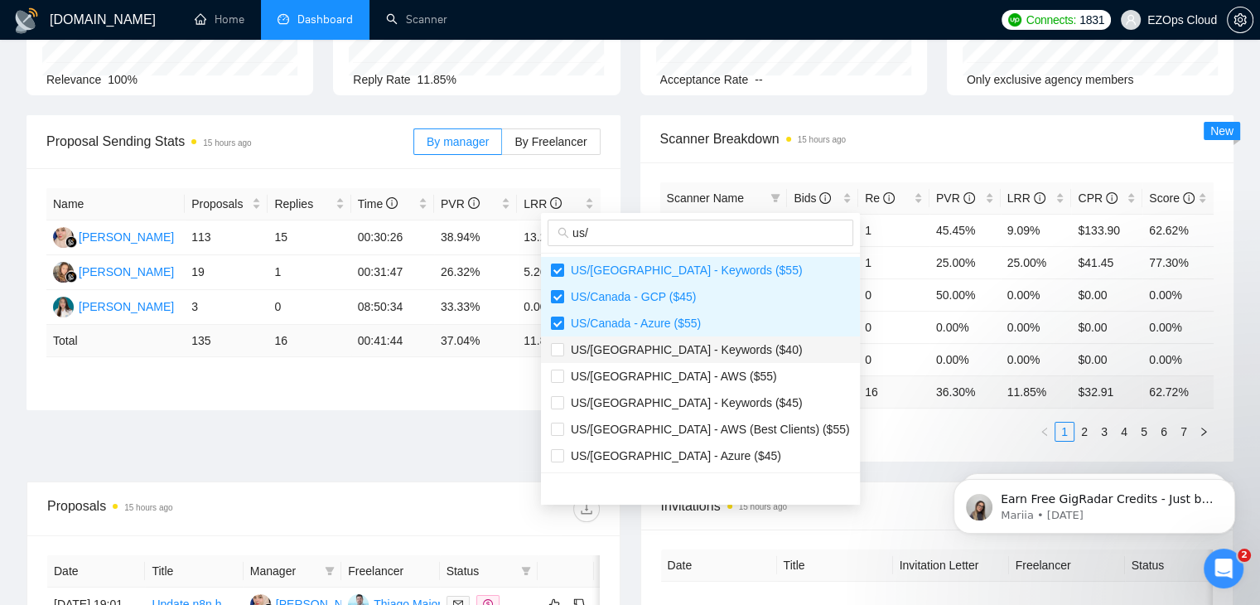
click at [659, 350] on span "US/[GEOGRAPHIC_DATA] - Keywords ($40)" at bounding box center [683, 349] width 239 height 13
checkbox input "true"
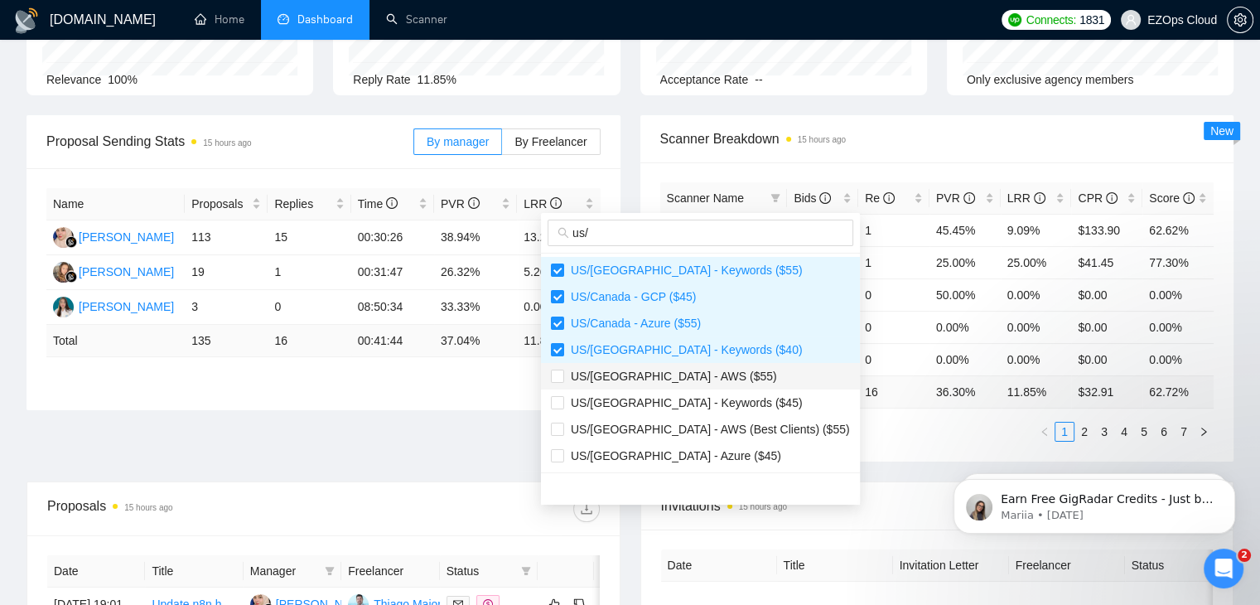
click at [658, 369] on span "US/[GEOGRAPHIC_DATA] - AWS ($55)" at bounding box center [670, 375] width 213 height 13
checkbox input "true"
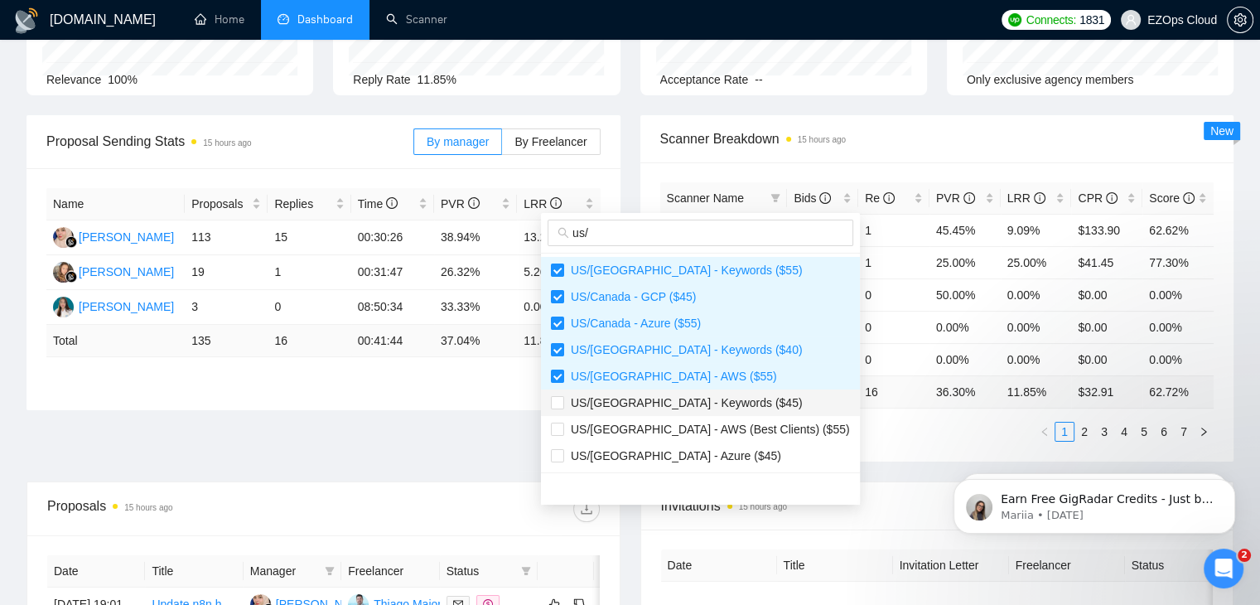
click at [659, 397] on span "US/[GEOGRAPHIC_DATA] - Keywords ($45)" at bounding box center [683, 402] width 239 height 13
checkbox input "true"
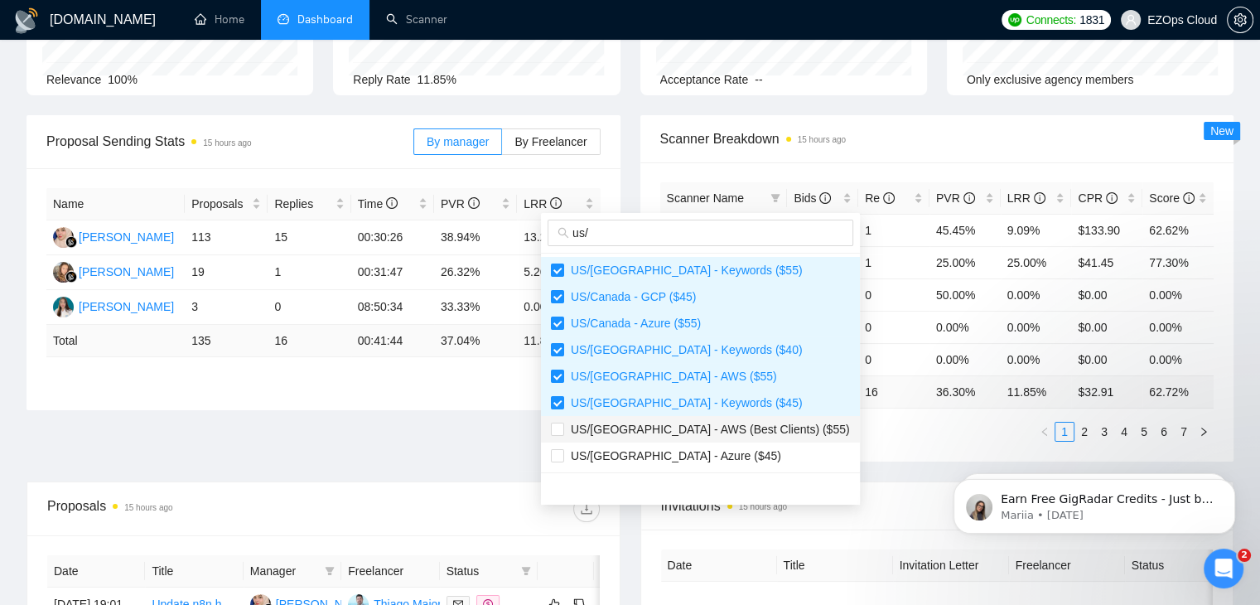
click at [659, 420] on span "US/[GEOGRAPHIC_DATA] - AWS (Best Clients) ($55)" at bounding box center [700, 429] width 299 height 18
checkbox input "true"
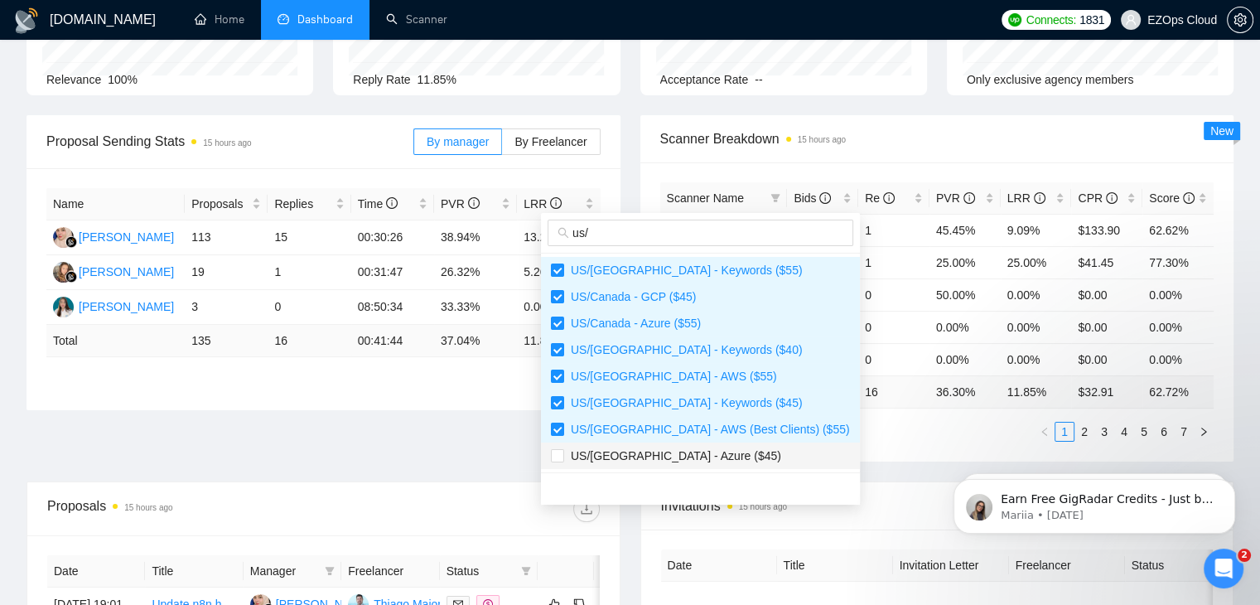
click at [660, 459] on span "US/[GEOGRAPHIC_DATA] - Azure ($45)" at bounding box center [672, 455] width 217 height 13
checkbox input "true"
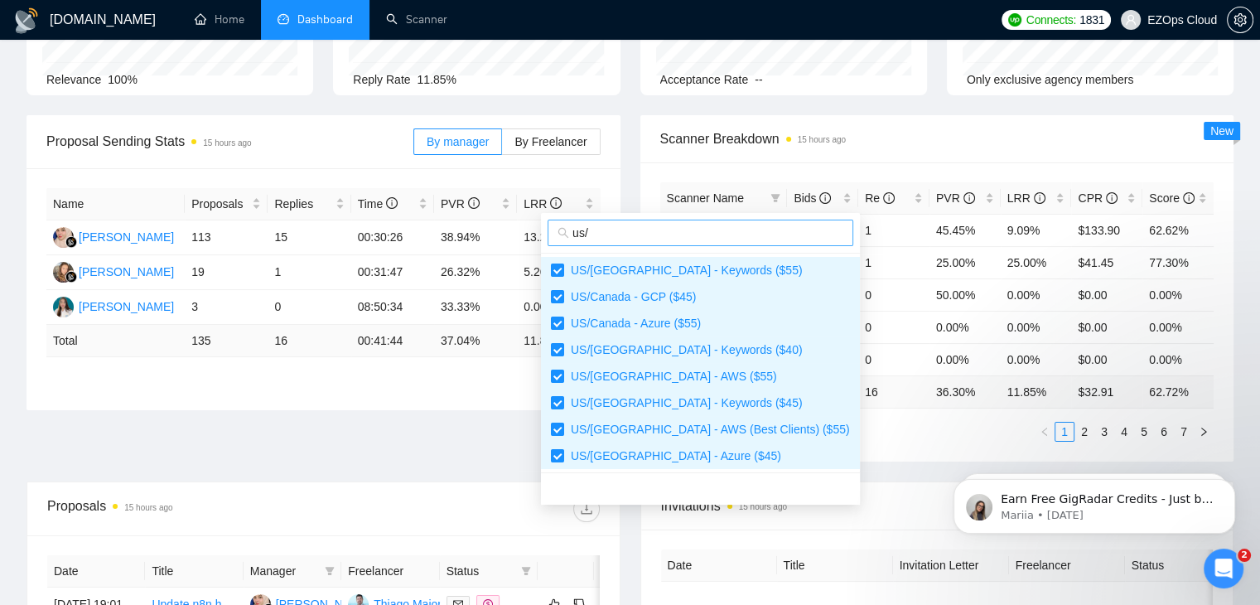
click at [647, 242] on span "us/" at bounding box center [701, 233] width 306 height 27
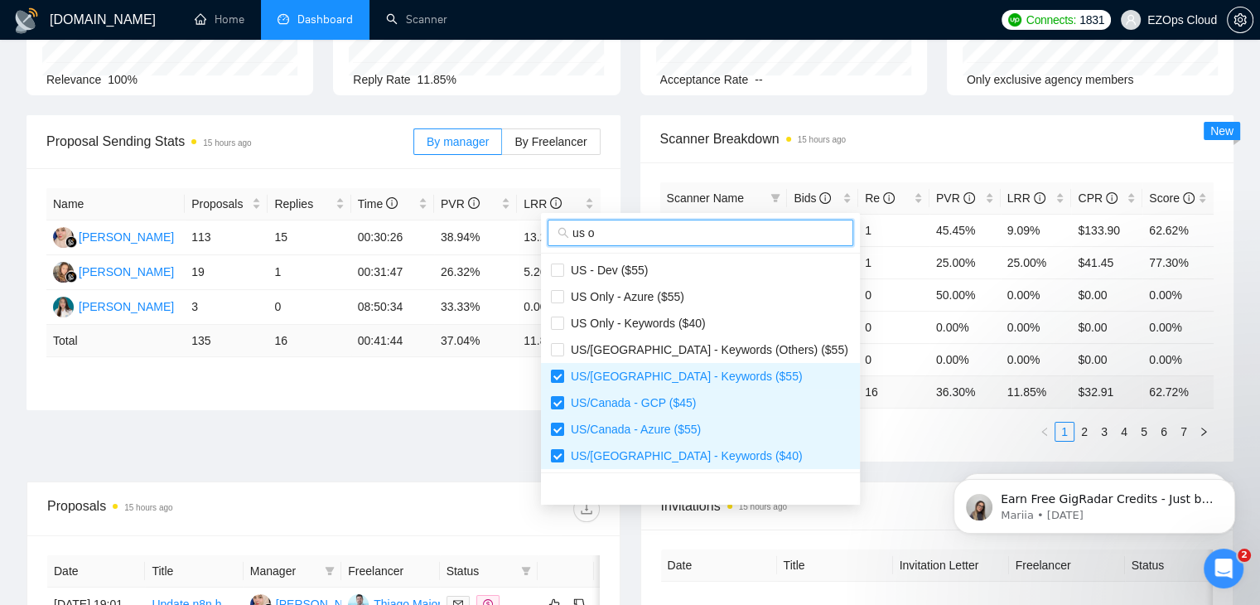
scroll to position [53, 0]
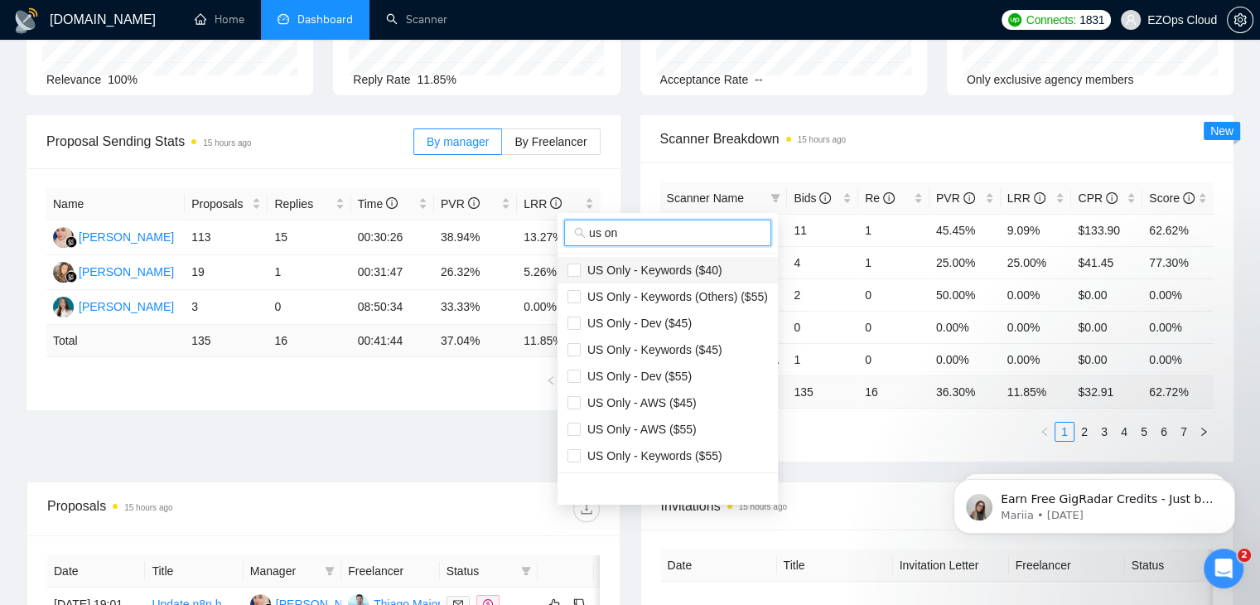
type input "us on"
click at [669, 270] on span "US Only - Keywords ($40)" at bounding box center [652, 269] width 142 height 13
checkbox input "true"
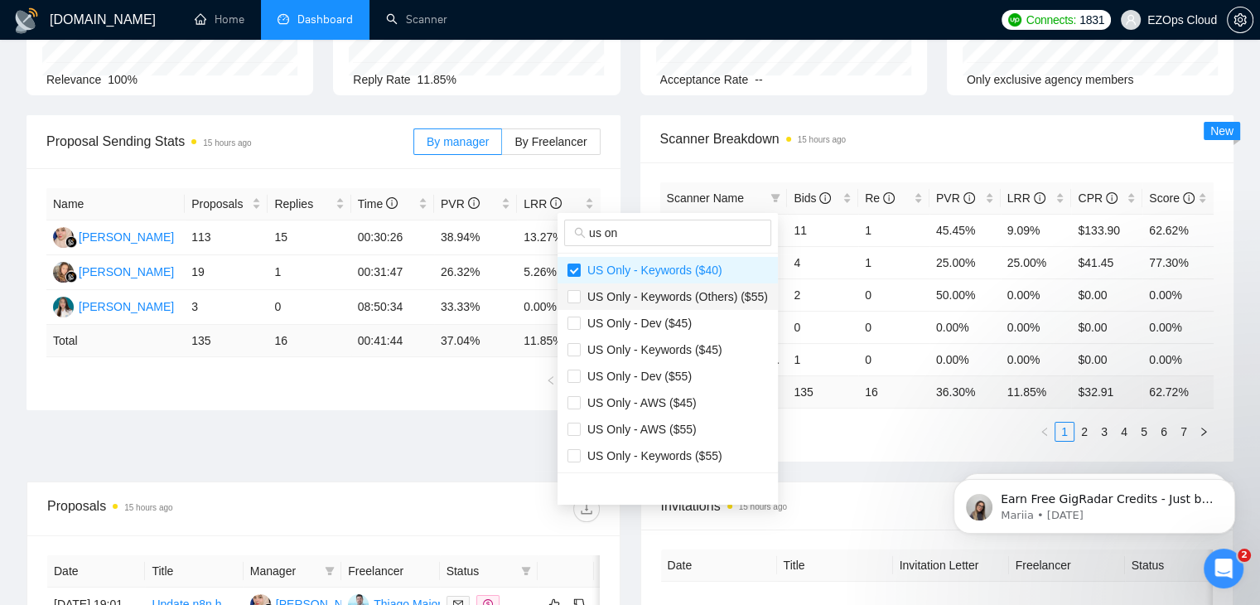
click at [672, 302] on span "US Only - Keywords (Others) ($55)" at bounding box center [674, 296] width 187 height 13
checkbox input "false"
click at [657, 352] on span "US Only - Keywords ($45)" at bounding box center [652, 349] width 142 height 13
checkbox input "true"
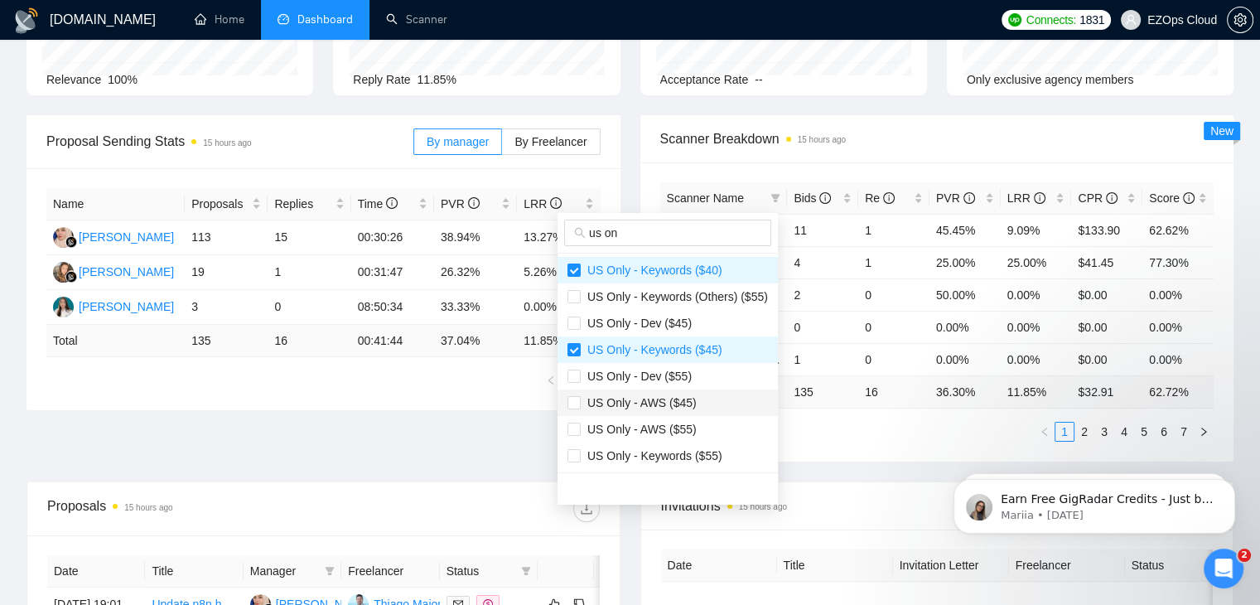
click at [673, 410] on span "US Only - AWS ($45)" at bounding box center [667, 403] width 200 height 18
checkbox input "true"
click at [673, 423] on span "US Only - AWS ($55)" at bounding box center [639, 428] width 116 height 13
checkbox input "true"
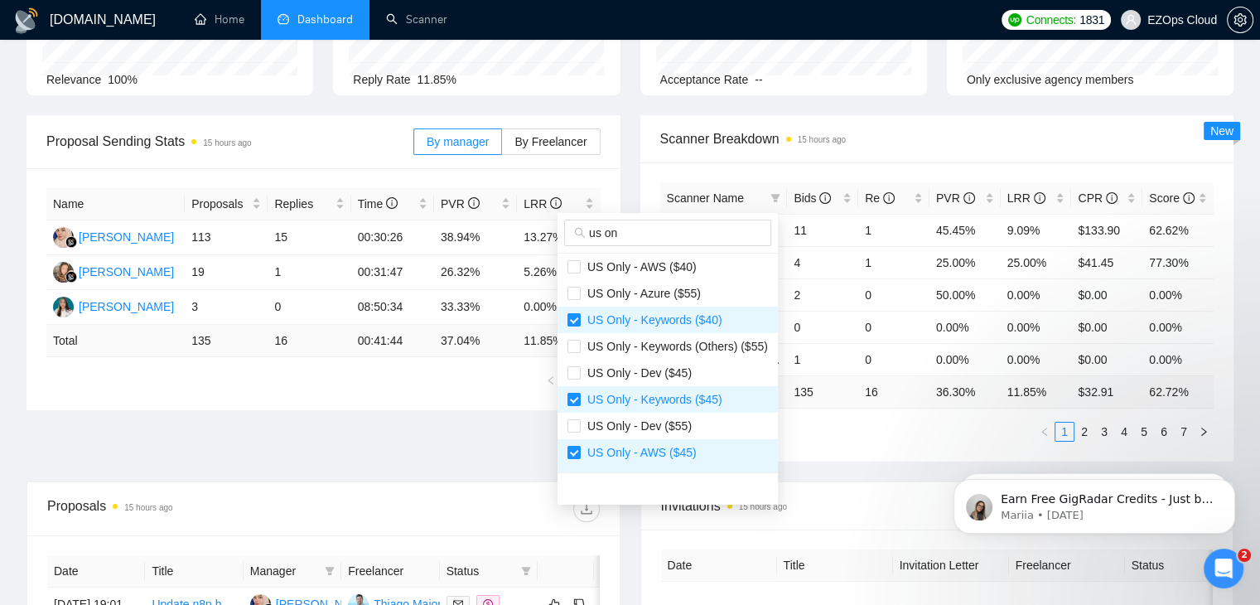
scroll to position [0, 0]
click at [588, 267] on span "US Only - AWS ($40)" at bounding box center [639, 269] width 116 height 13
checkbox input "true"
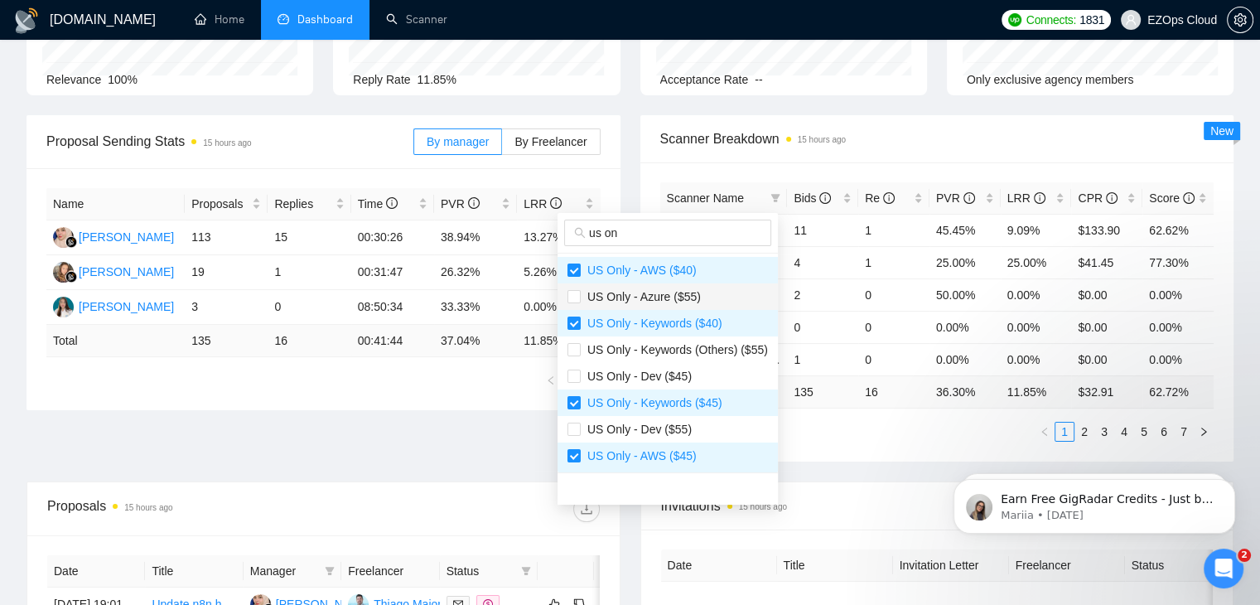
click at [588, 298] on span "US Only - Azure ($55)" at bounding box center [641, 296] width 120 height 13
checkbox input "true"
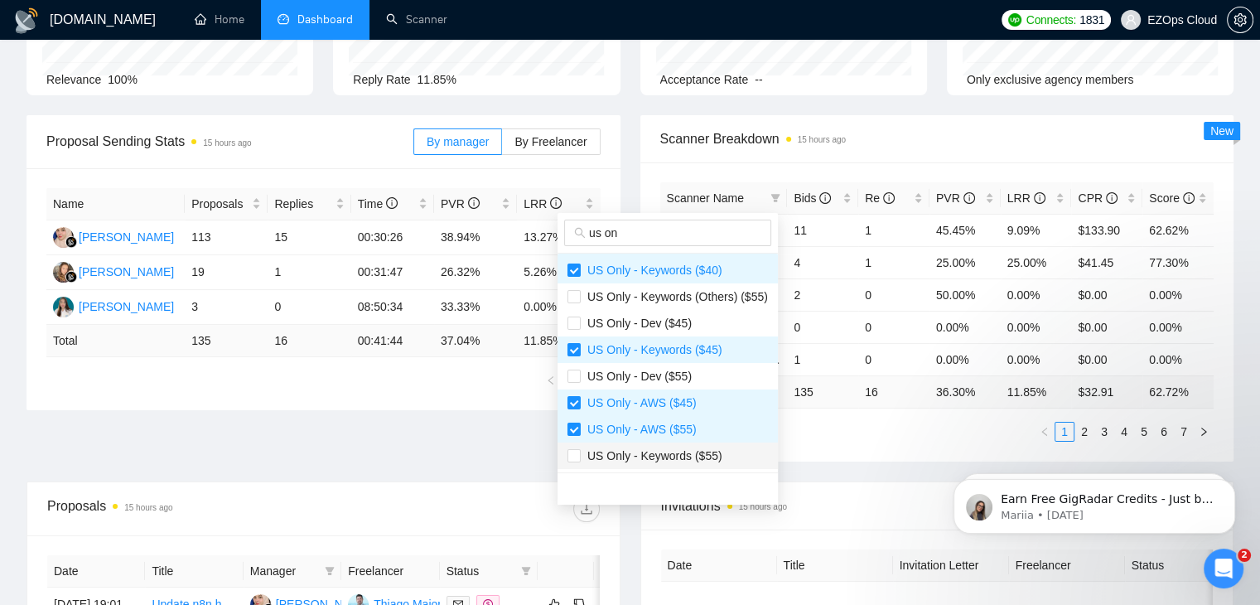
click at [744, 457] on span "US Only - Keywords ($55)" at bounding box center [667, 456] width 200 height 18
checkbox input "true"
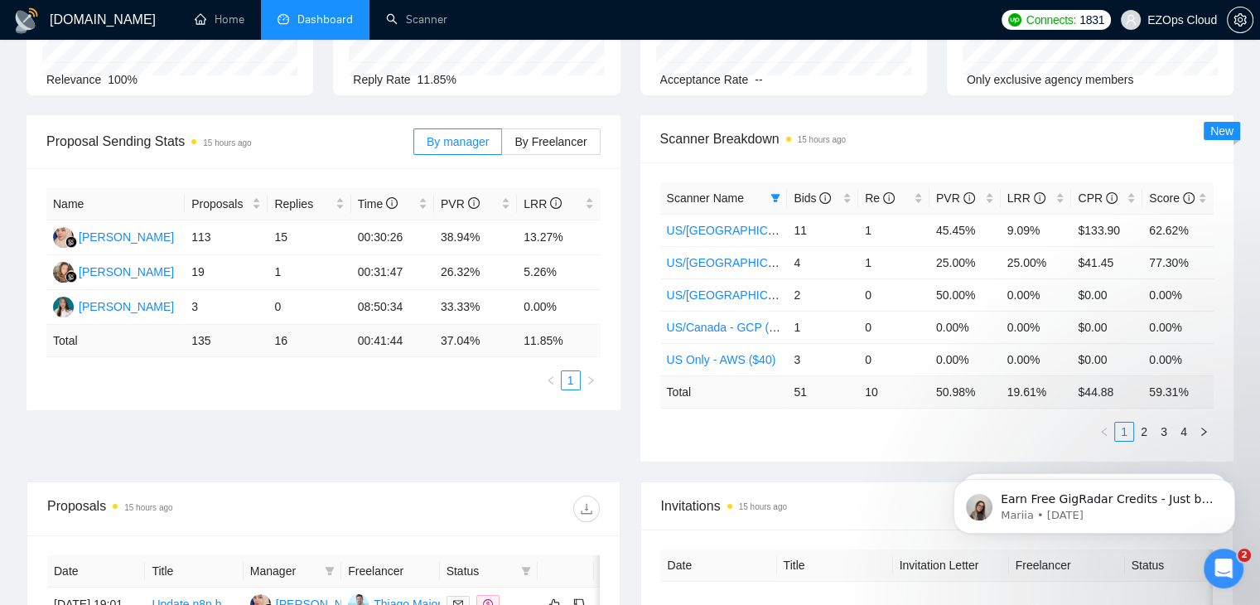
click at [822, 399] on td "51" at bounding box center [822, 391] width 71 height 32
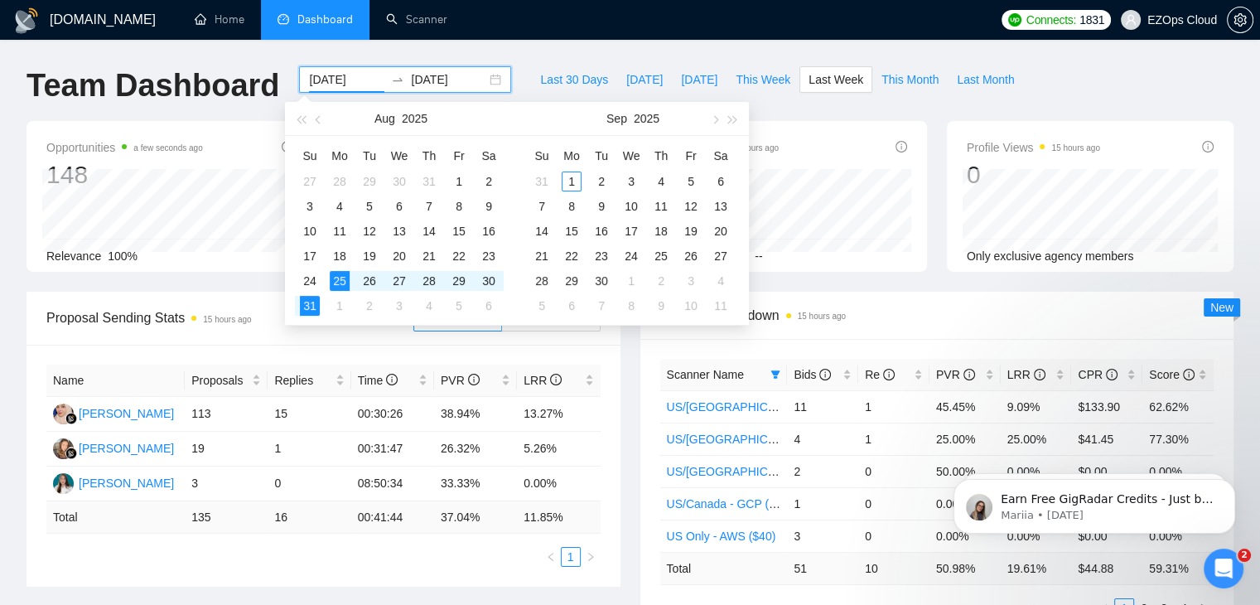
click at [319, 75] on input "[DATE]" at bounding box center [346, 79] width 75 height 18
type input "[DATE]"
click at [336, 255] on div "18" at bounding box center [340, 256] width 20 height 20
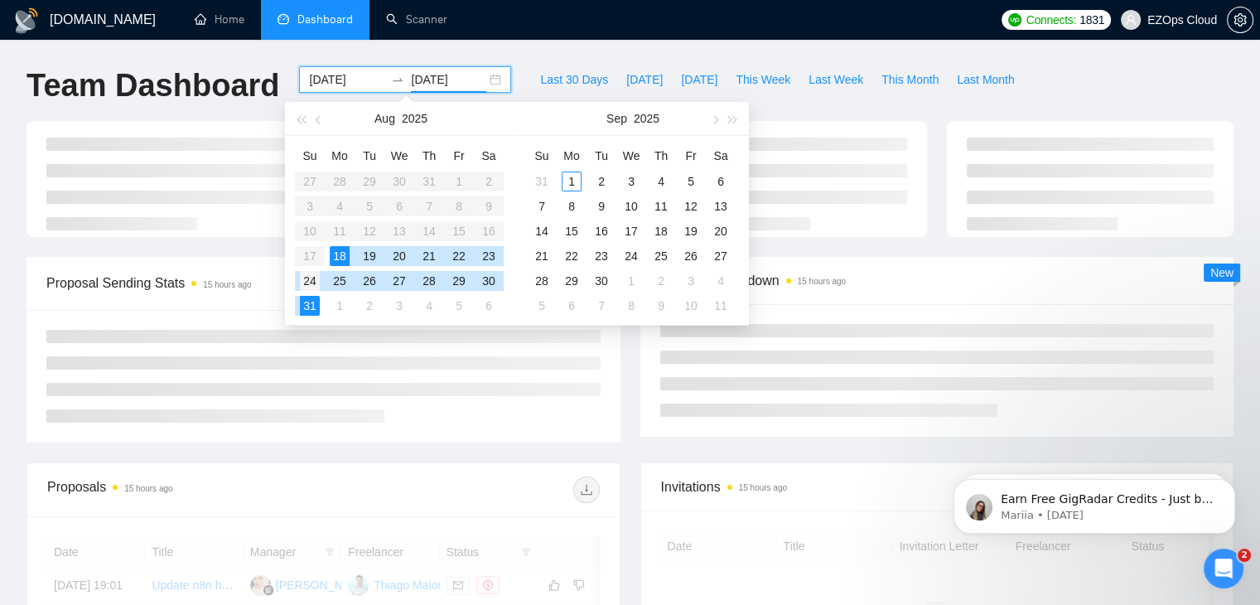
type input "[DATE]"
click at [315, 277] on div "24" at bounding box center [310, 281] width 20 height 20
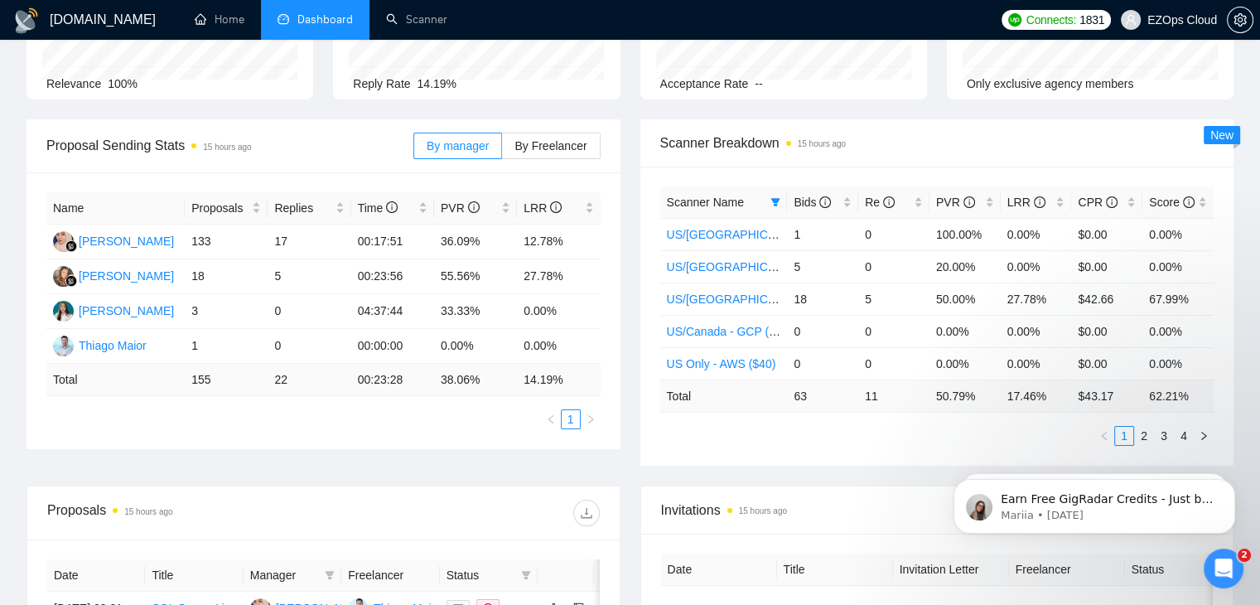
scroll to position [155, 0]
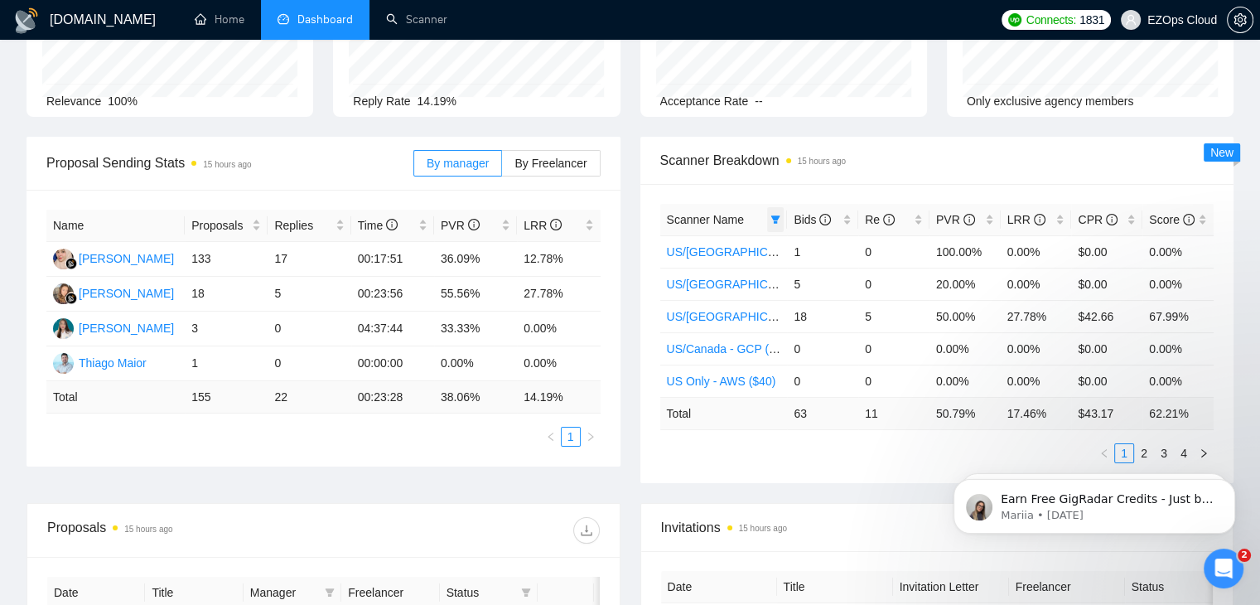
click at [775, 215] on icon "filter" at bounding box center [775, 220] width 10 height 10
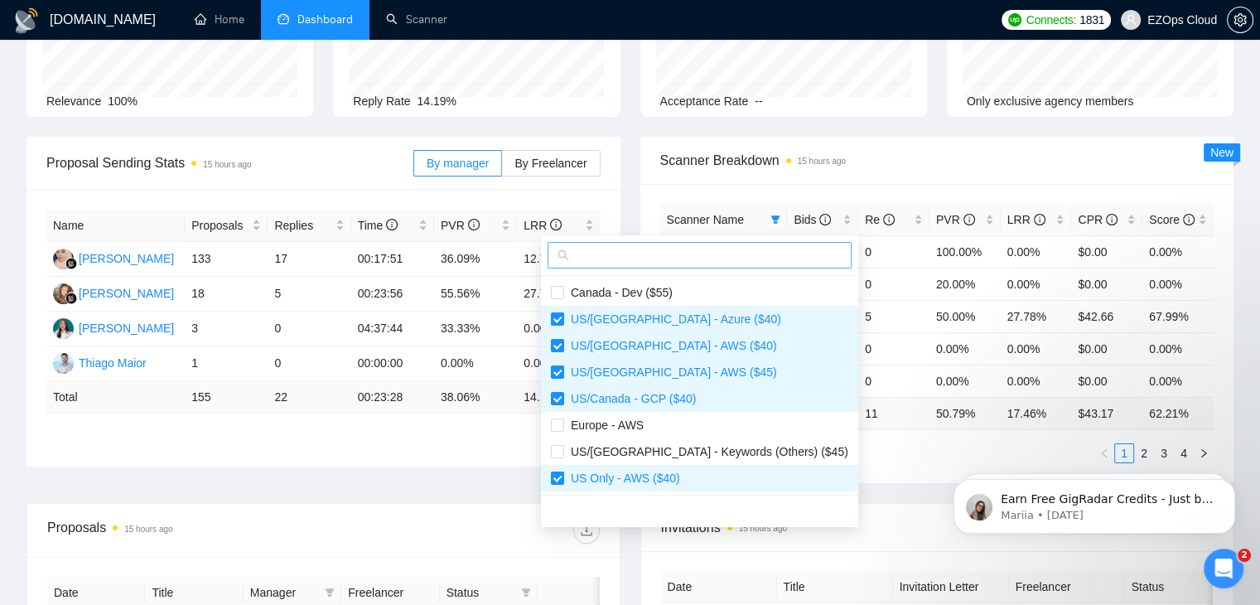
click at [637, 252] on input "text" at bounding box center [706, 255] width 269 height 18
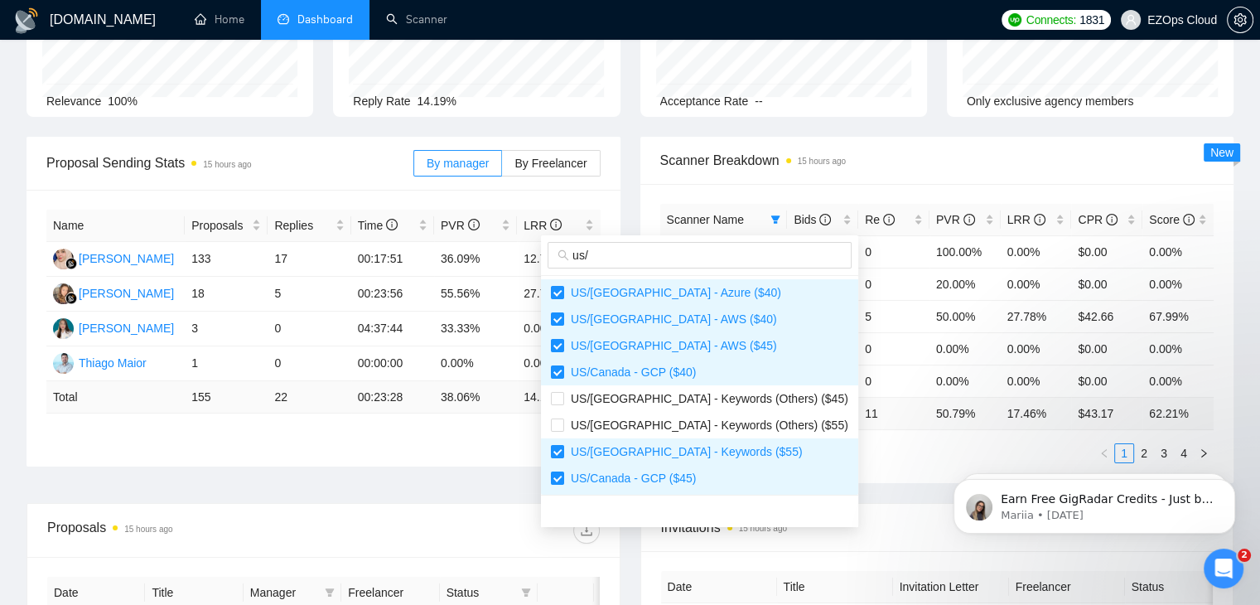
scroll to position [133, 0]
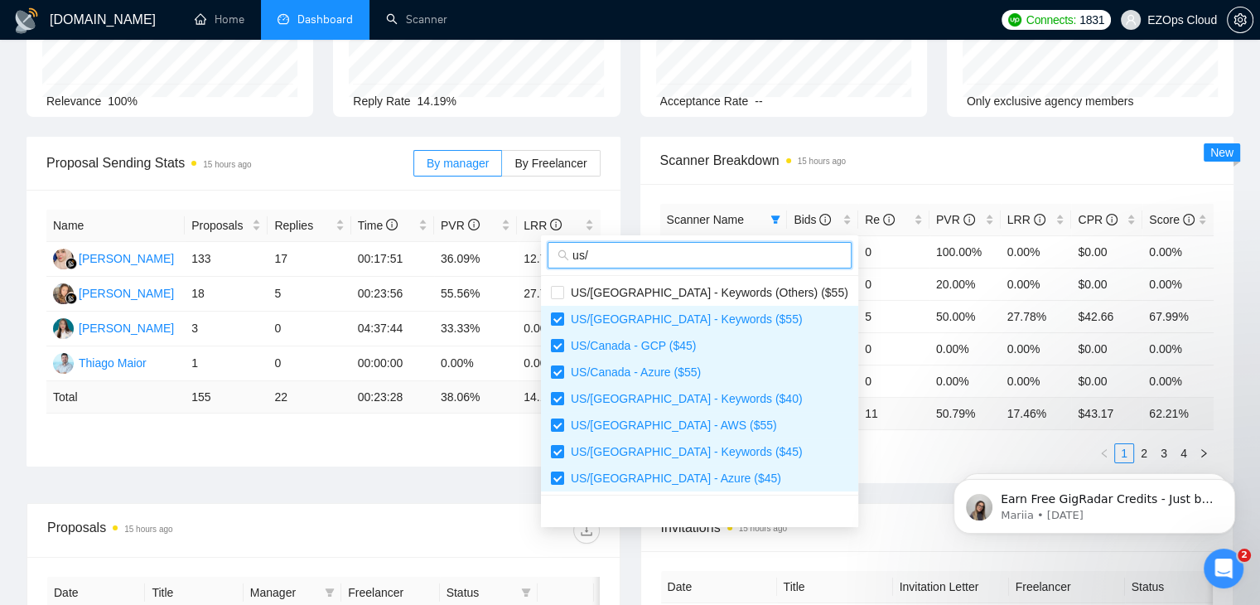
click at [656, 257] on input "us/" at bounding box center [706, 255] width 269 height 18
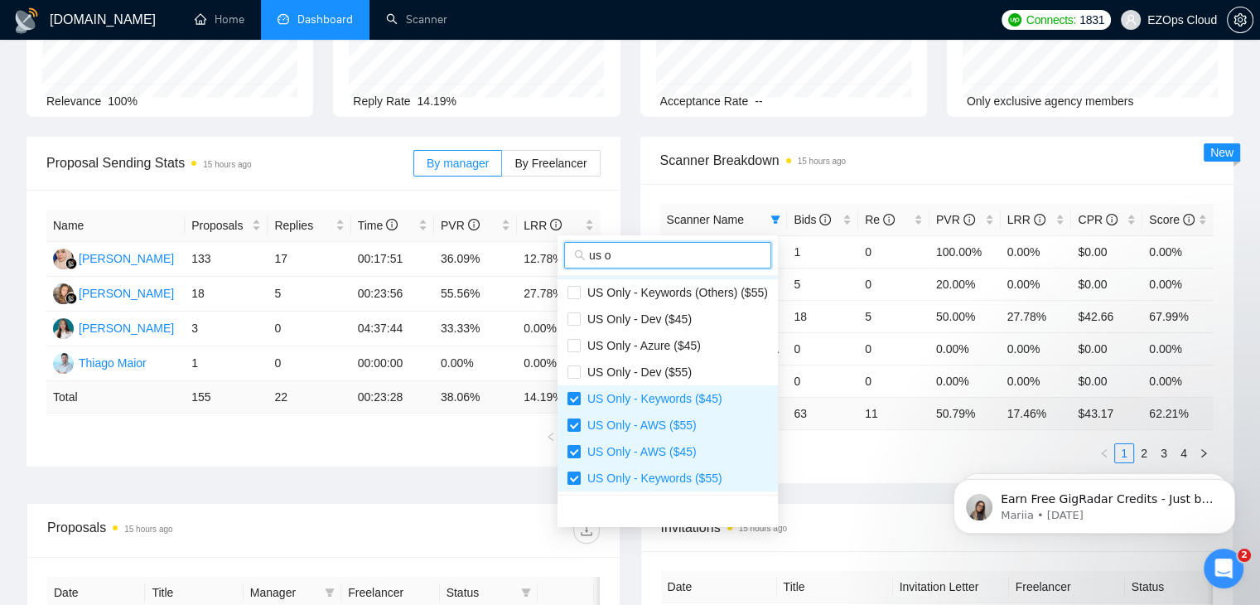
scroll to position [80, 0]
type input "us o"
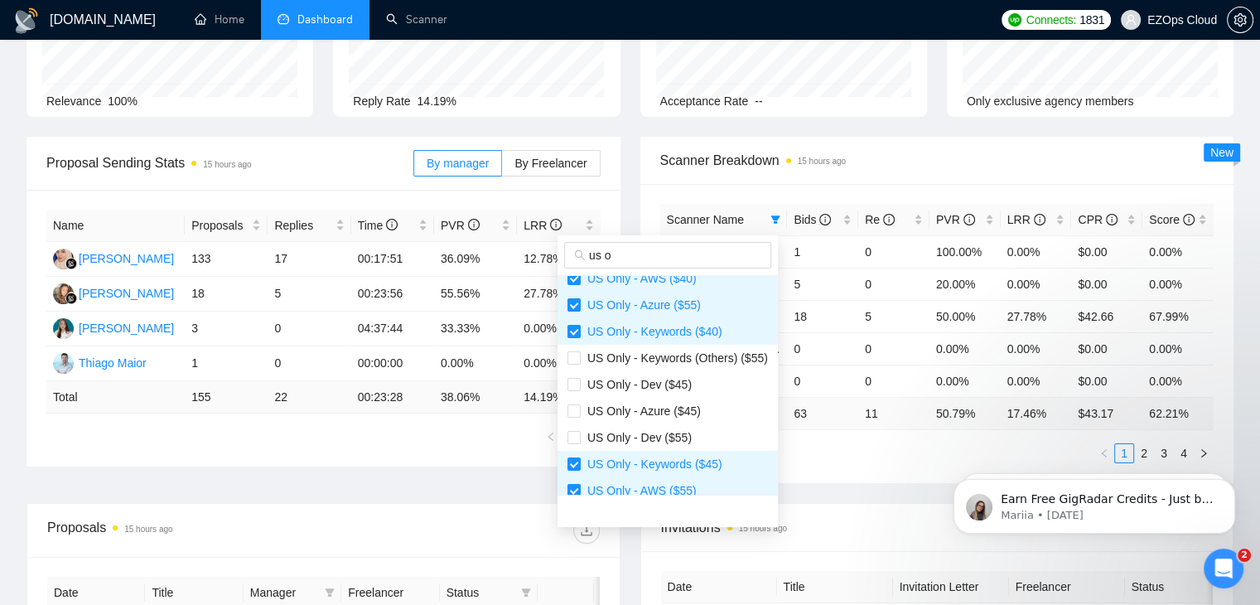
scroll to position [18, 0]
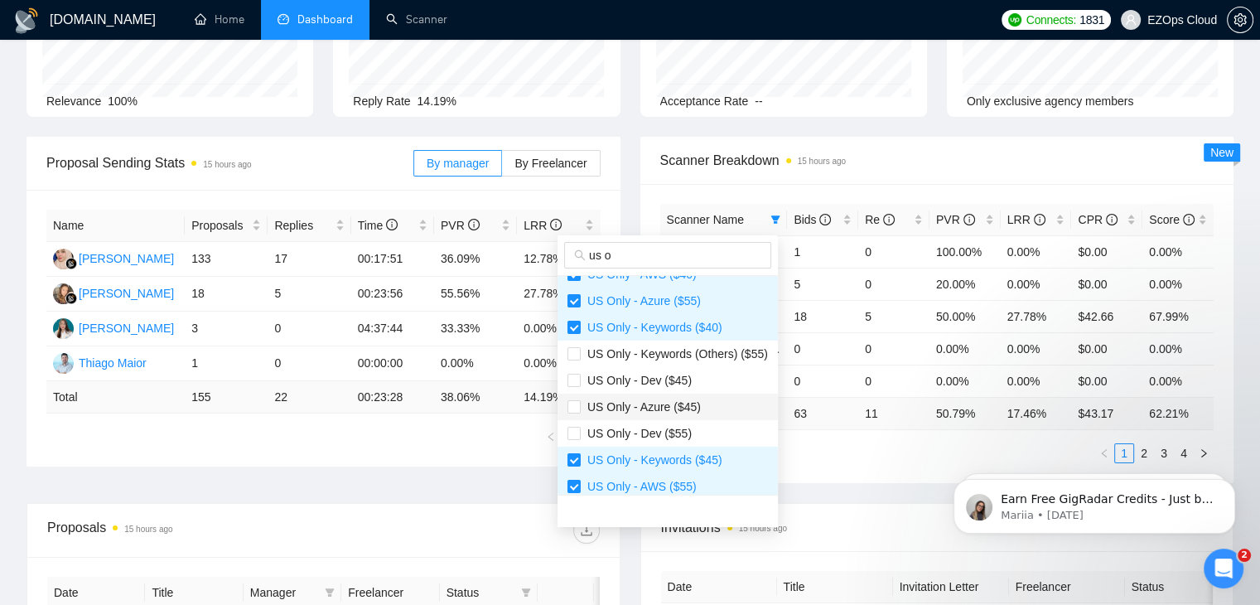
click at [678, 400] on span "US Only - Azure ($45)" at bounding box center [641, 406] width 120 height 13
checkbox input "true"
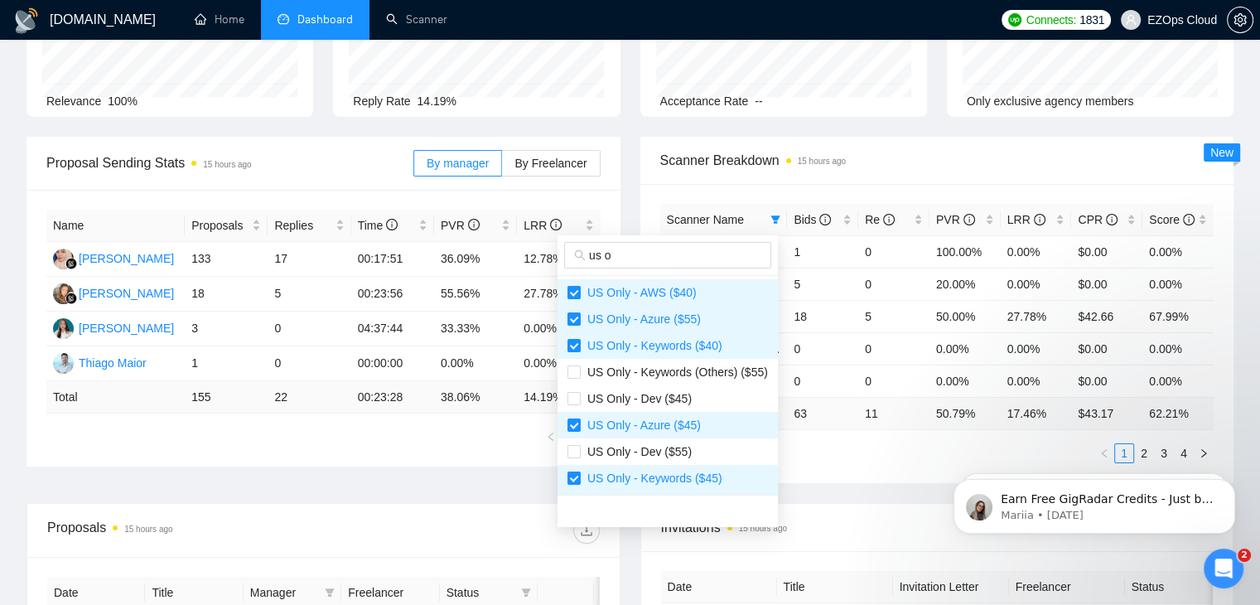
scroll to position [80, 0]
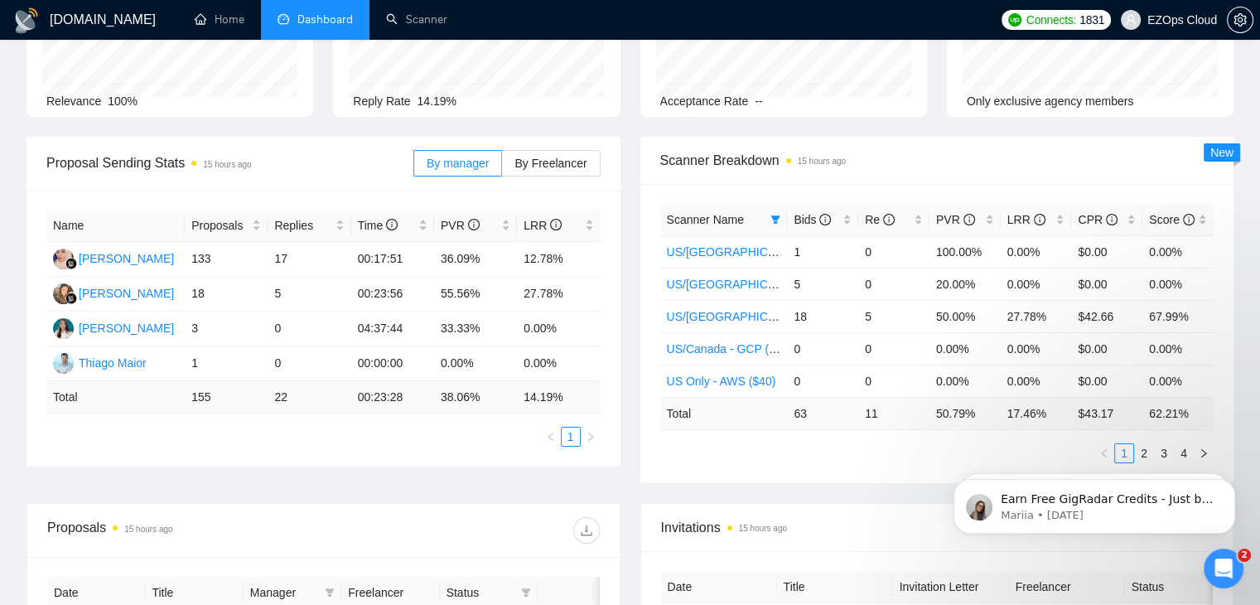
click at [845, 472] on div "Scanner Name Bids Re PVR LRR CPR Score [GEOGRAPHIC_DATA]/[GEOGRAPHIC_DATA] - Az…" at bounding box center [937, 333] width 594 height 299
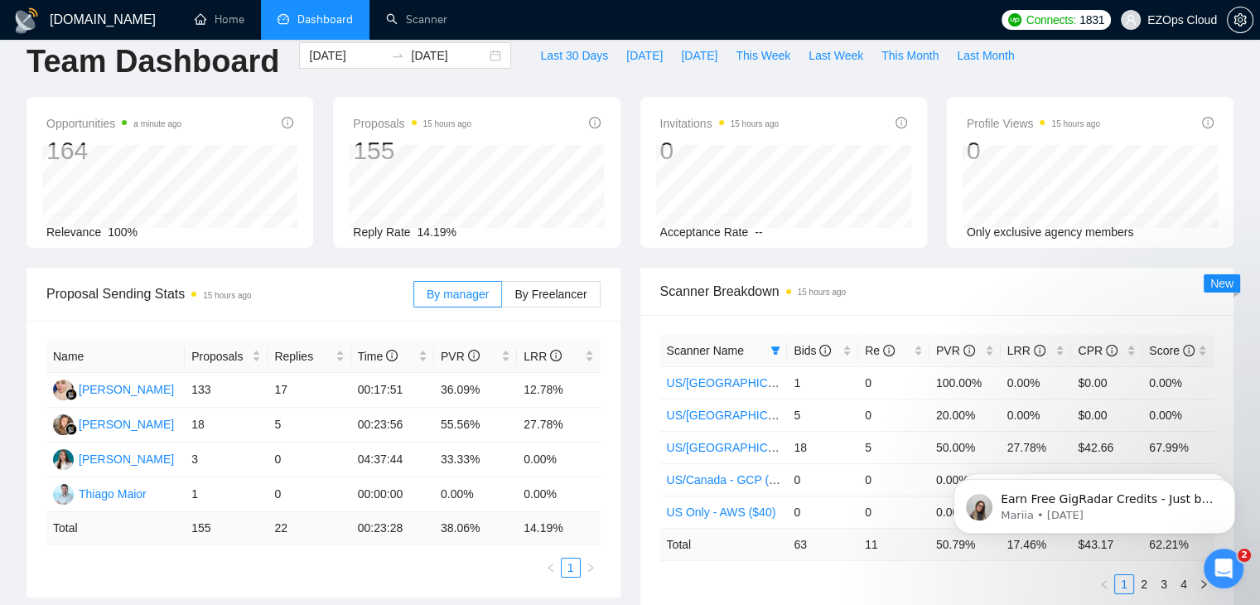
scroll to position [0, 0]
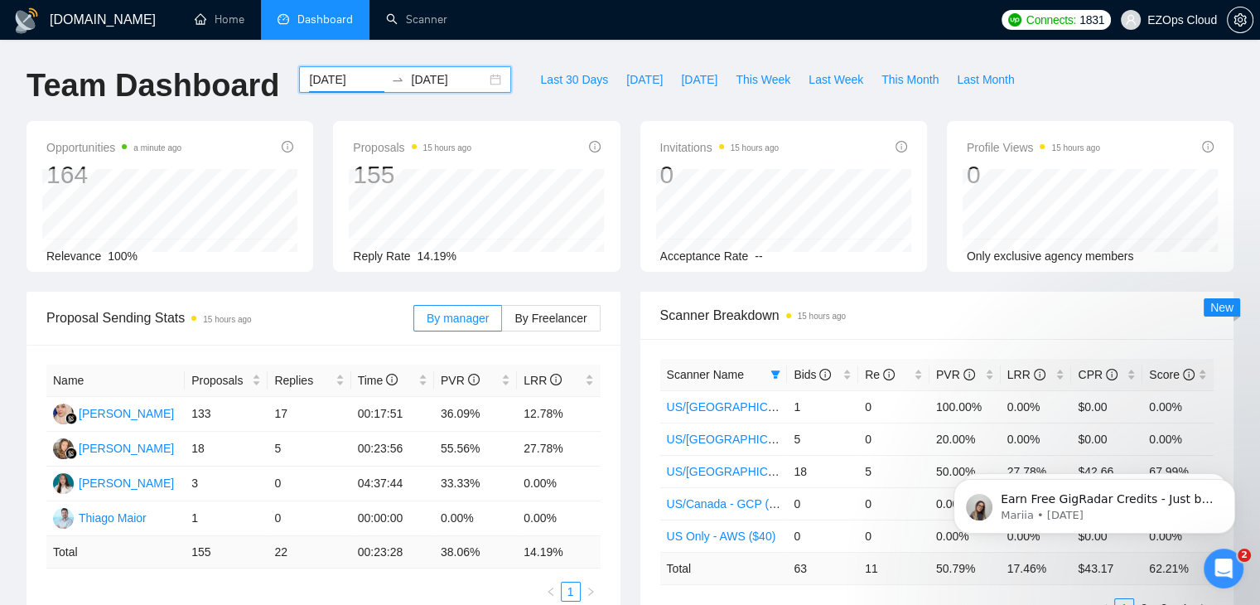
click at [314, 81] on input "[DATE]" at bounding box center [346, 79] width 75 height 18
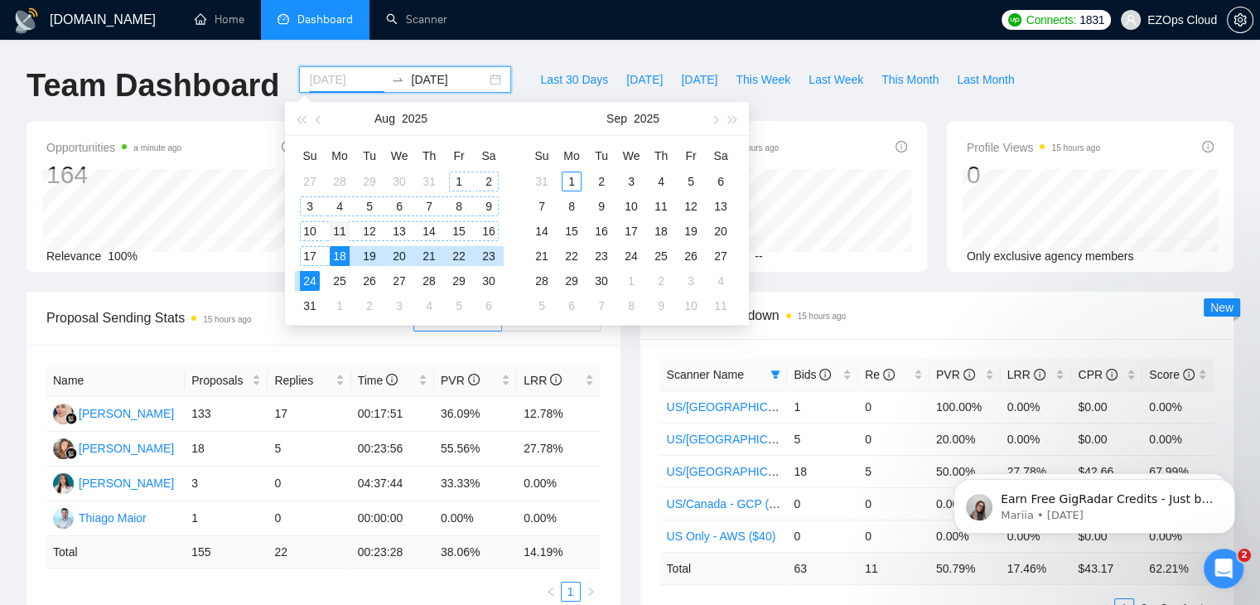
type input "[DATE]"
click at [338, 221] on div "11" at bounding box center [340, 231] width 20 height 20
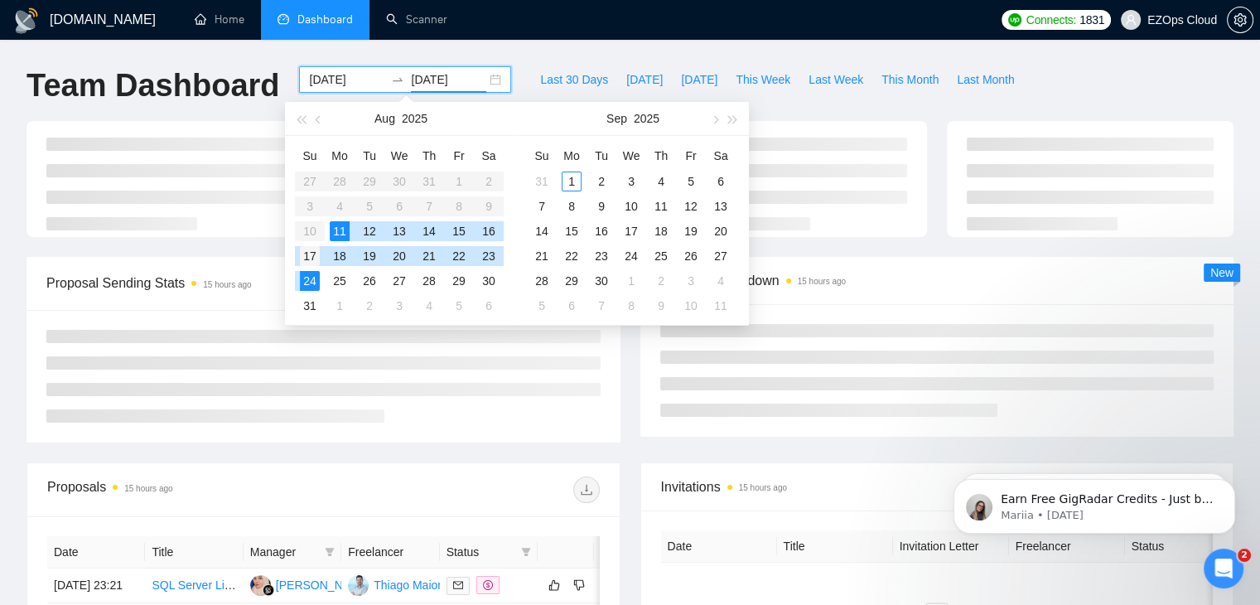
type input "[DATE]"
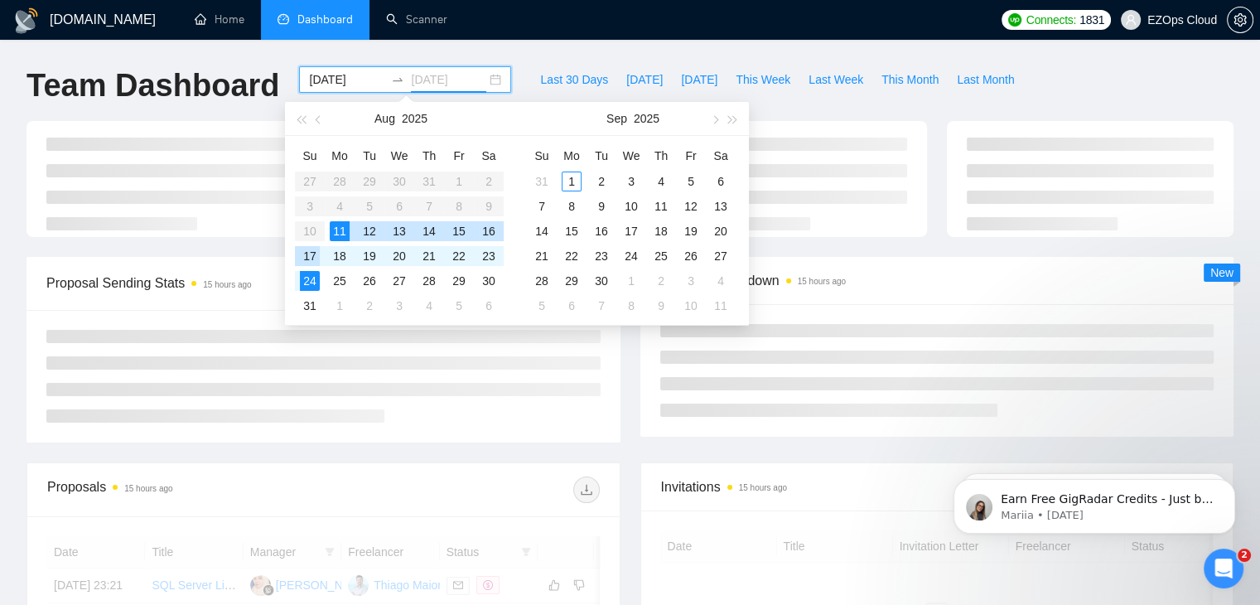
click at [305, 260] on div "17" at bounding box center [310, 256] width 20 height 20
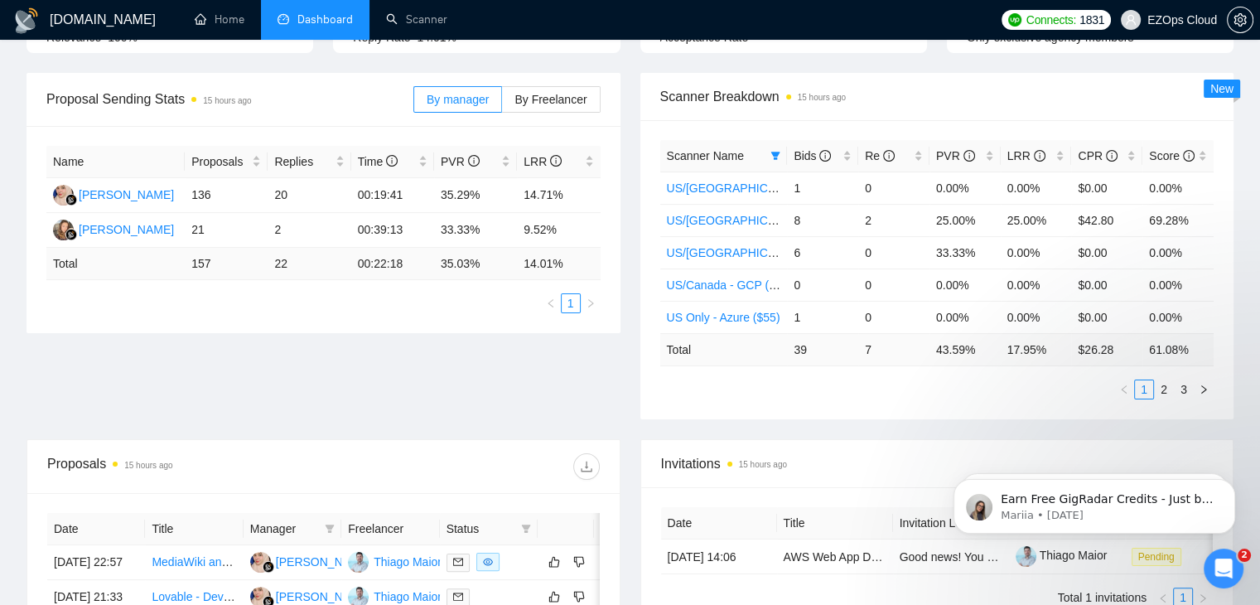
scroll to position [211, 0]
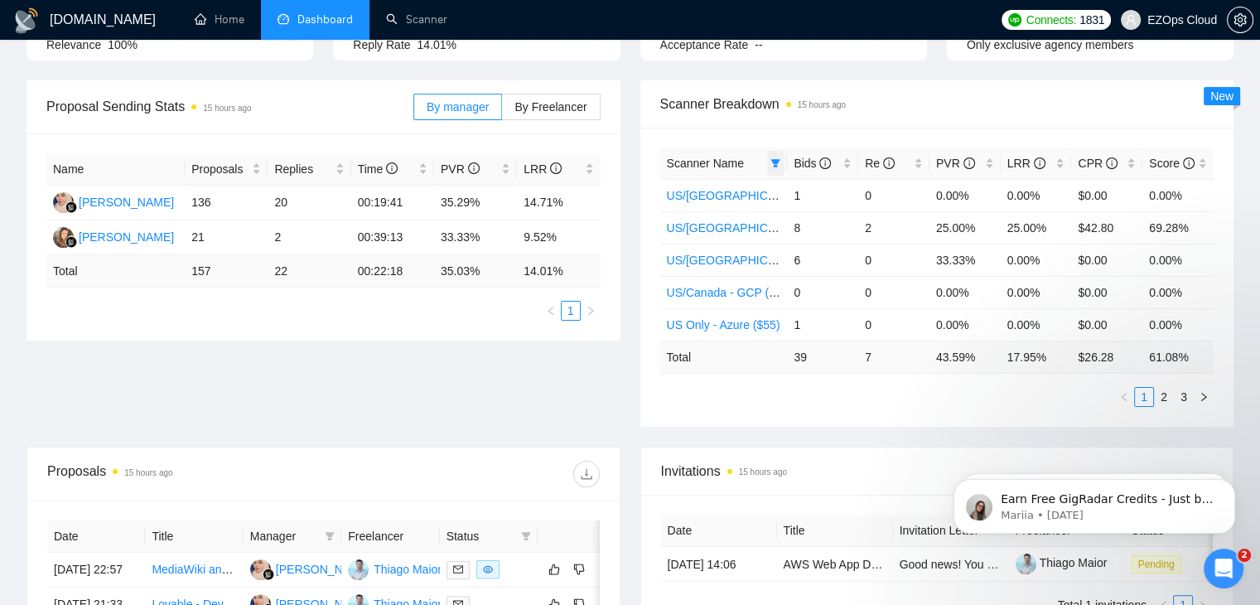
click at [772, 170] on span at bounding box center [775, 163] width 17 height 25
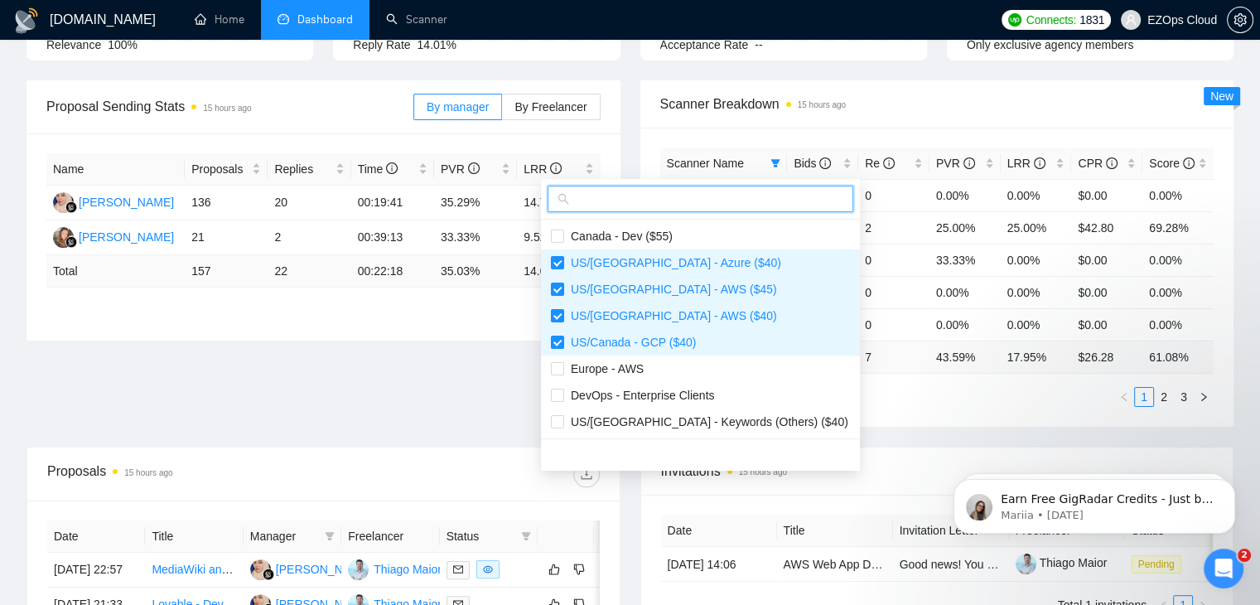
click at [658, 205] on input "text" at bounding box center [707, 199] width 271 height 18
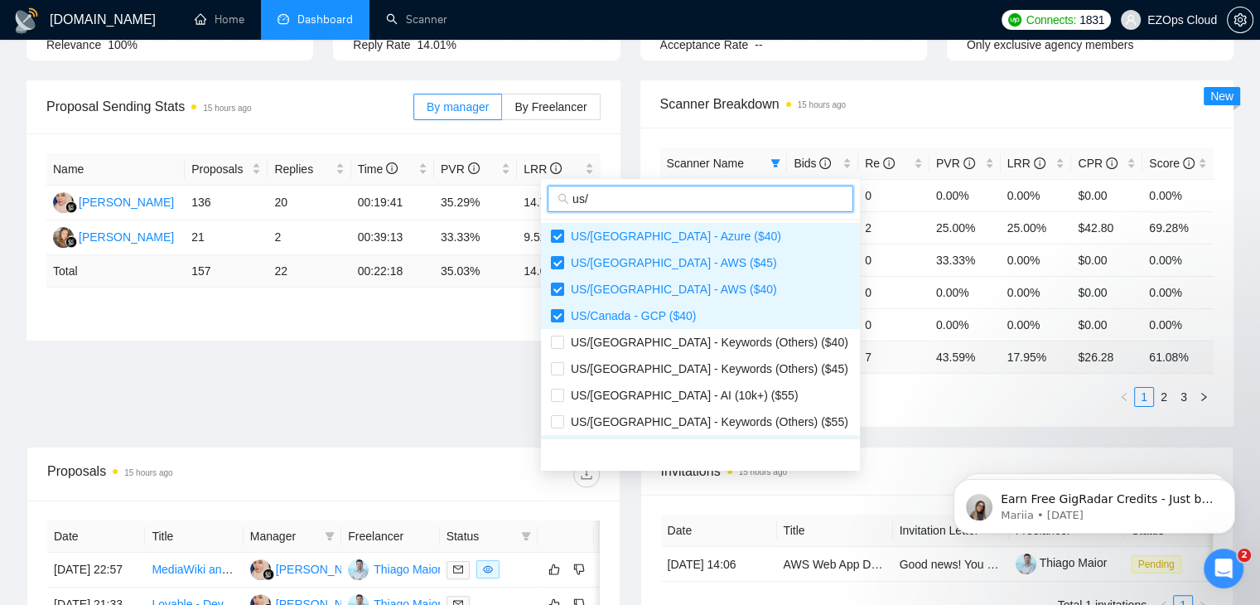
type input "us/"
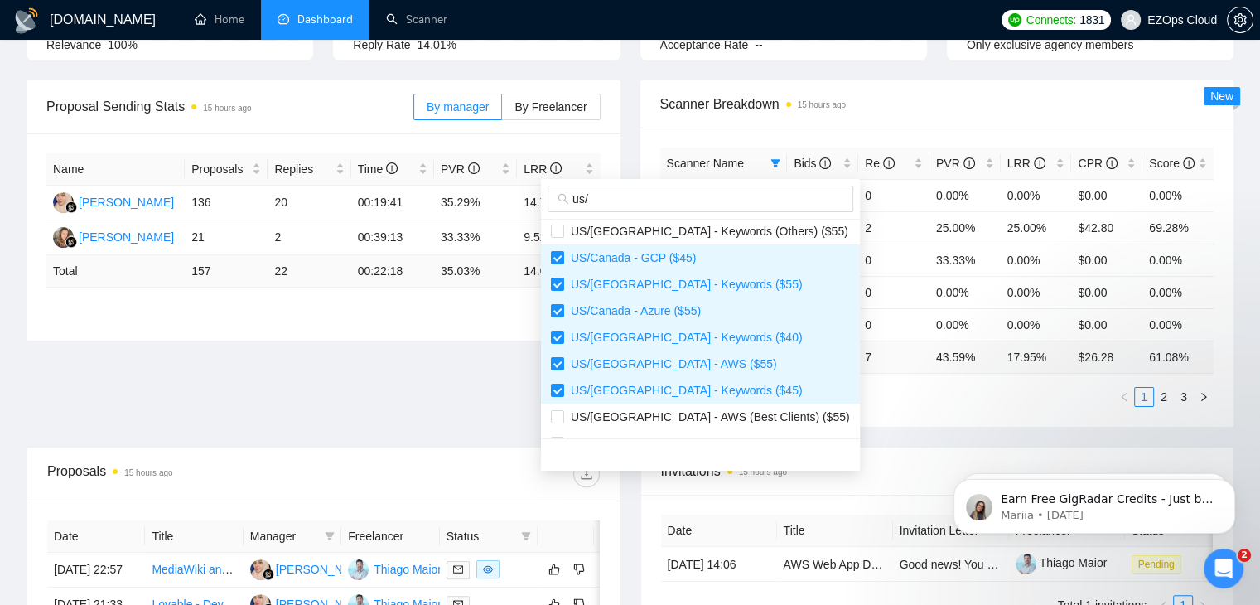
scroll to position [265, 0]
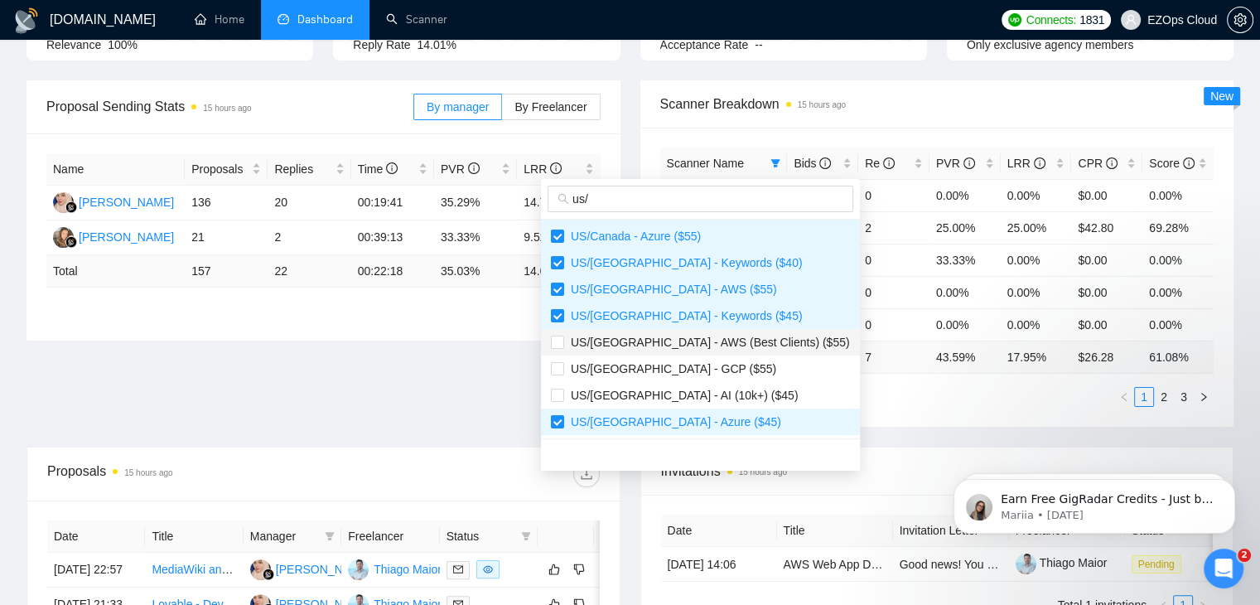
click at [673, 345] on span "US/[GEOGRAPHIC_DATA] - AWS (Best Clients) ($55)" at bounding box center [707, 342] width 286 height 13
checkbox input "false"
click at [674, 357] on li "US/[GEOGRAPHIC_DATA] - GCP ($55)" at bounding box center [700, 368] width 319 height 27
checkbox input "true"
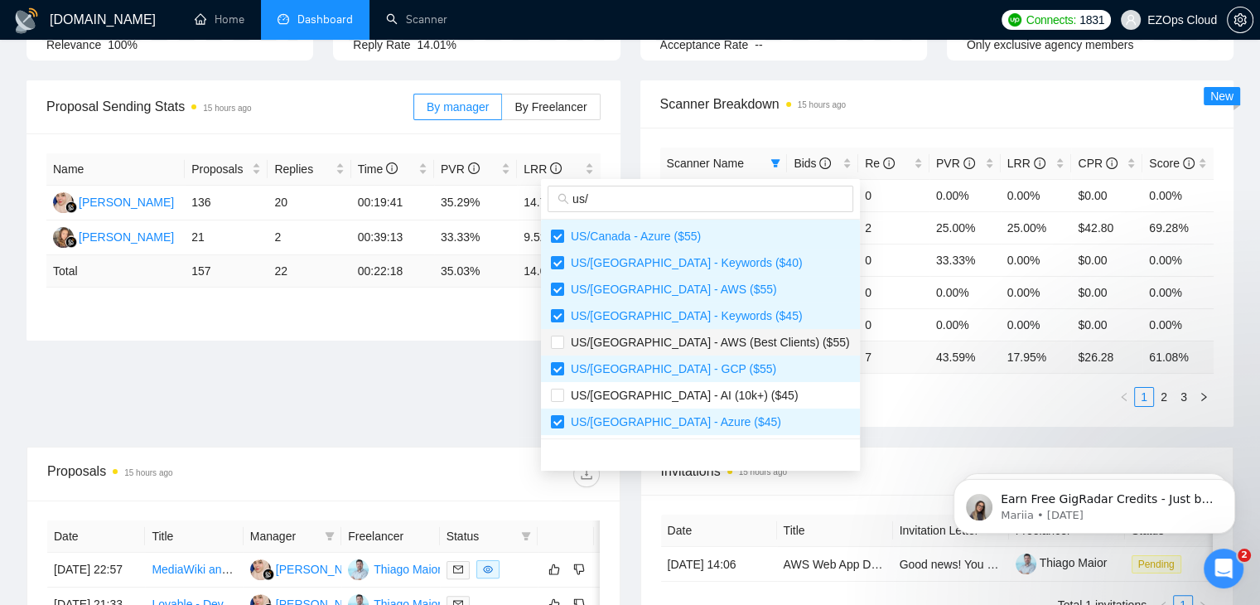
click at [679, 337] on span "US/[GEOGRAPHIC_DATA] - AWS (Best Clients) ($55)" at bounding box center [707, 342] width 286 height 13
checkbox input "true"
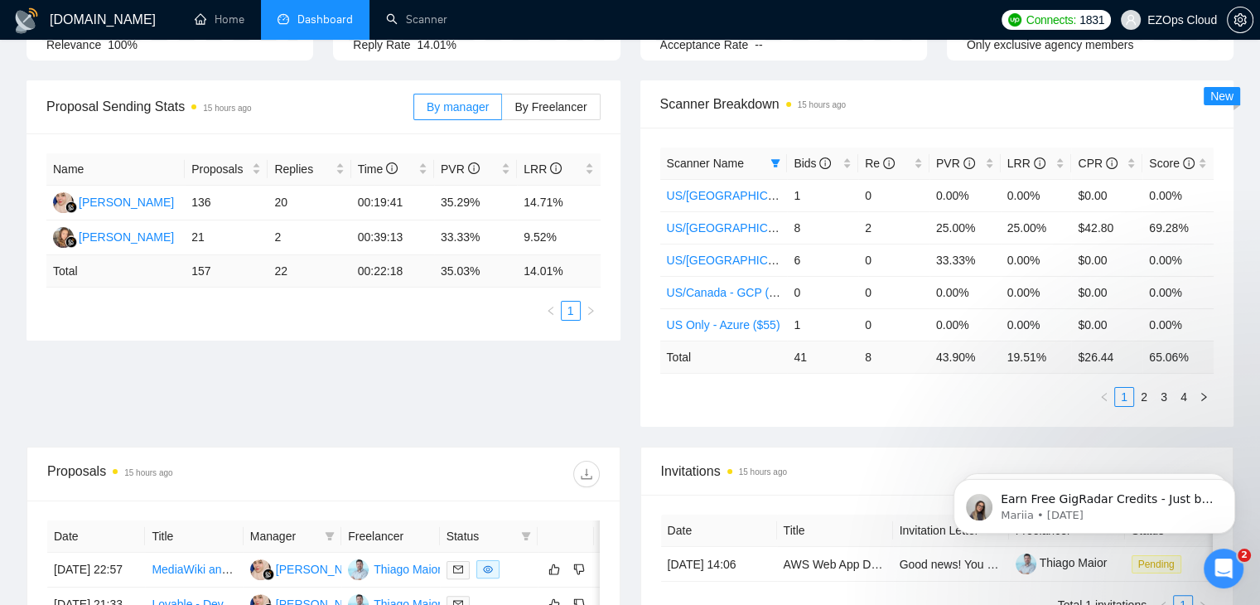
click at [829, 396] on ul "1 2 3 4" at bounding box center [937, 397] width 554 height 20
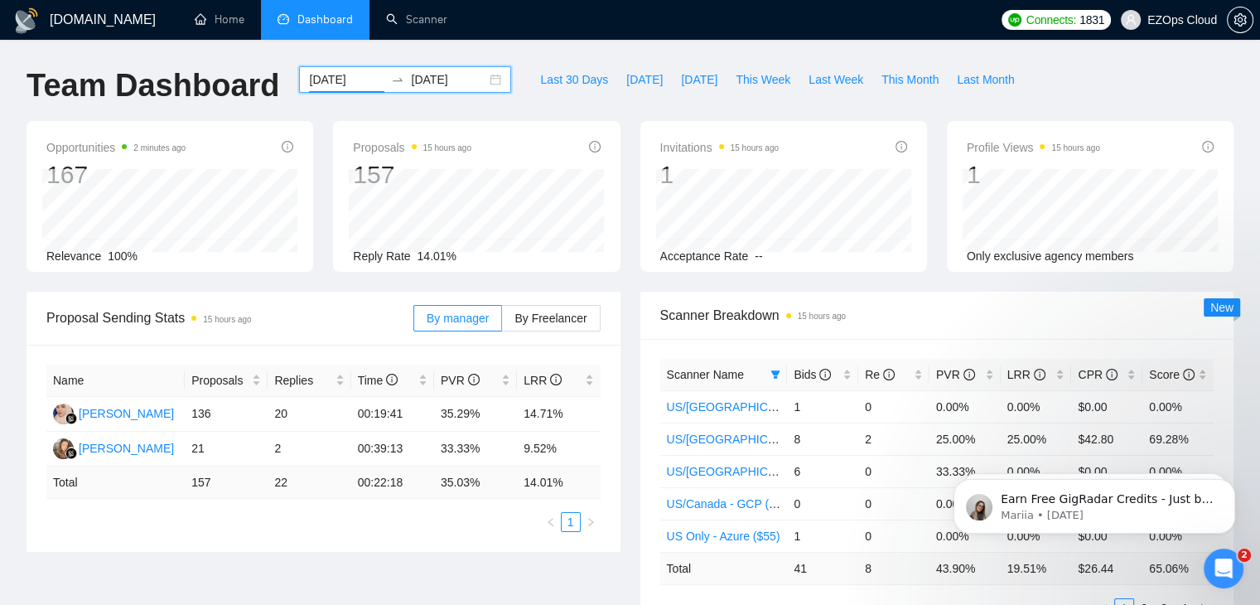
click at [321, 84] on input "[DATE]" at bounding box center [346, 79] width 75 height 18
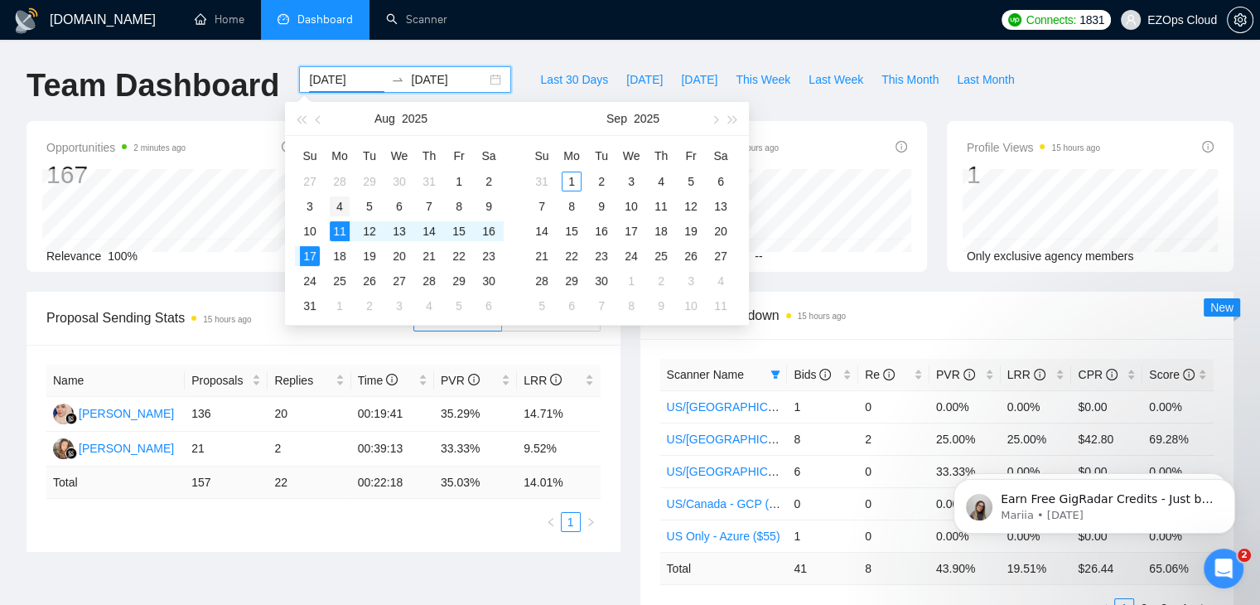
type input "[DATE]"
click at [337, 204] on div "4" at bounding box center [340, 206] width 20 height 20
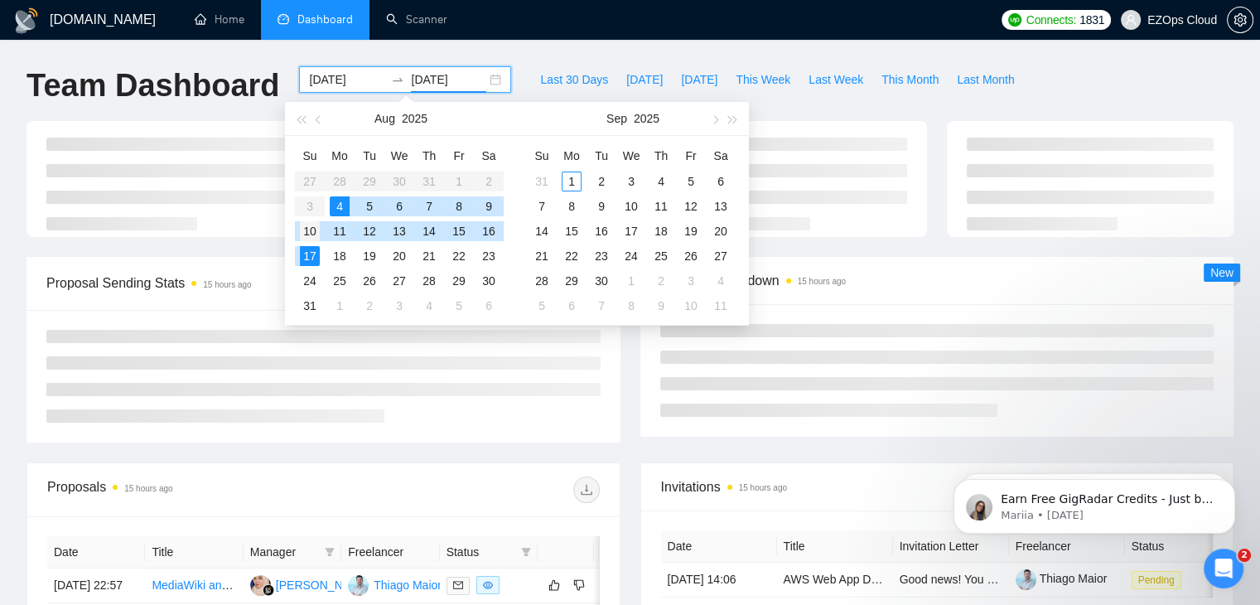
type input "[DATE]"
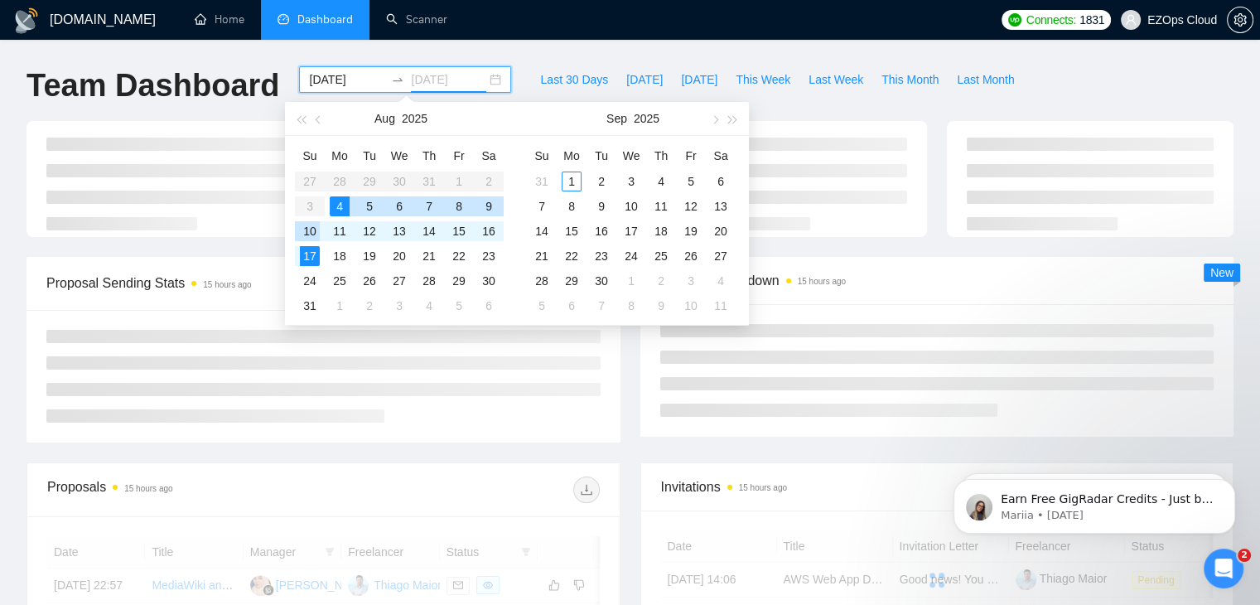
click at [304, 237] on div "10" at bounding box center [310, 231] width 20 height 20
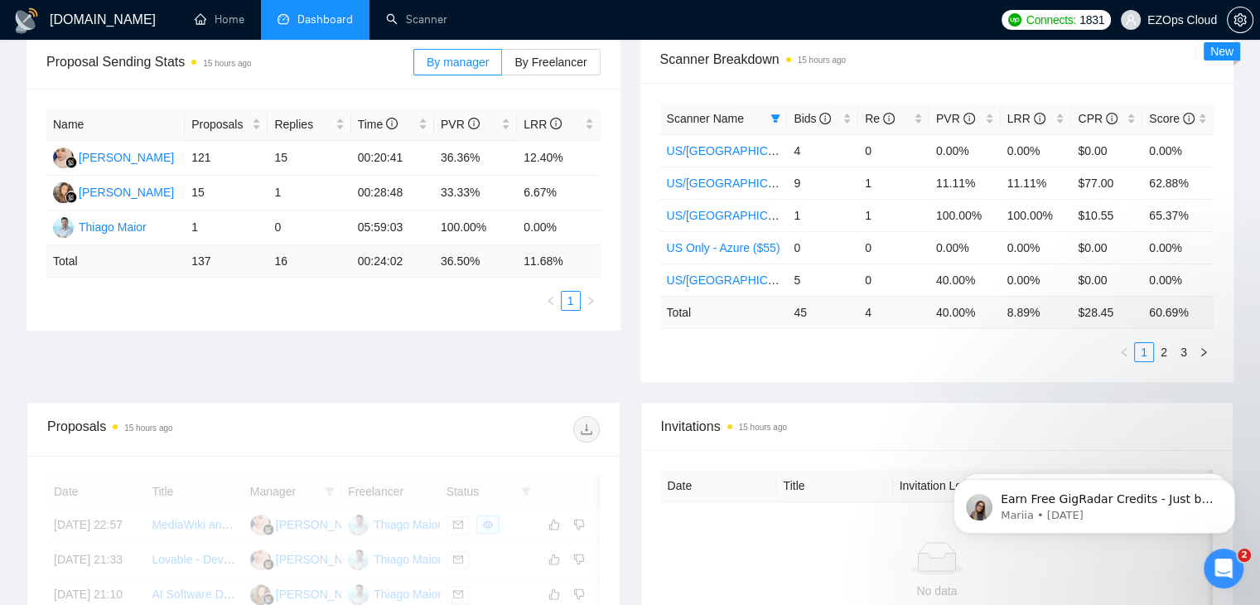
scroll to position [255, 0]
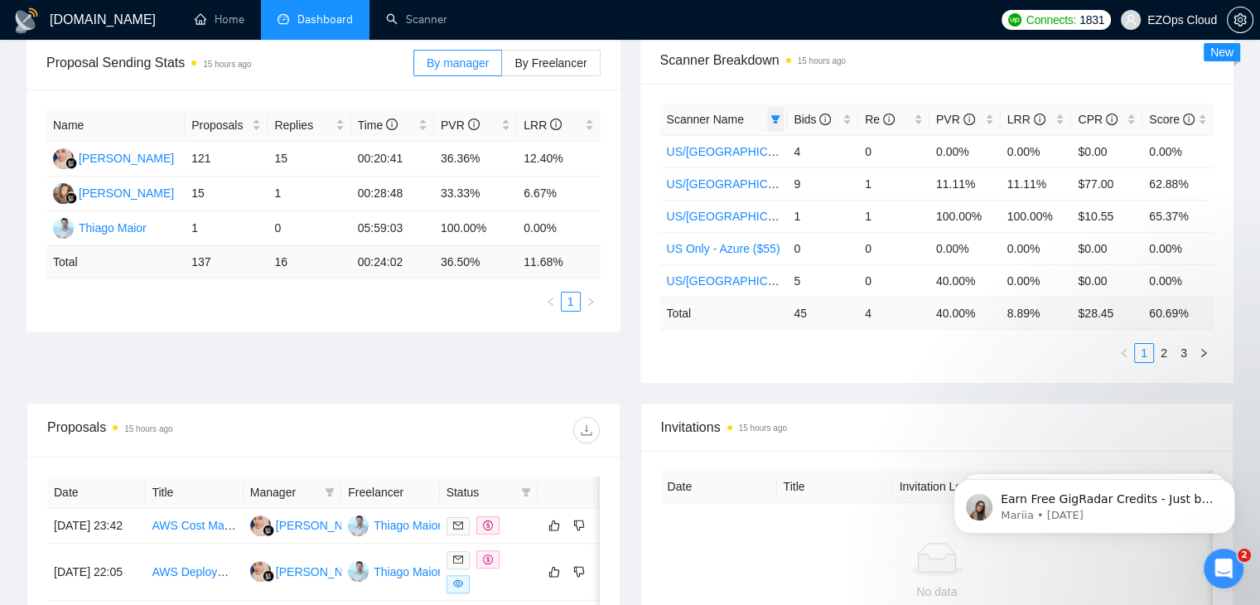
click at [774, 120] on icon "filter" at bounding box center [775, 119] width 10 height 10
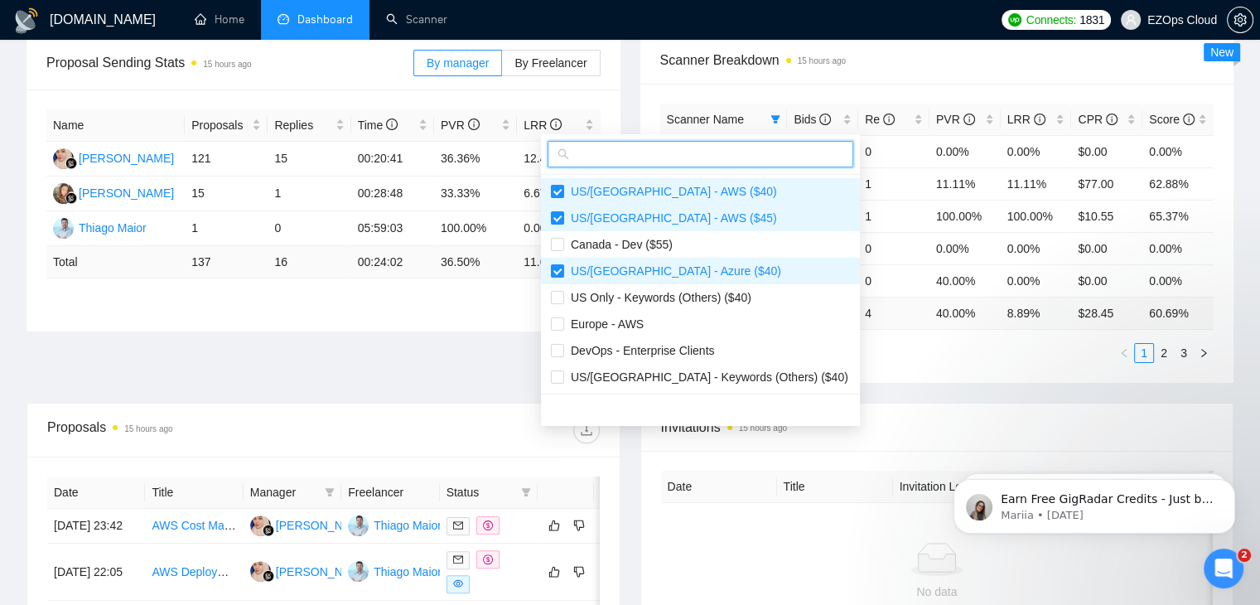
click at [744, 154] on input "text" at bounding box center [707, 154] width 271 height 18
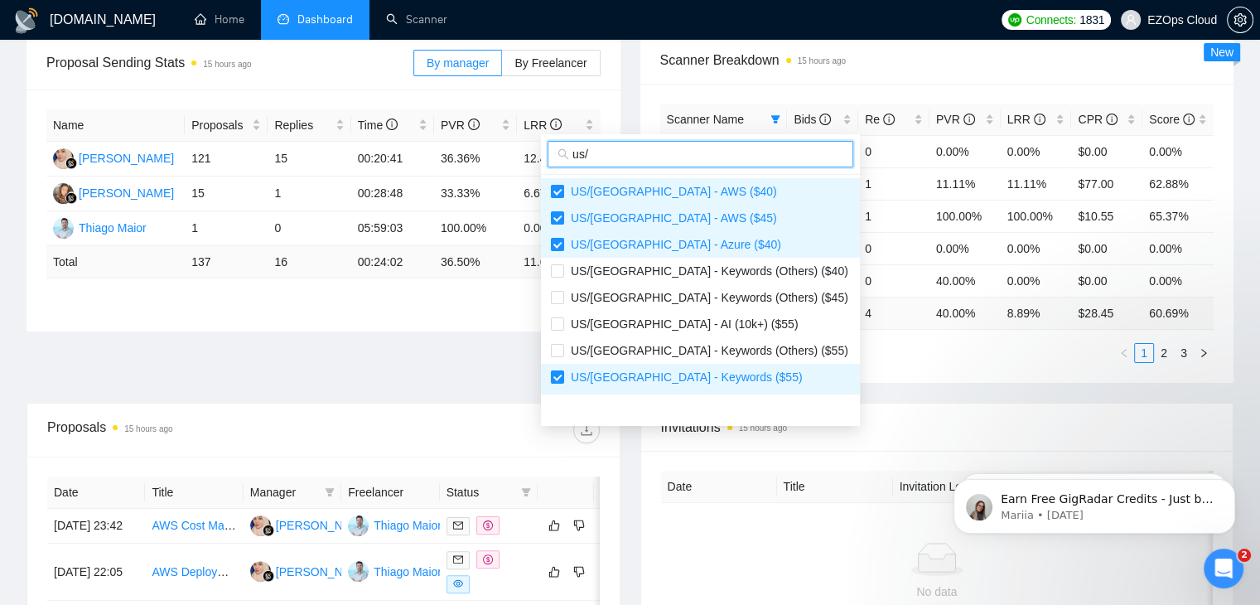
type input "us/"
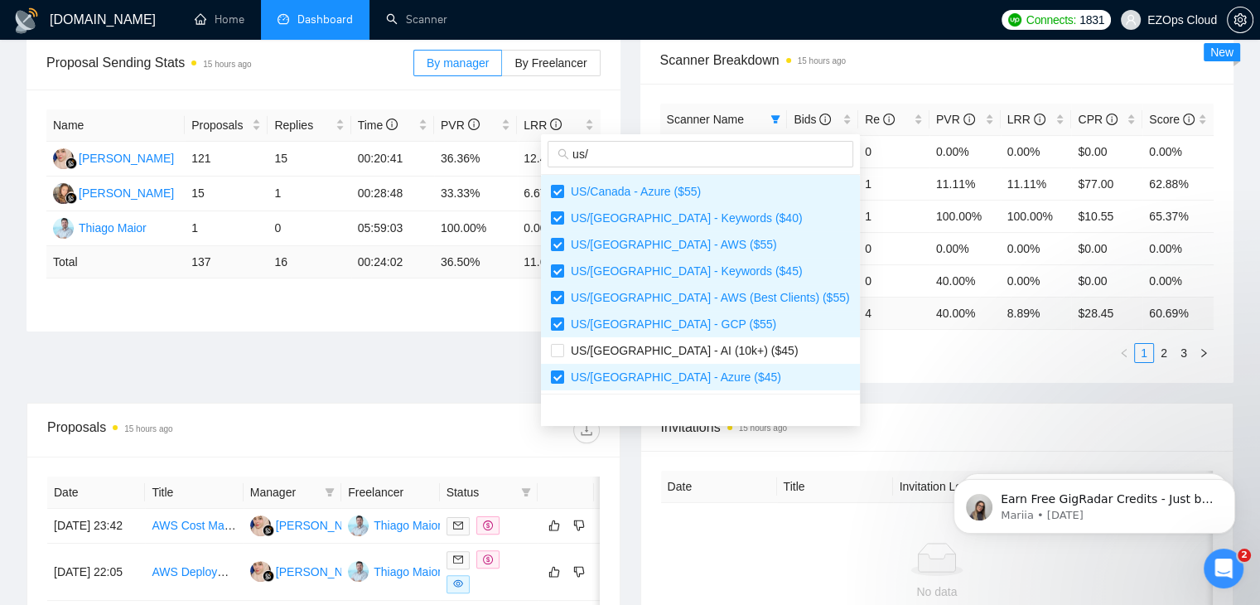
scroll to position [0, 0]
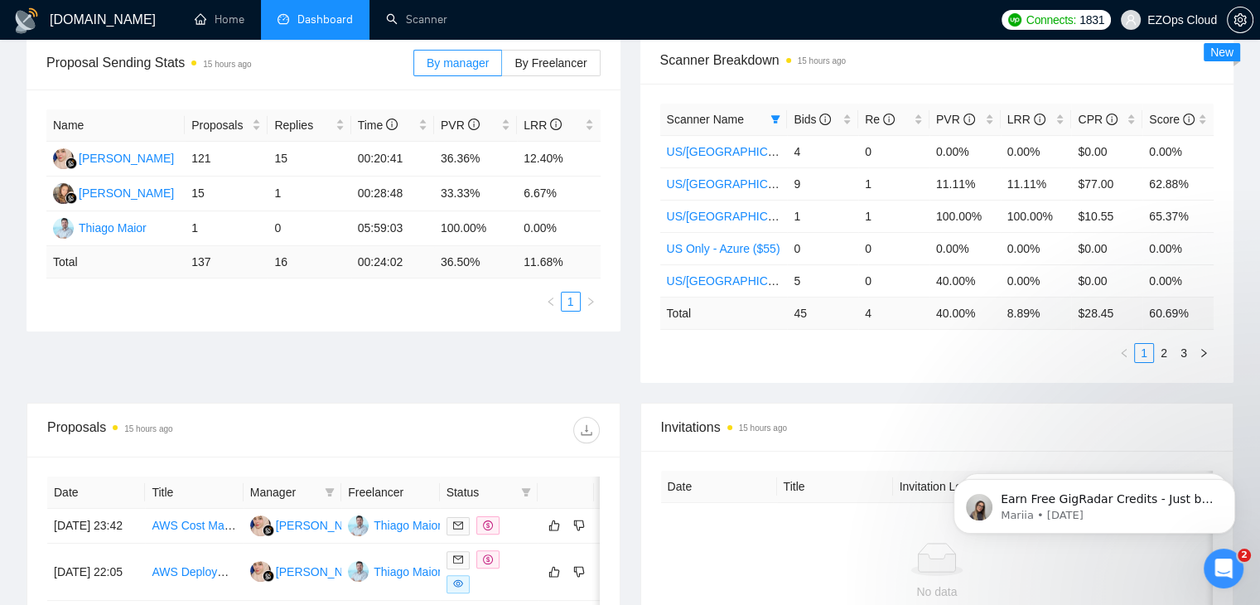
click at [835, 372] on div "Scanner Name Bids Re PVR LRR CPR Score [GEOGRAPHIC_DATA]/[GEOGRAPHIC_DATA] - AW…" at bounding box center [937, 233] width 594 height 299
click at [775, 118] on icon "filter" at bounding box center [775, 119] width 9 height 8
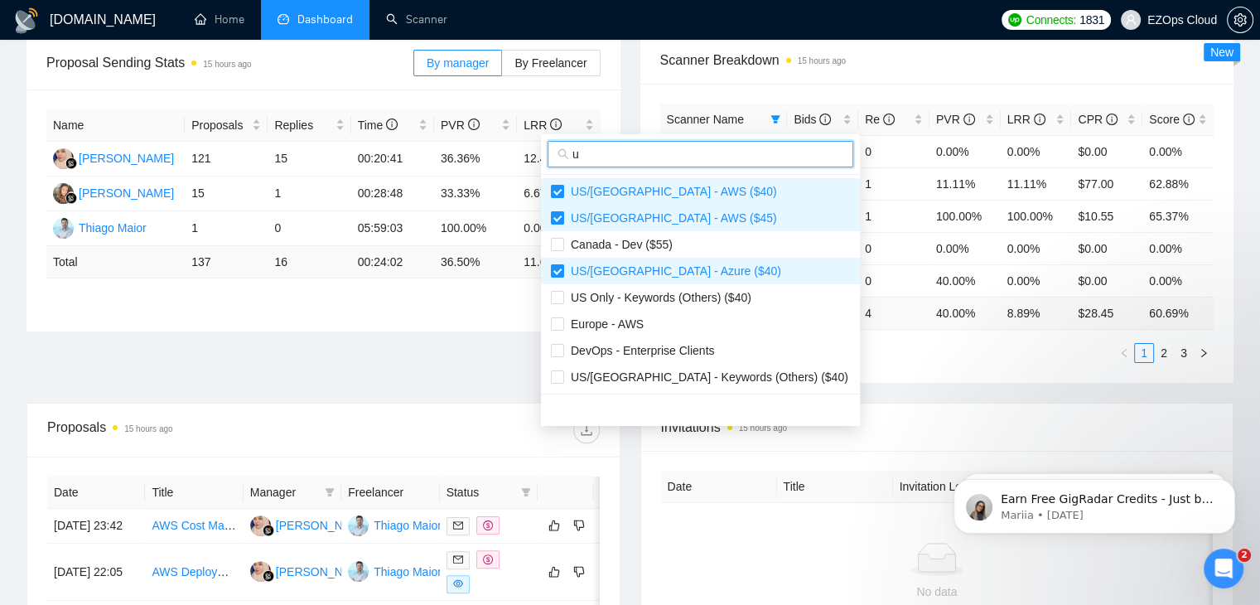
click at [704, 152] on input "u" at bounding box center [707, 154] width 271 height 18
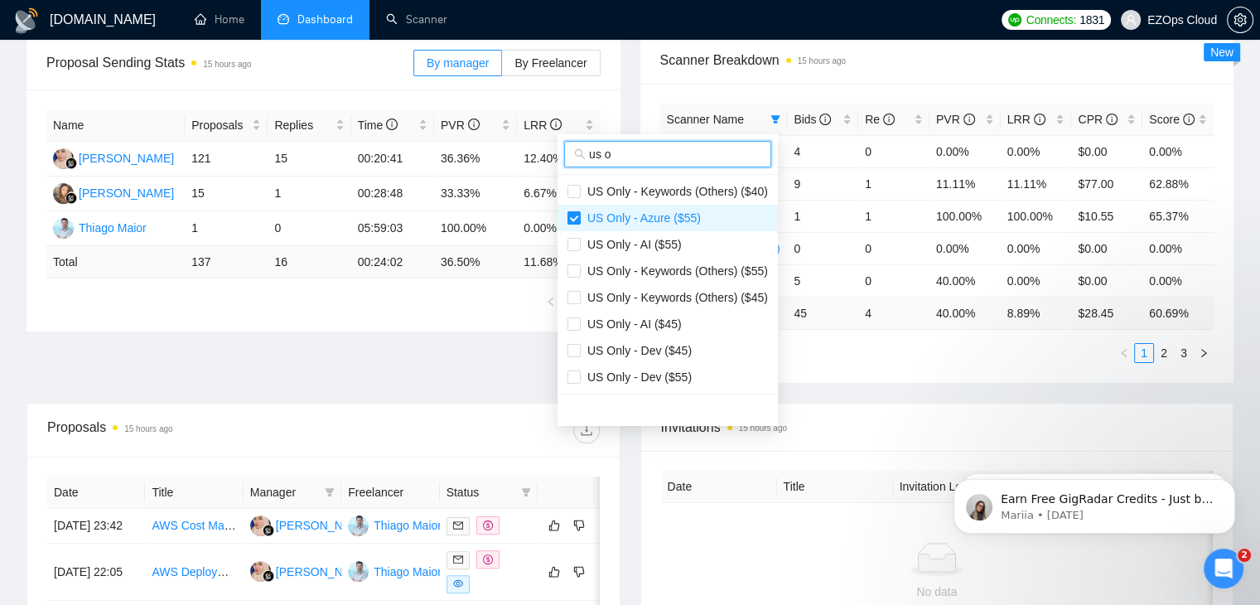
type input "us o"
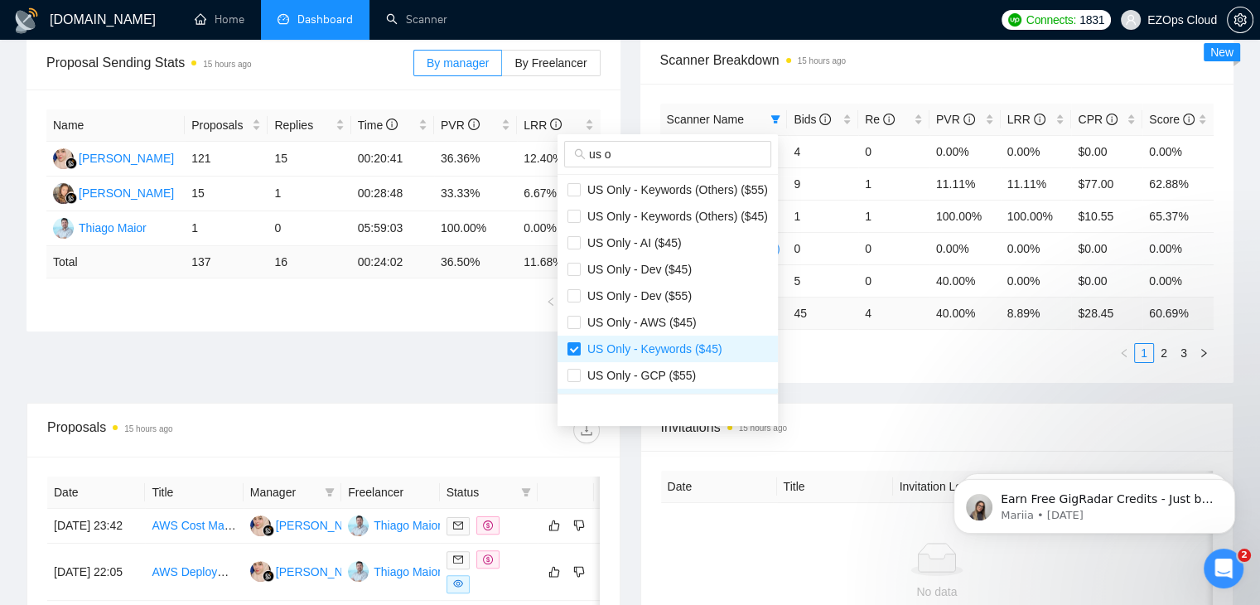
scroll to position [133, 0]
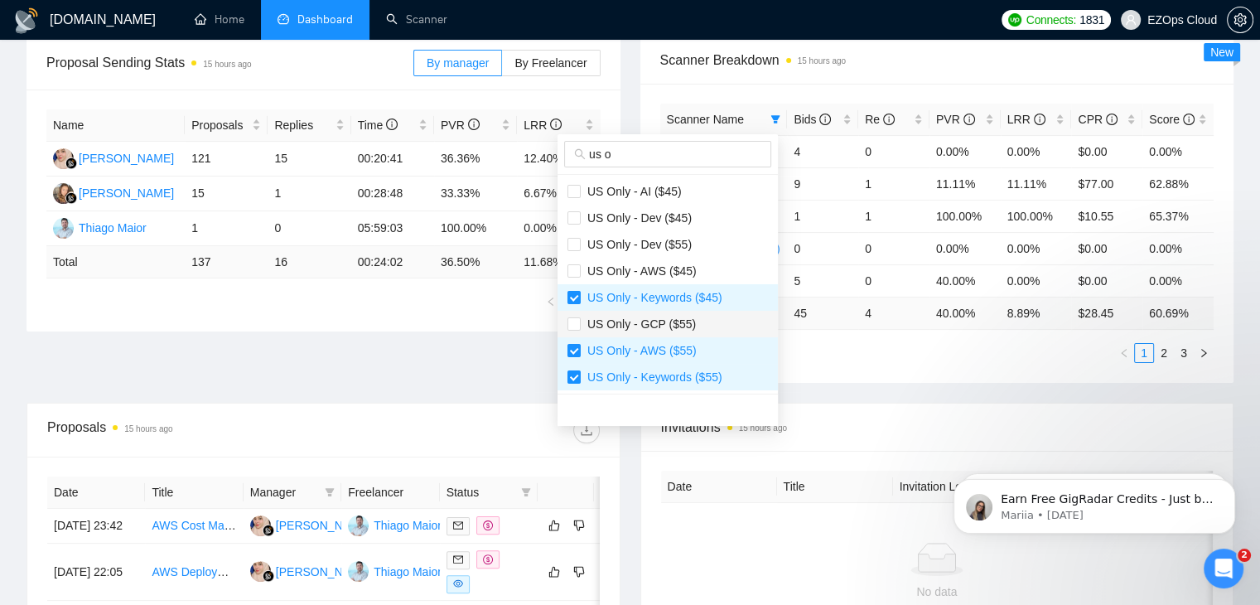
click at [716, 324] on span "US Only - GCP ($55)" at bounding box center [667, 324] width 200 height 18
checkbox input "true"
click at [707, 273] on span "US Only - AWS ($45)" at bounding box center [667, 271] width 200 height 18
checkbox input "true"
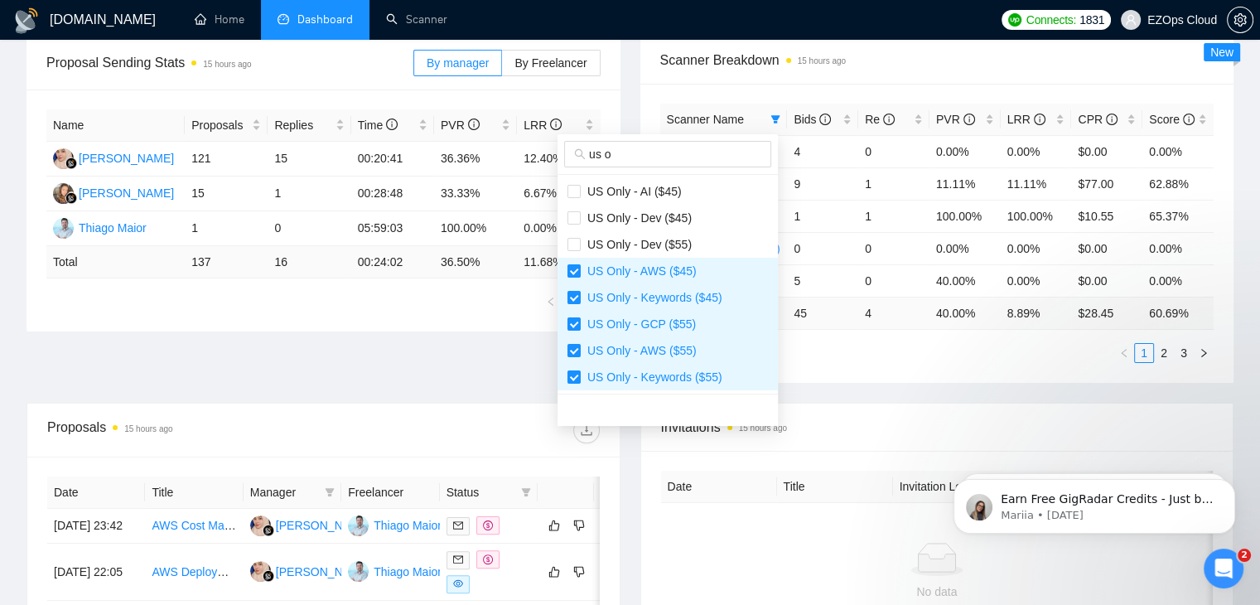
scroll to position [0, 0]
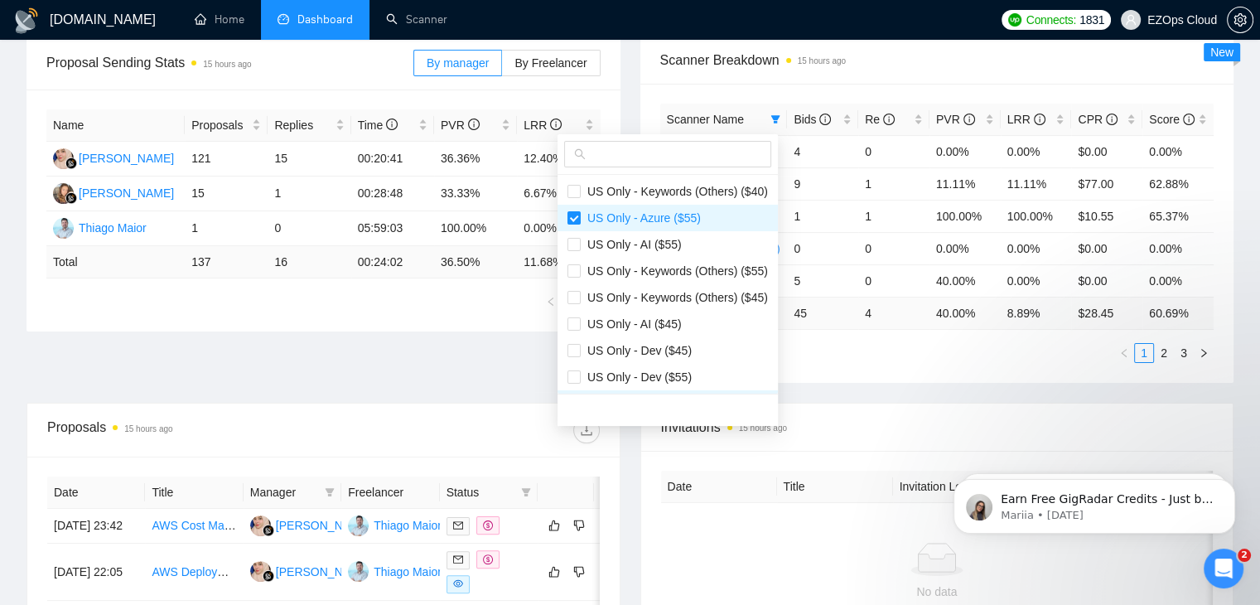
click at [819, 375] on div "Scanner Name Bids Re PVR LRR CPR Score [GEOGRAPHIC_DATA]/[GEOGRAPHIC_DATA] - AW…" at bounding box center [937, 233] width 594 height 299
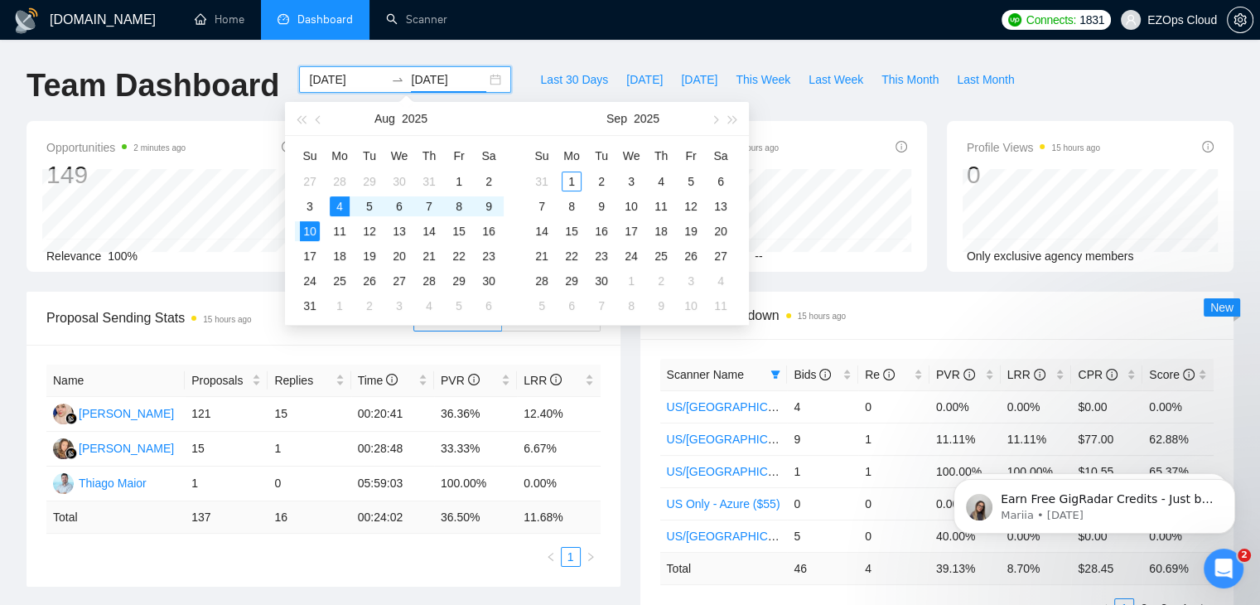
click at [447, 79] on input "[DATE]" at bounding box center [448, 79] width 75 height 18
type input "[DATE]"
click at [311, 294] on td "31" at bounding box center [310, 305] width 30 height 25
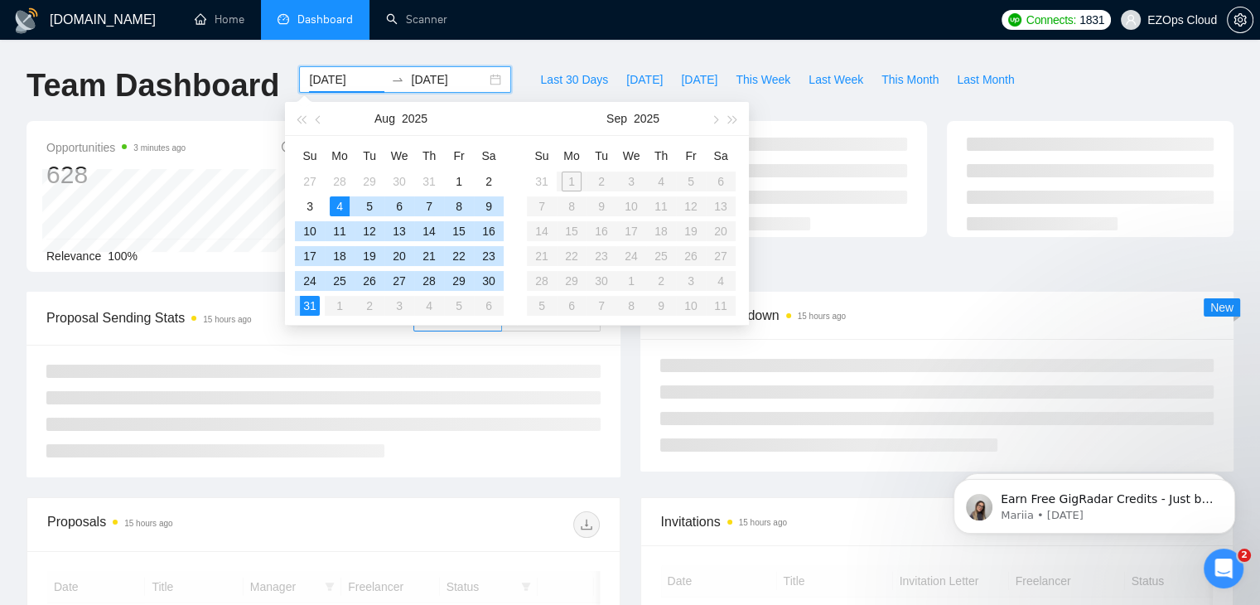
type input "[DATE]"
